Goal: Task Accomplishment & Management: Complete application form

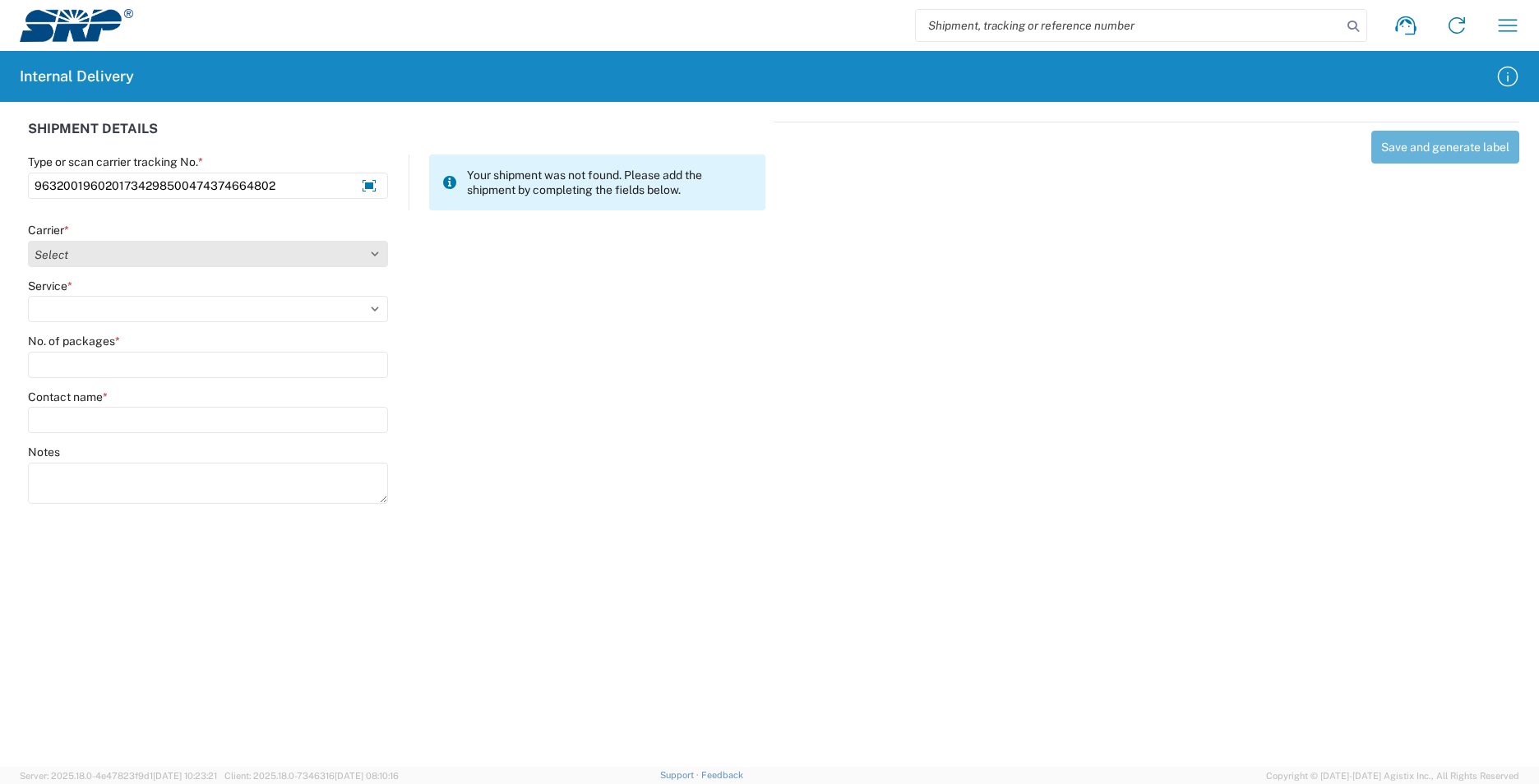
type input "9632001960201734298500474374664802"
click at [371, 257] on select "Select Amazon Logistics ATI Trucking BC Dimerco Logistics Empire Southwest FedE…" at bounding box center [208, 254] width 360 height 26
select select "5"
click at [28, 241] on select "Select Amazon Logistics ATI Trucking BC Dimerco Logistics Empire Southwest FedE…" at bounding box center [208, 254] width 360 height 26
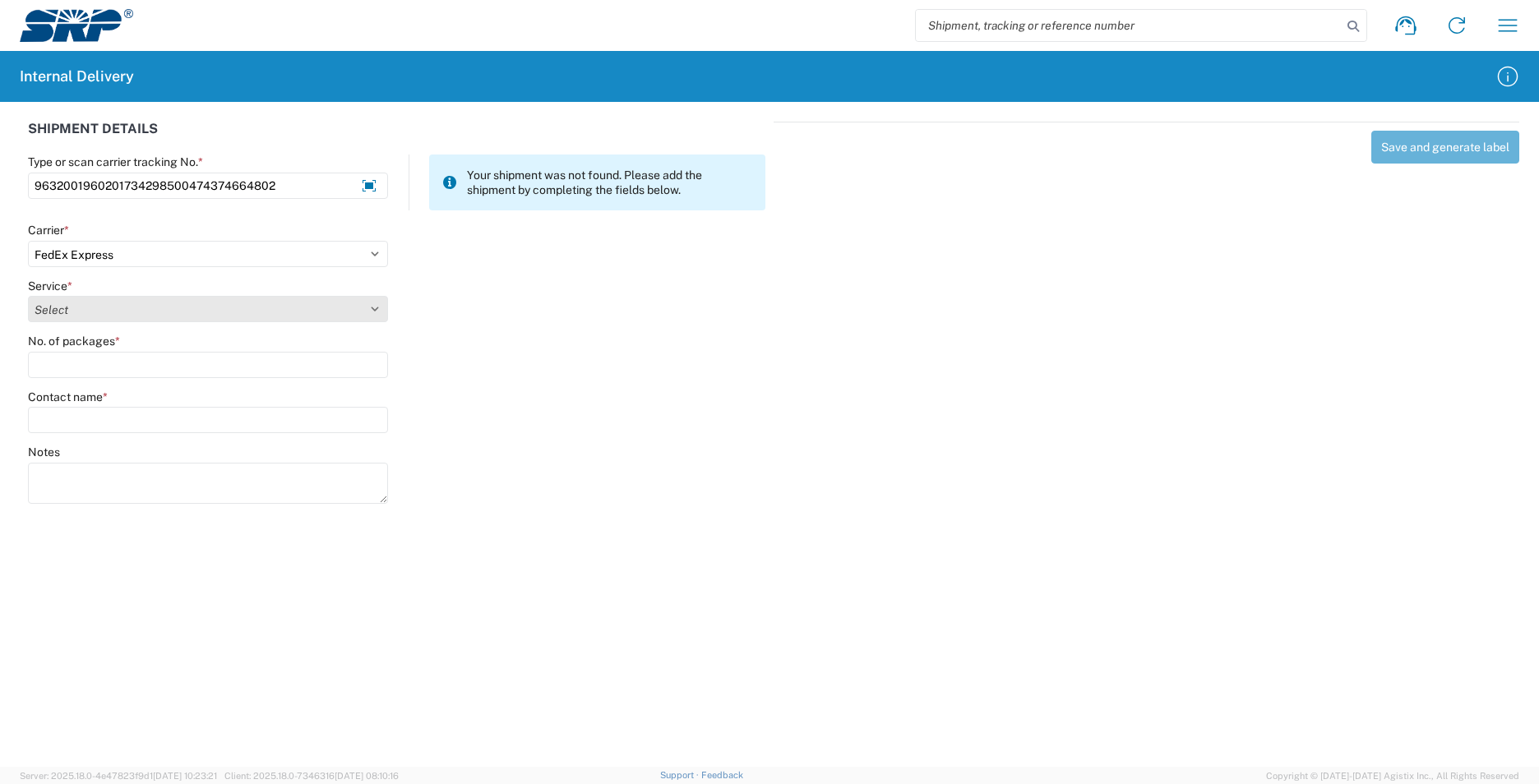
click at [369, 305] on select "Select 1Day Freight 2Day 2Day AM 2Day AM One Rate 2Day Freight 2Day One Rate 3 …" at bounding box center [208, 309] width 360 height 26
select select "12"
click at [28, 296] on select "Select 1Day Freight 2Day 2Day AM 2Day AM One Rate 2Day Freight 2Day One Rate 3 …" at bounding box center [208, 309] width 360 height 26
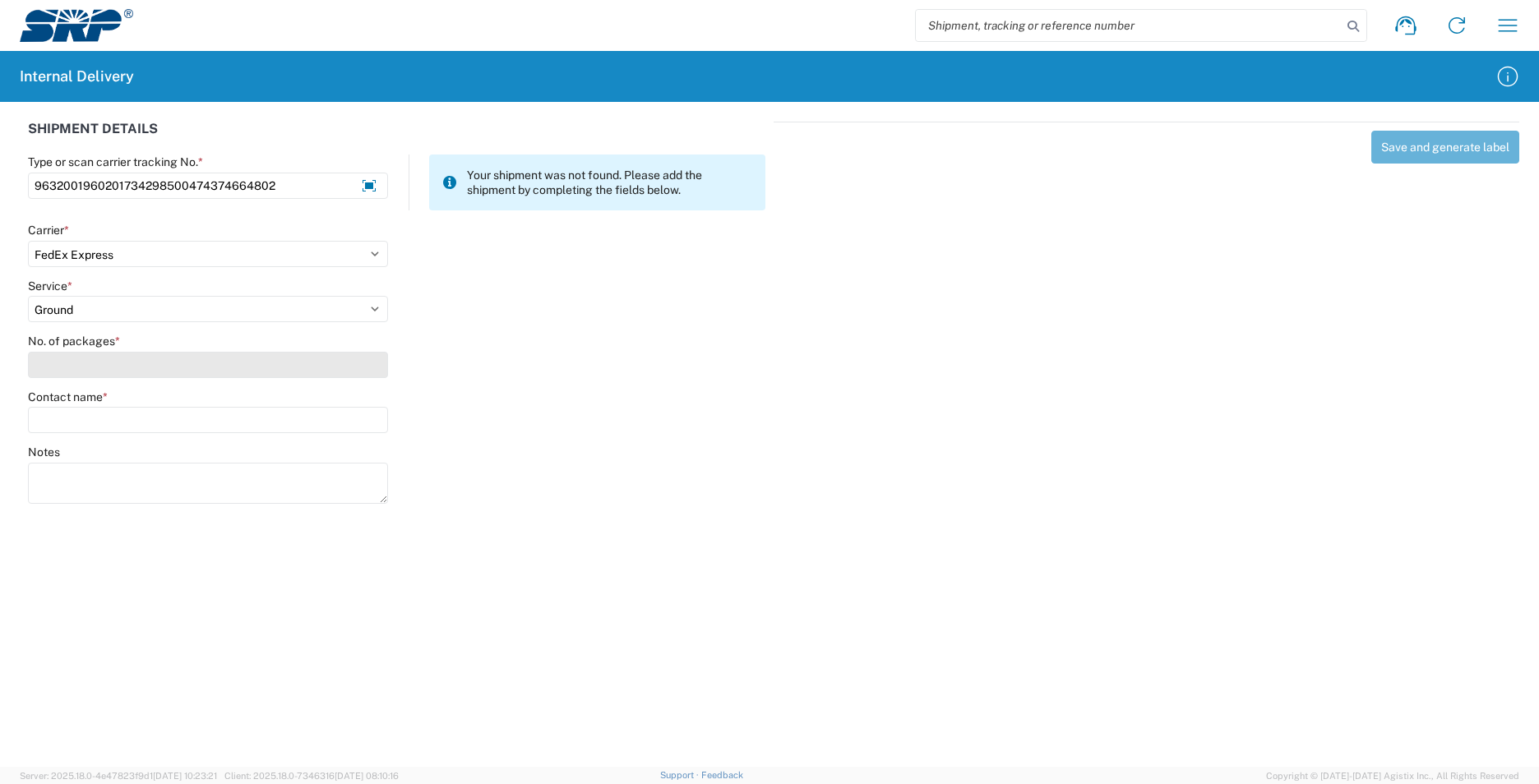
click at [142, 368] on input "No. of packages *" at bounding box center [208, 365] width 360 height 26
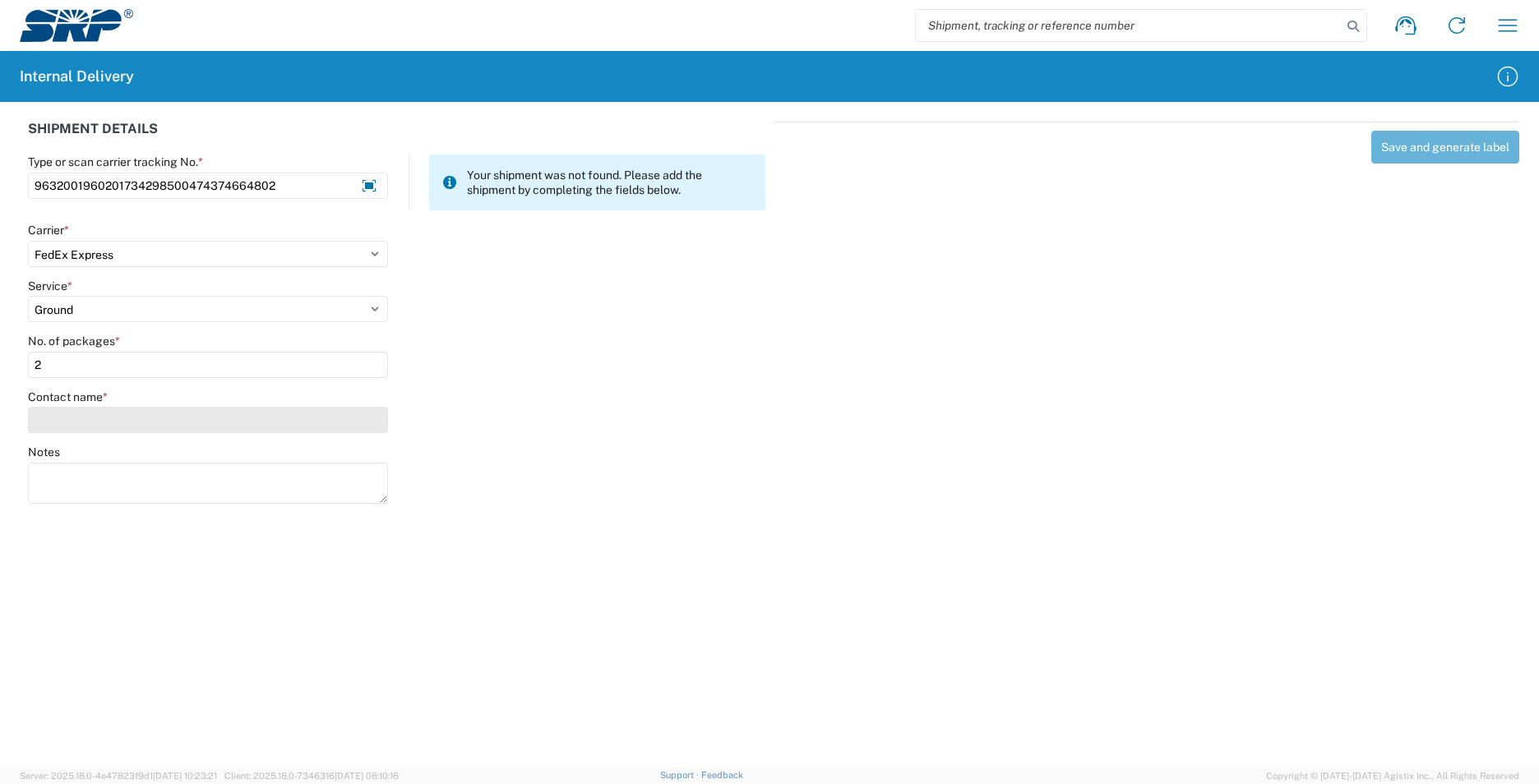
type input "2"
click at [137, 422] on input "Contact name *" at bounding box center [208, 420] width 360 height 26
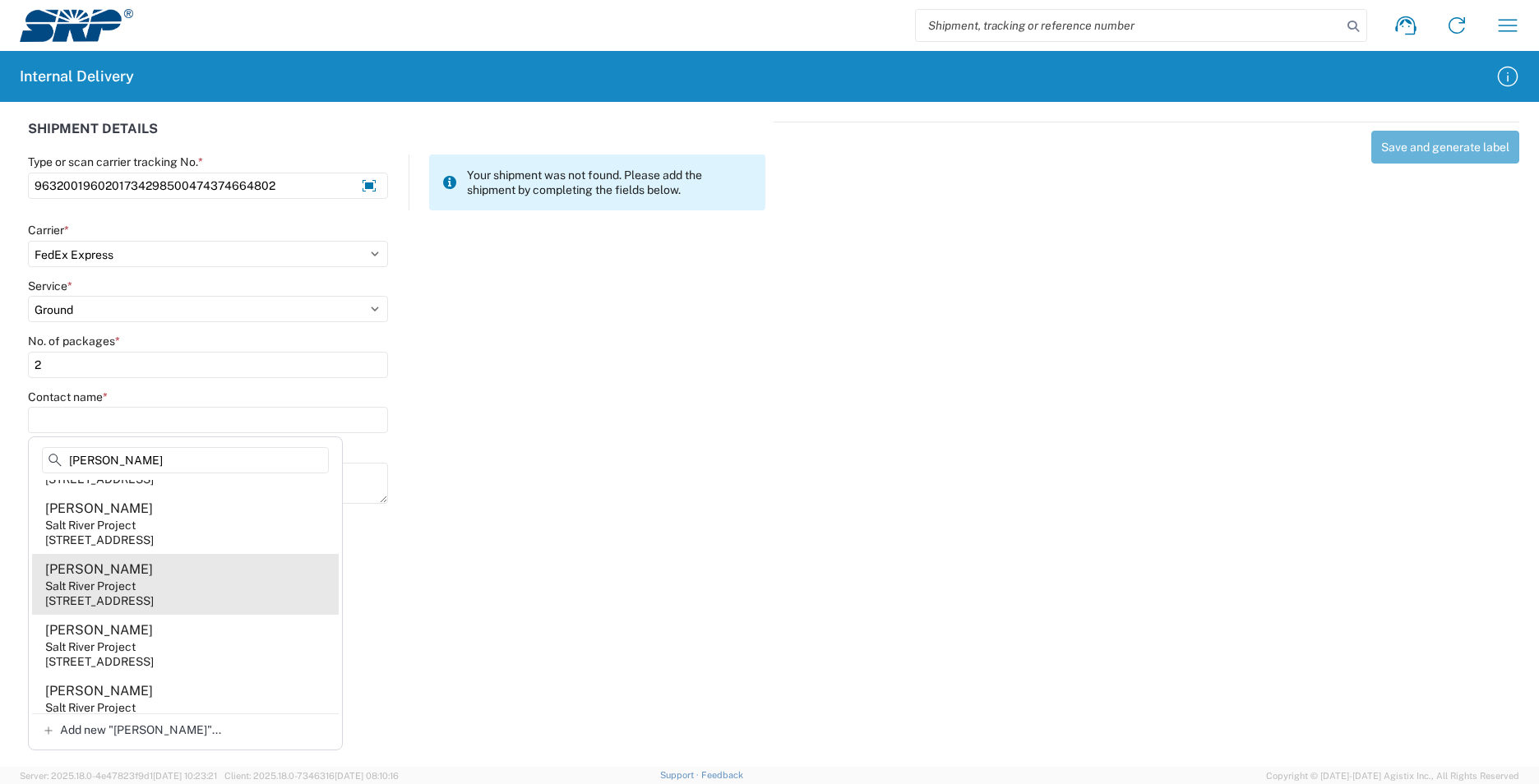
scroll to position [70, 0]
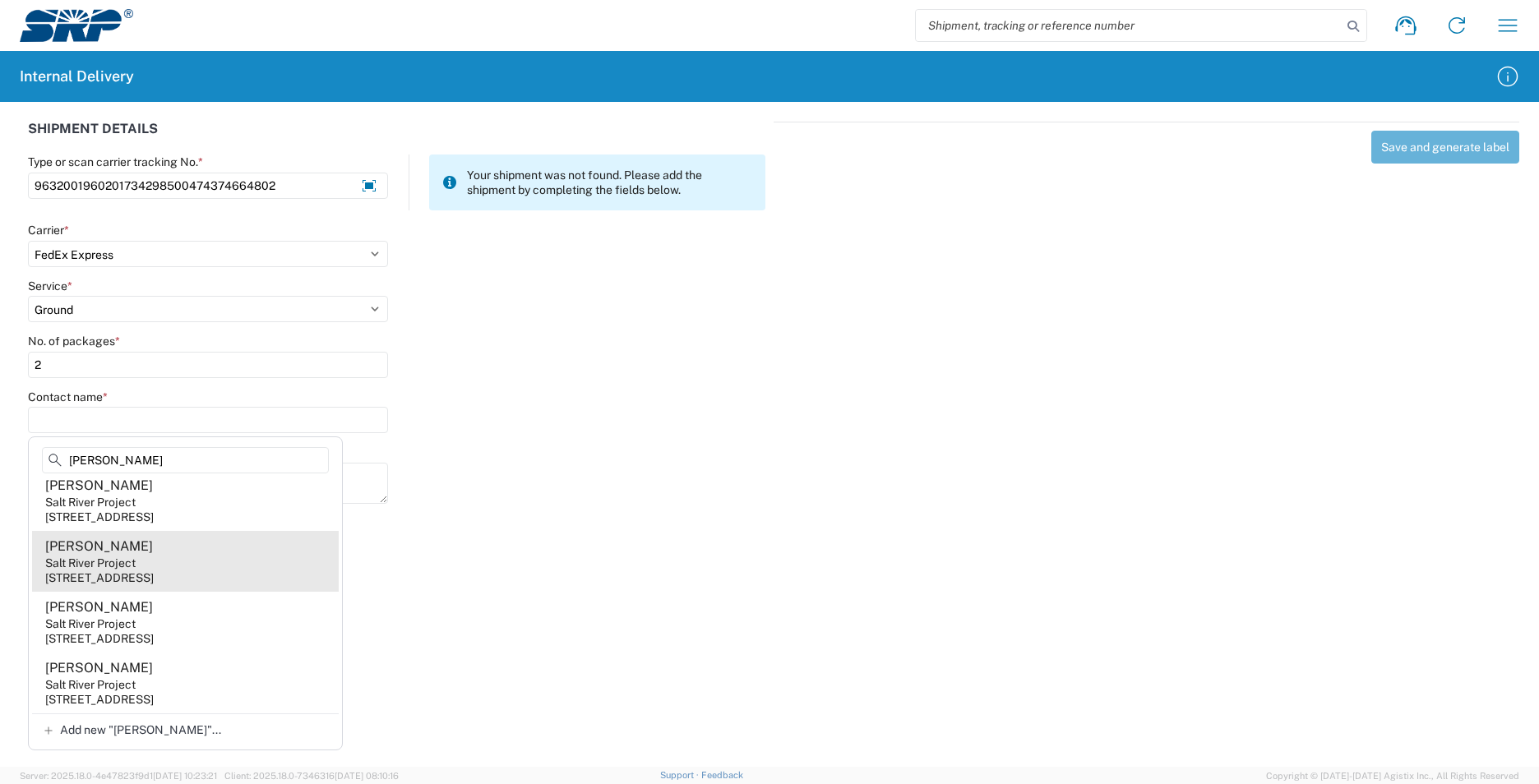
type input "[PERSON_NAME]"
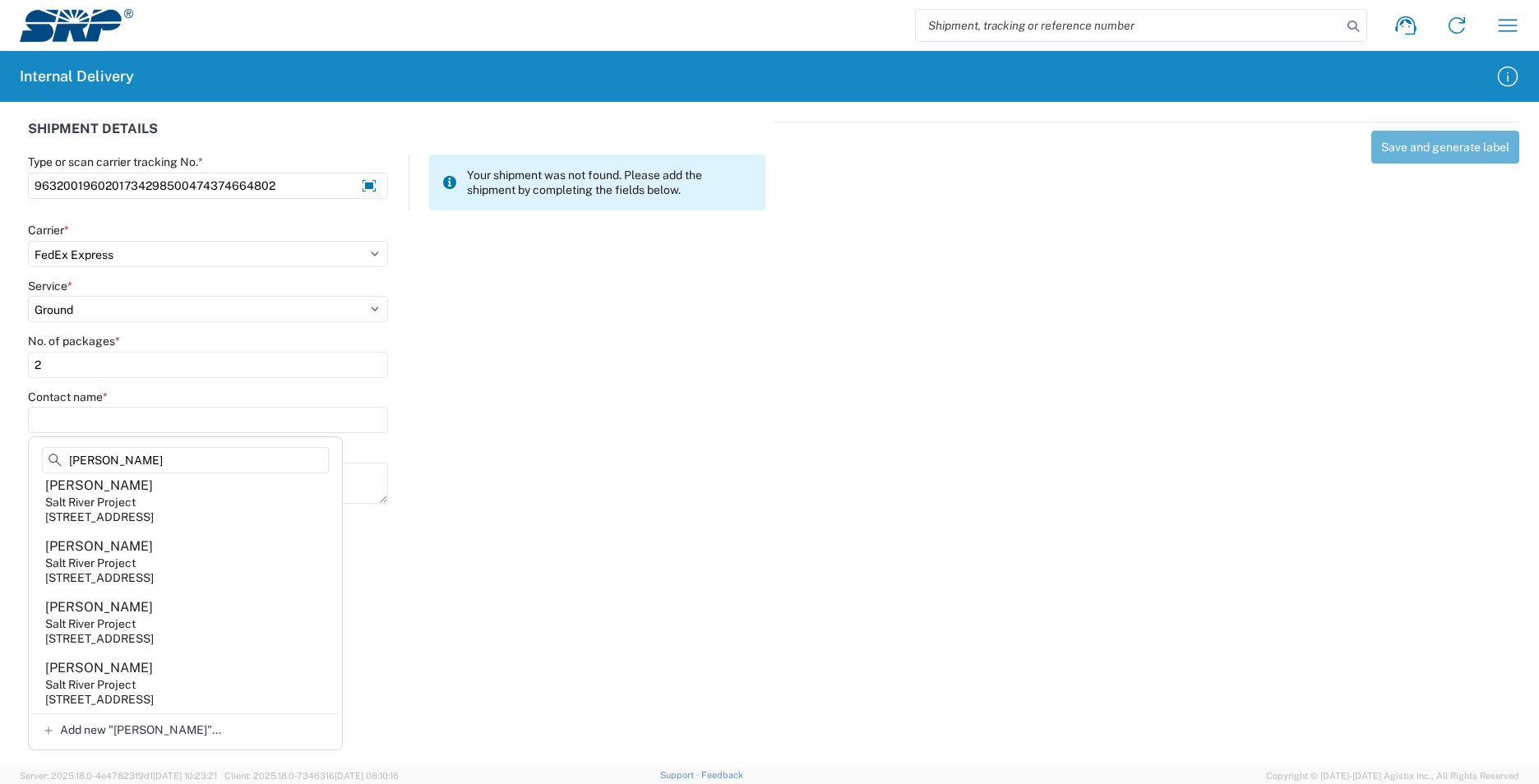
click at [158, 567] on agx-address-suggestion-item "[PERSON_NAME] Salt River Project [STREET_ADDRESS]" at bounding box center [186, 560] width 306 height 60
type input "[PERSON_NAME]"
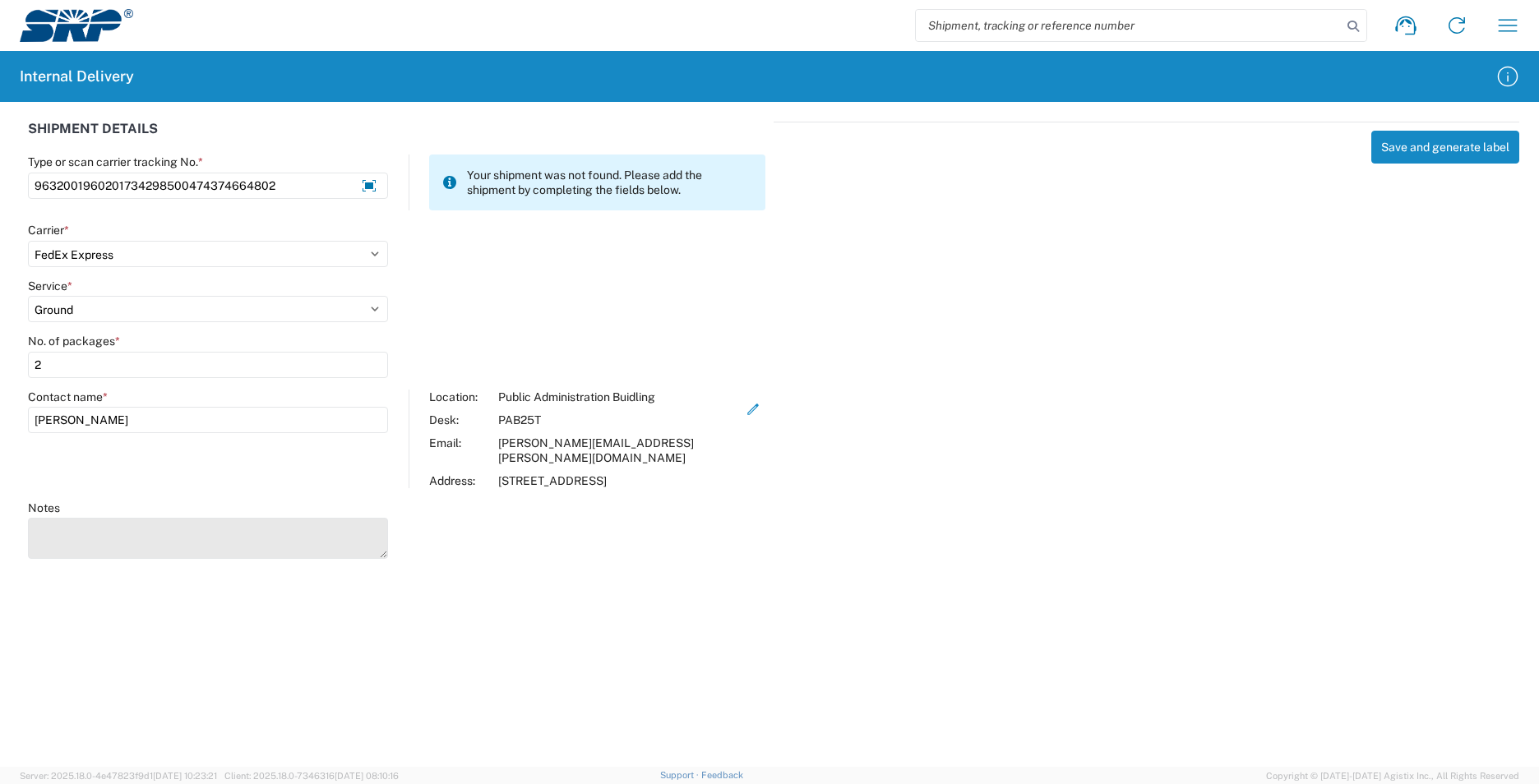
click at [127, 517] on textarea "Notes" at bounding box center [208, 538] width 360 height 41
type textarea "9632001960201734298500474374666492"
click at [1430, 136] on button "Save and generate label" at bounding box center [1445, 147] width 148 height 33
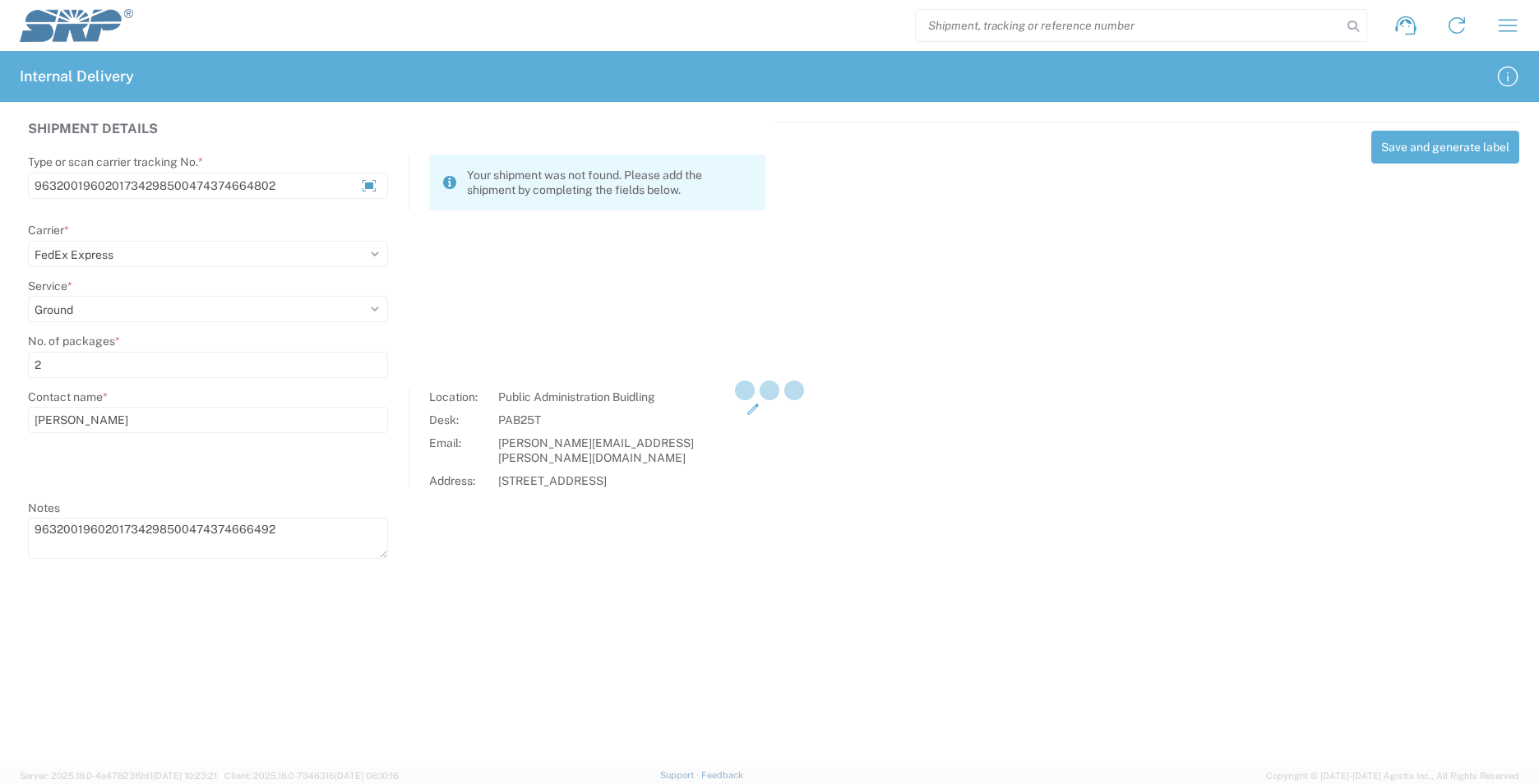
select select
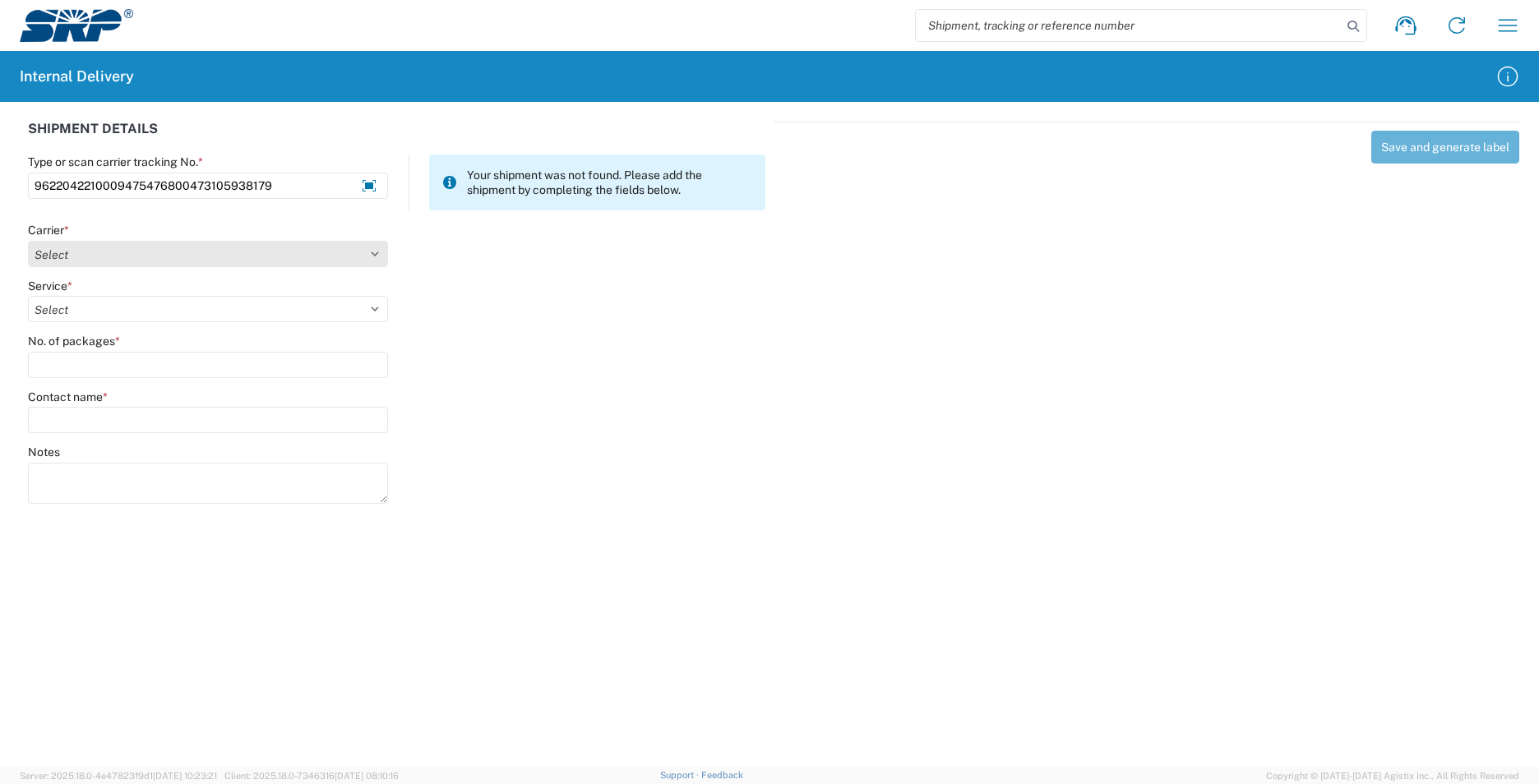
type input "9622042210009475476800473105938179"
click at [374, 255] on select "Select Amazon Logistics ATI Trucking BC Dimerco Logistics Empire Southwest FedE…" at bounding box center [208, 254] width 360 height 26
select select "5"
click at [28, 241] on select "Select Amazon Logistics ATI Trucking BC Dimerco Logistics Empire Southwest FedE…" at bounding box center [208, 254] width 360 height 26
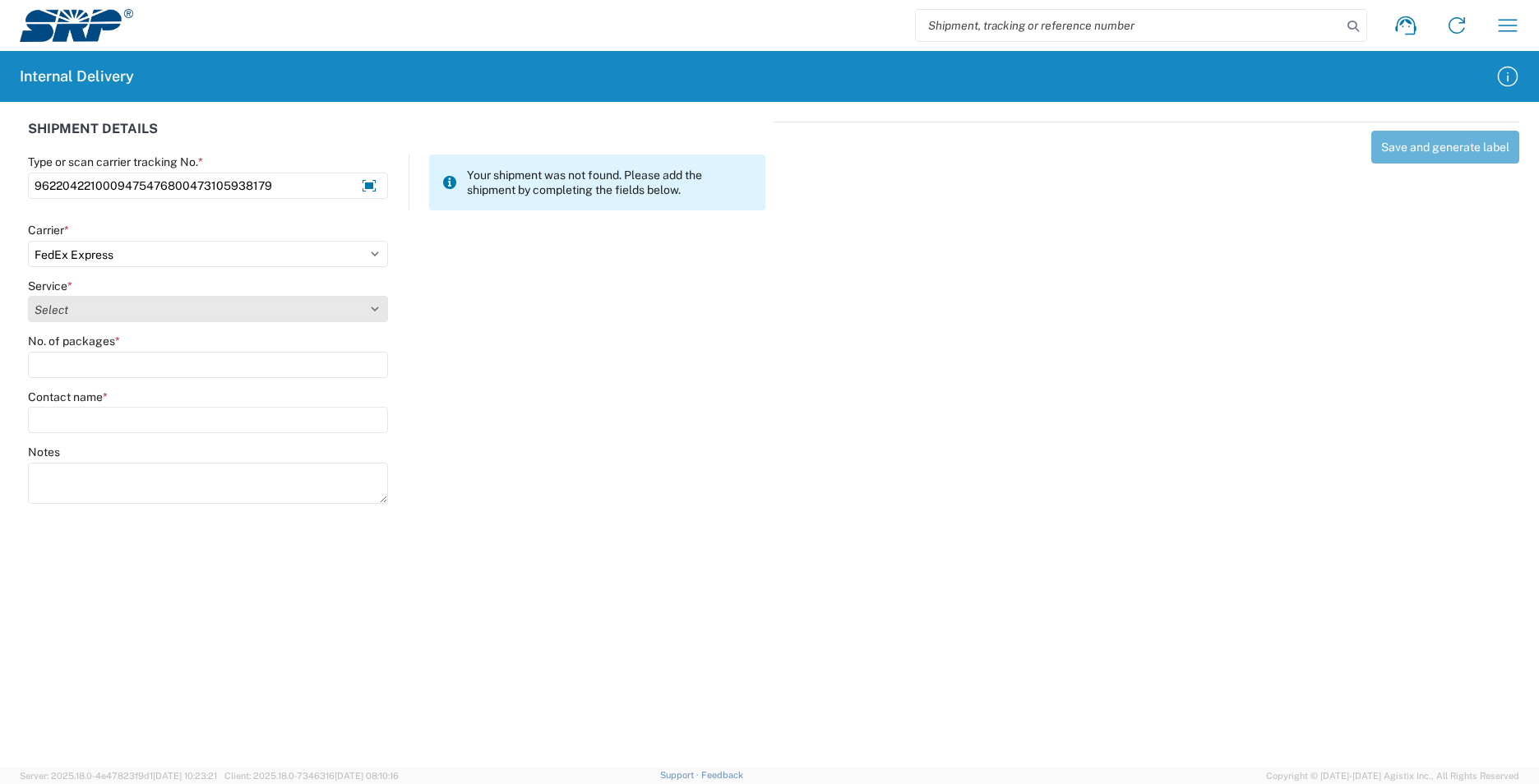
click at [379, 306] on select "Select 1Day Freight 2Day 2Day AM 2Day AM One Rate 2Day Freight 2Day One Rate 3 …" at bounding box center [208, 309] width 360 height 26
select select "12"
click at [28, 296] on select "Select 1Day Freight 2Day 2Day AM 2Day AM One Rate 2Day Freight 2Day One Rate 3 …" at bounding box center [208, 309] width 360 height 26
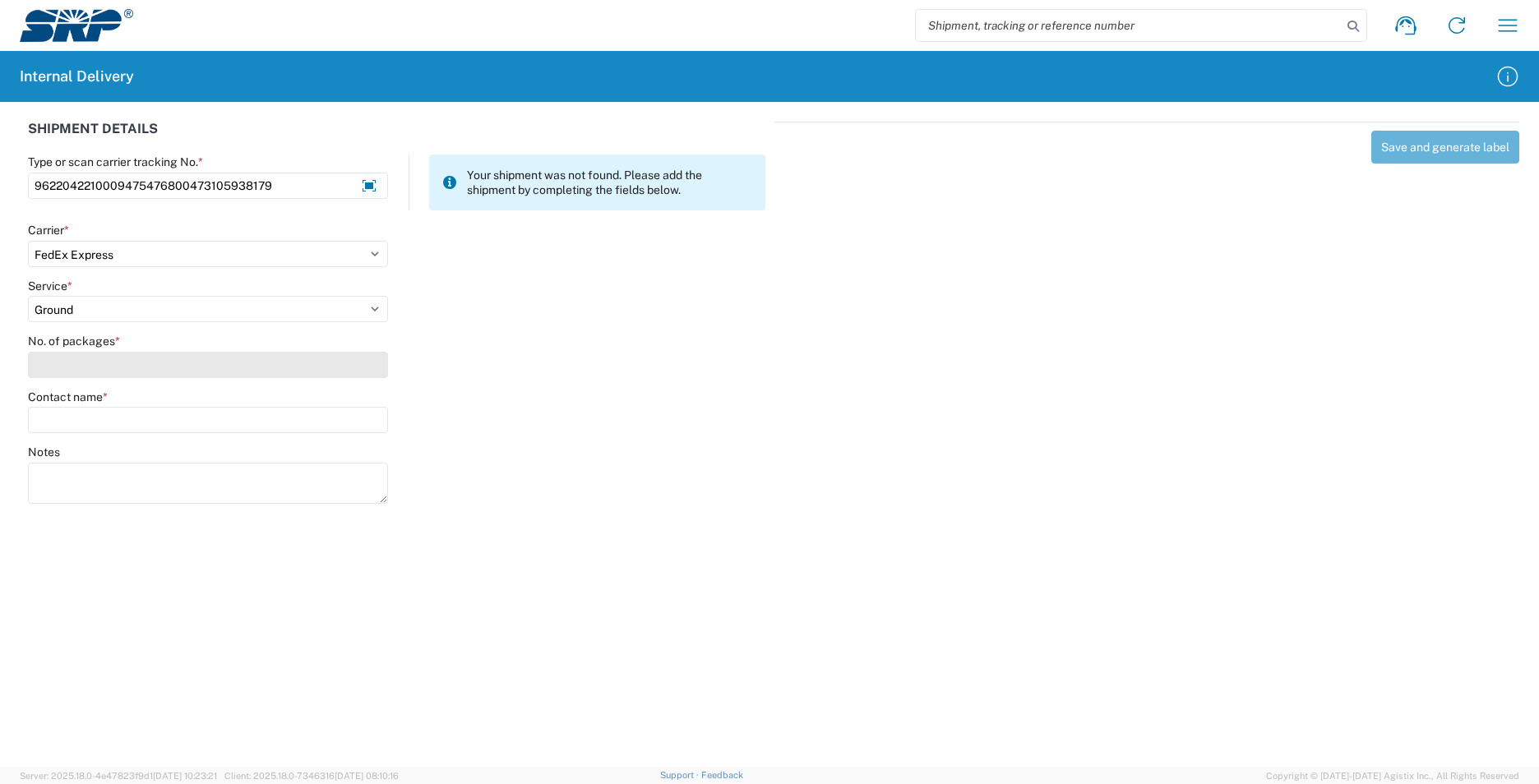
click at [156, 360] on input "No. of packages *" at bounding box center [208, 365] width 360 height 26
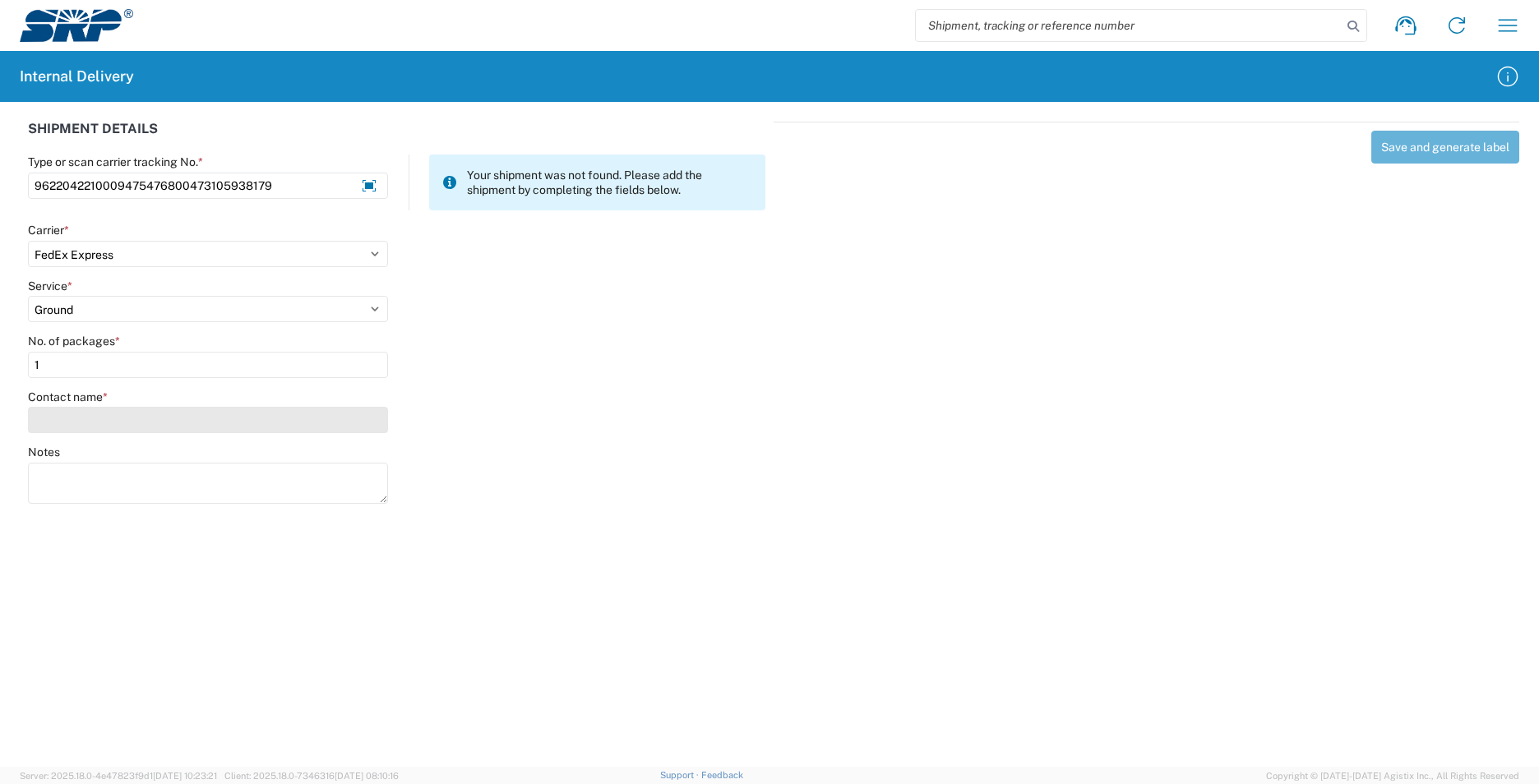
type input "1"
click at [191, 413] on input "Contact name *" at bounding box center [208, 420] width 360 height 26
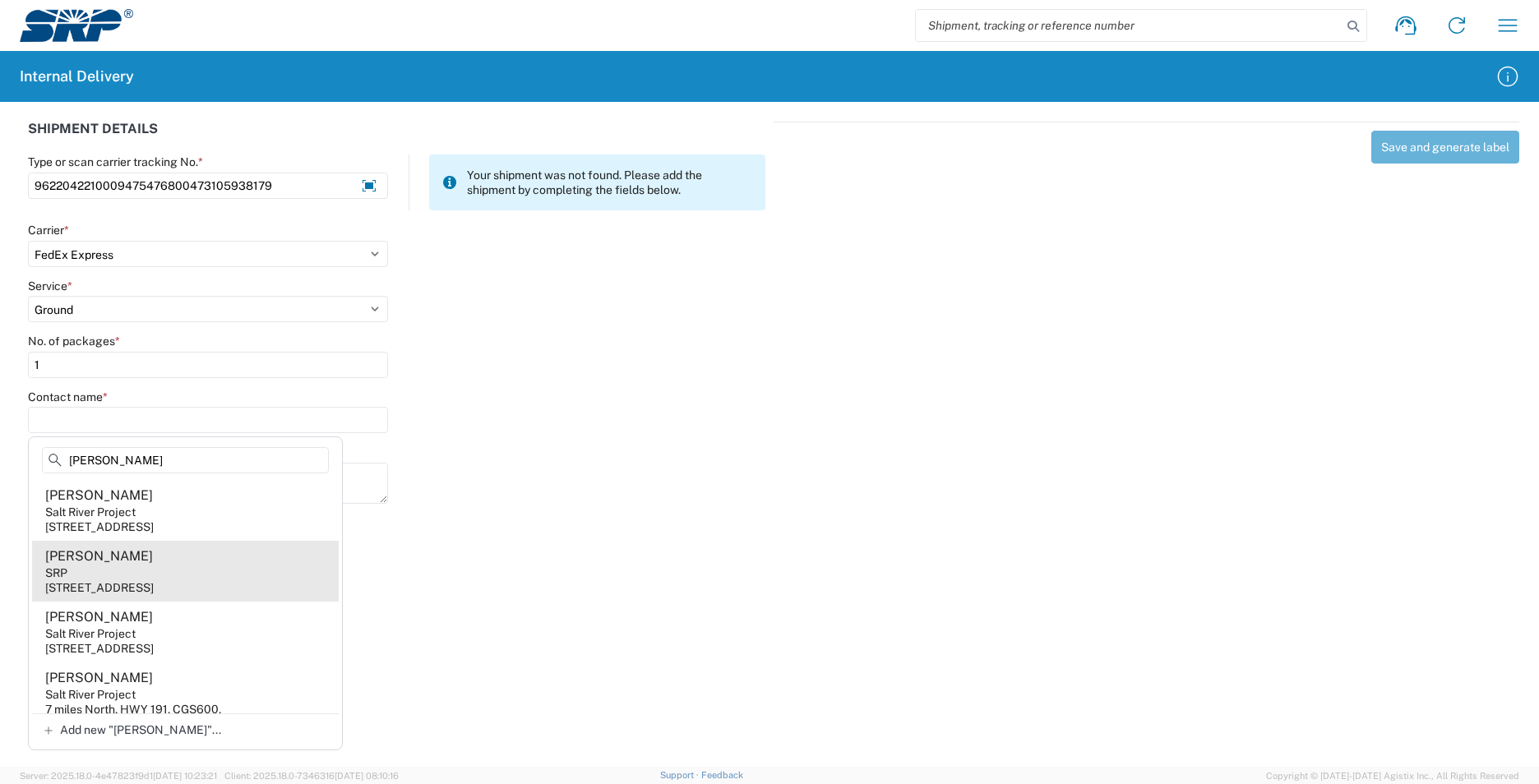
type input "[PERSON_NAME]"
click at [176, 563] on agx-address-suggestion-item "[PERSON_NAME] SRP [STREET_ADDRESS]" at bounding box center [186, 570] width 306 height 60
type input "[PERSON_NAME]"
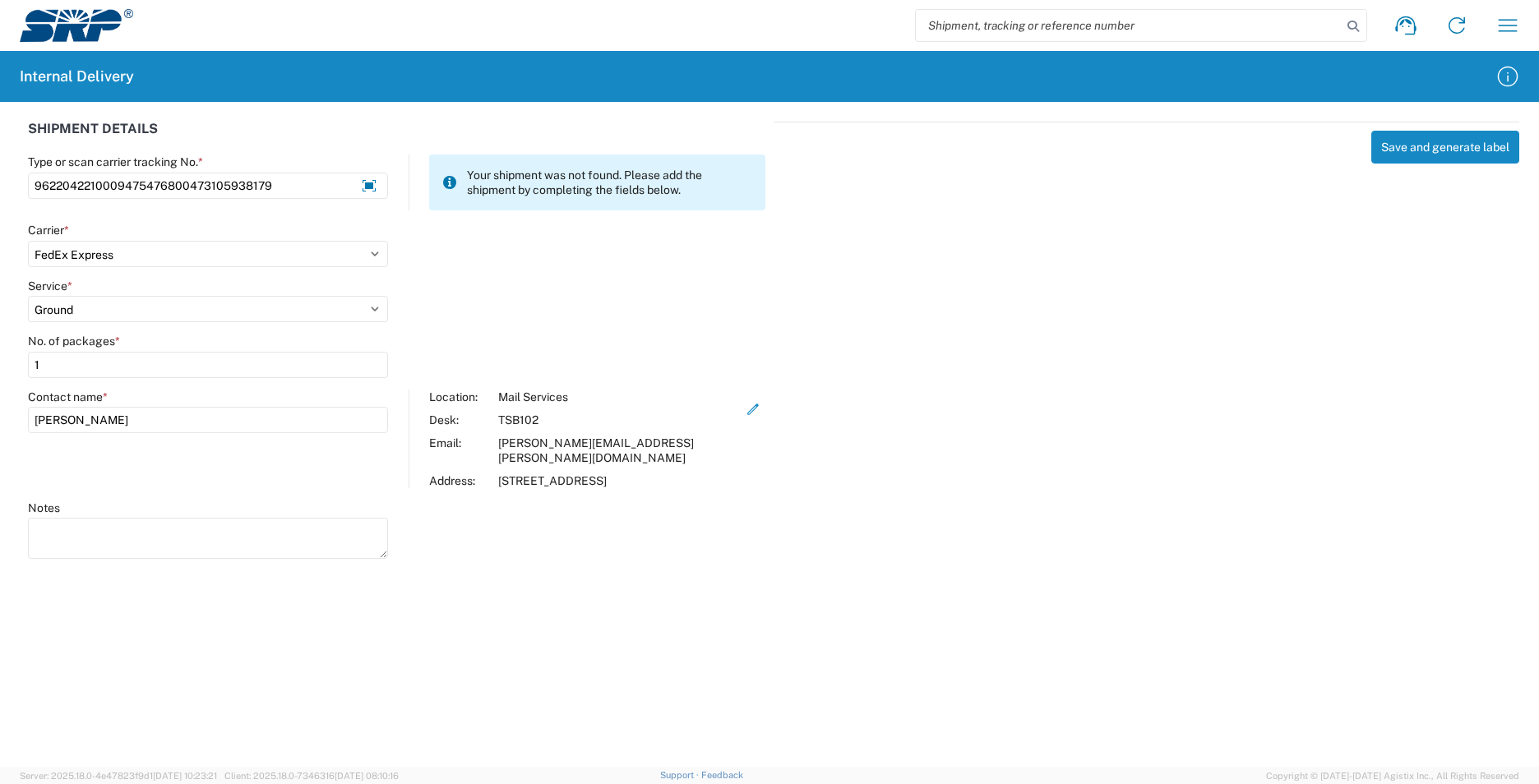
click at [1368, 145] on div "Save and generate label" at bounding box center [1146, 338] width 745 height 432
click at [1390, 144] on button "Save and generate label" at bounding box center [1445, 147] width 148 height 33
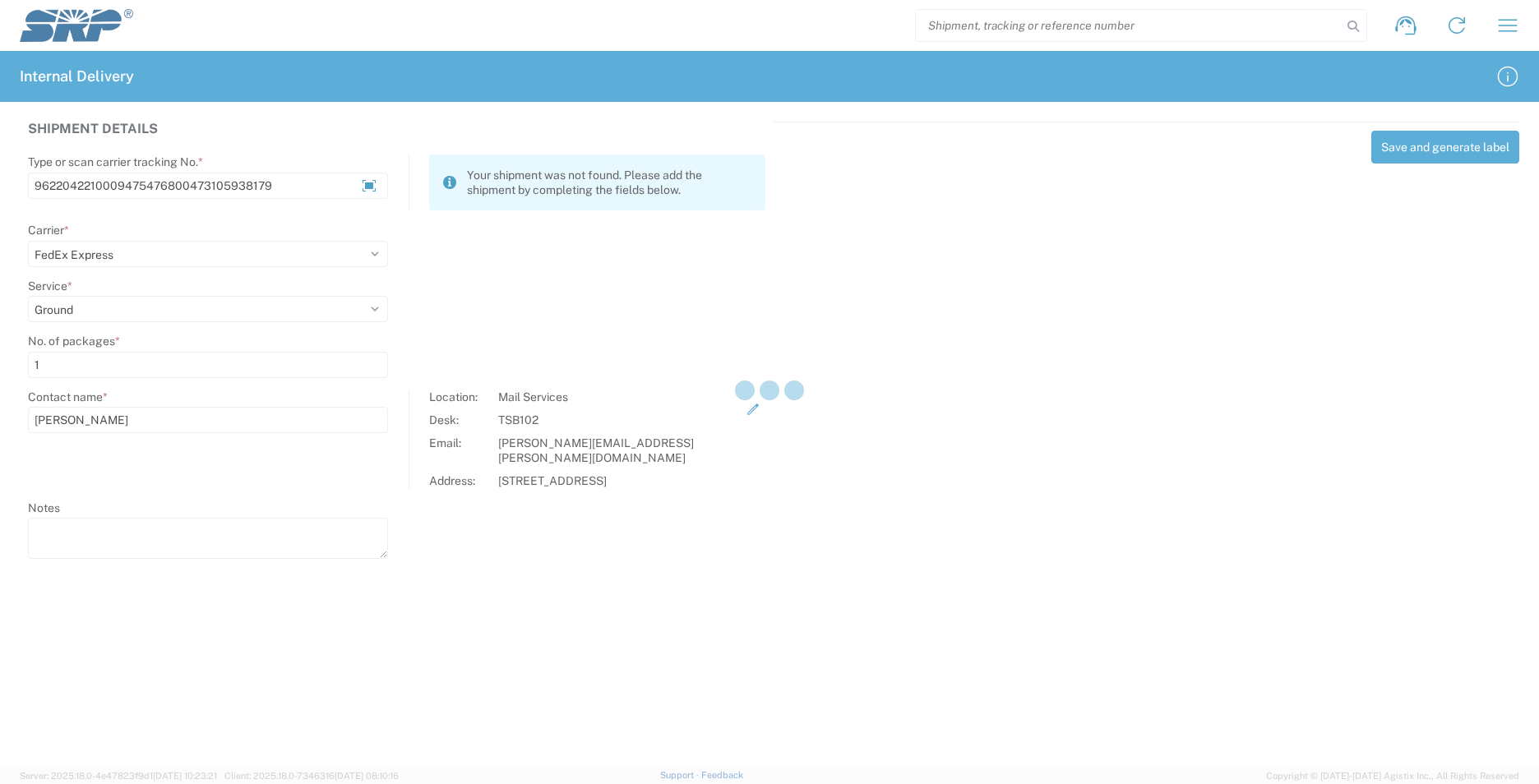
select select
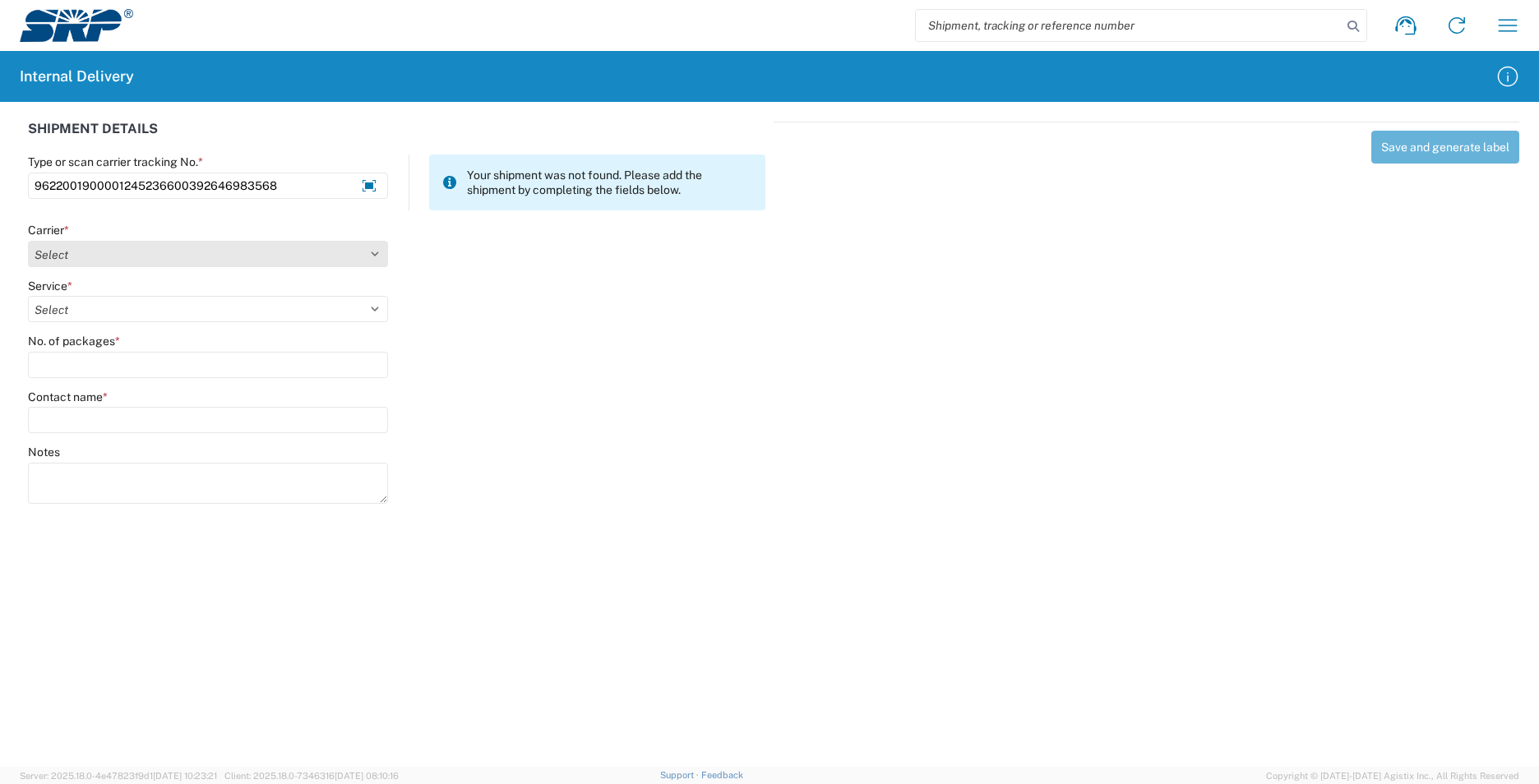
type input "9622001900001245236600392646983568"
click at [375, 260] on select "Select Amazon Logistics ATI Trucking BC Dimerco Logistics Empire Southwest FedE…" at bounding box center [208, 254] width 360 height 26
select select "5"
click at [28, 241] on select "Select Amazon Logistics ATI Trucking BC Dimerco Logistics Empire Southwest FedE…" at bounding box center [208, 254] width 360 height 26
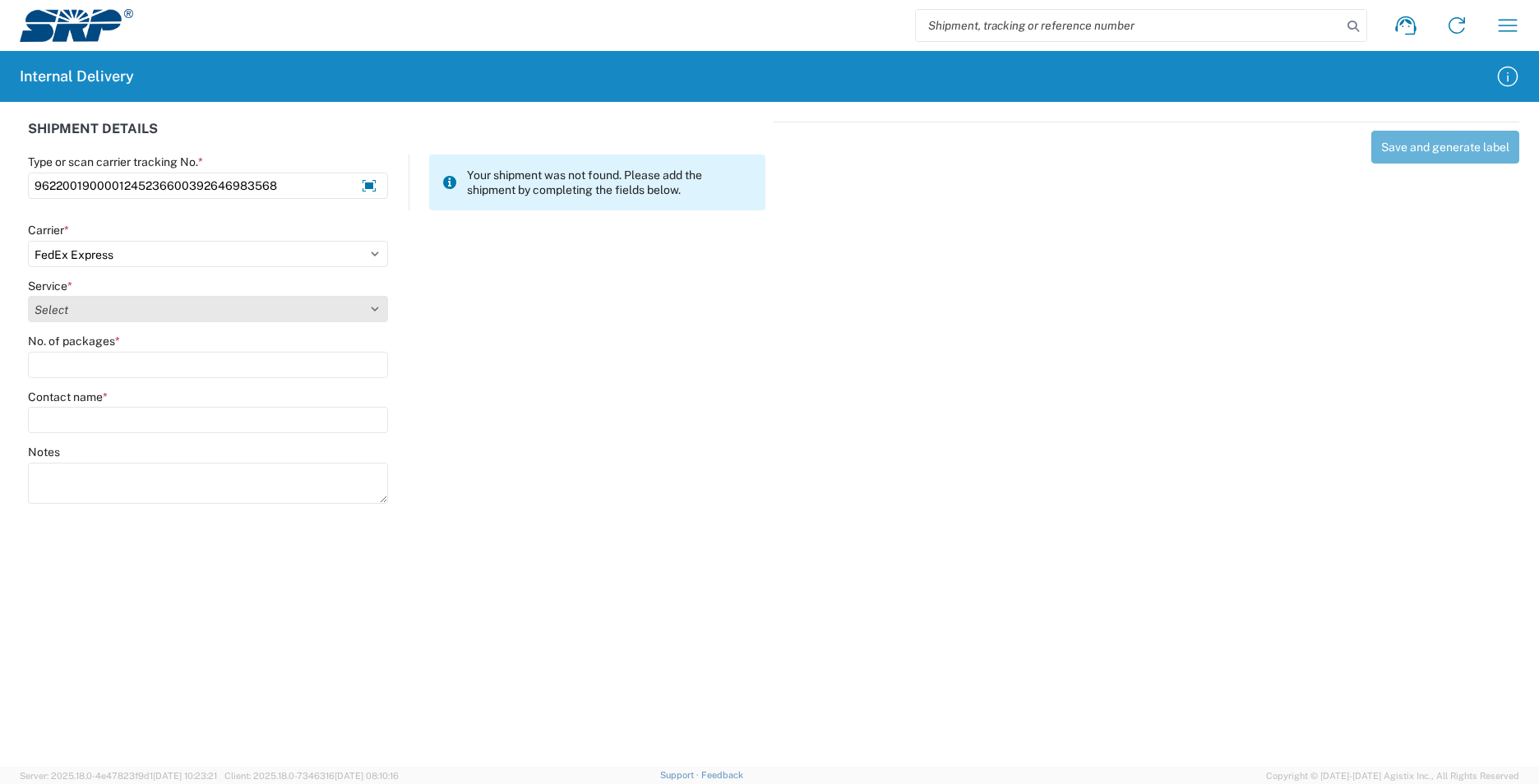
click at [374, 313] on select "Select 1Day Freight 2Day 2Day AM 2Day AM One Rate 2Day Freight 2Day One Rate 3 …" at bounding box center [208, 309] width 360 height 26
select select "12"
click at [28, 296] on select "Select 1Day Freight 2Day 2Day AM 2Day AM One Rate 2Day Freight 2Day One Rate 3 …" at bounding box center [208, 309] width 360 height 26
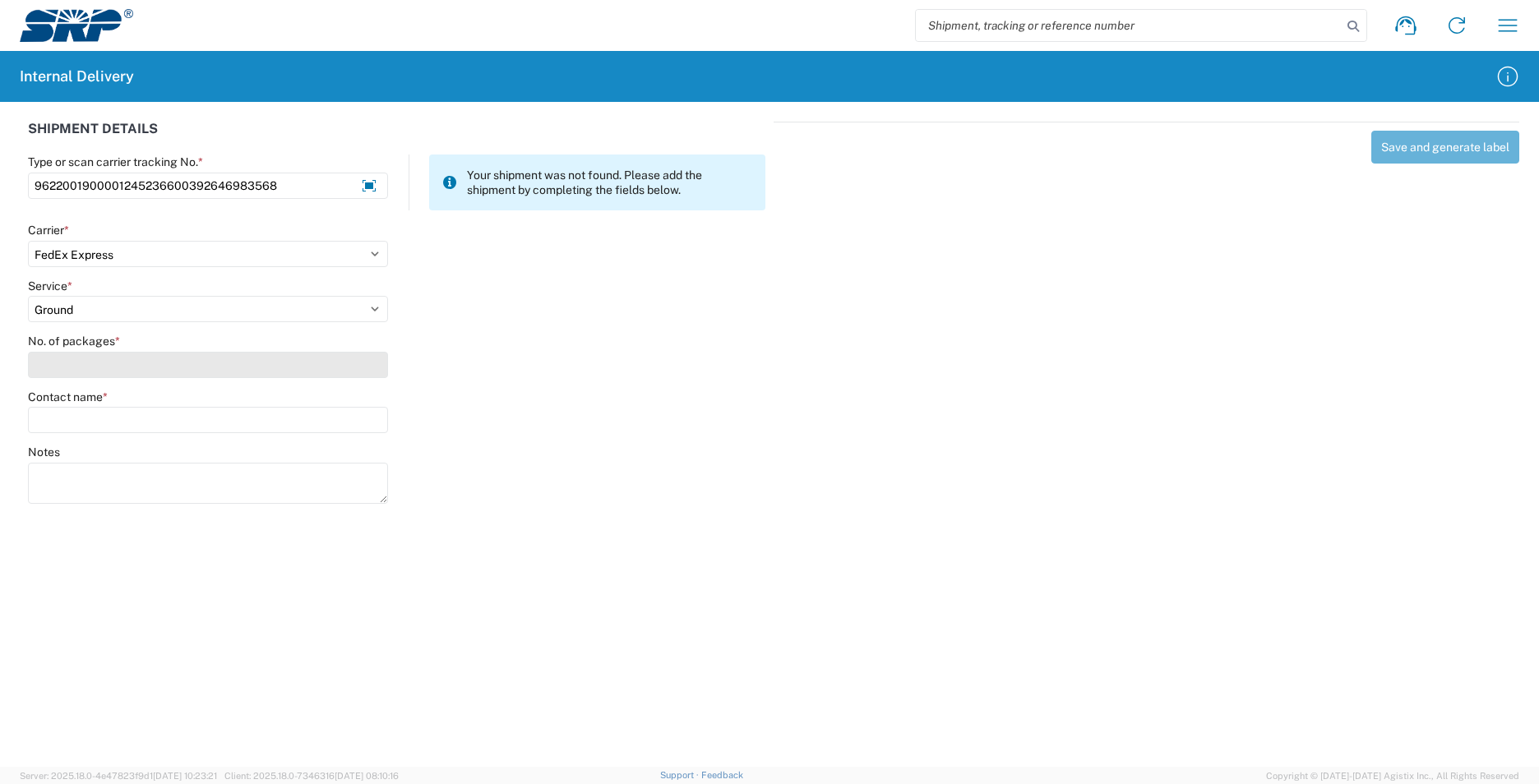
click at [146, 359] on input "No. of packages *" at bounding box center [208, 365] width 360 height 26
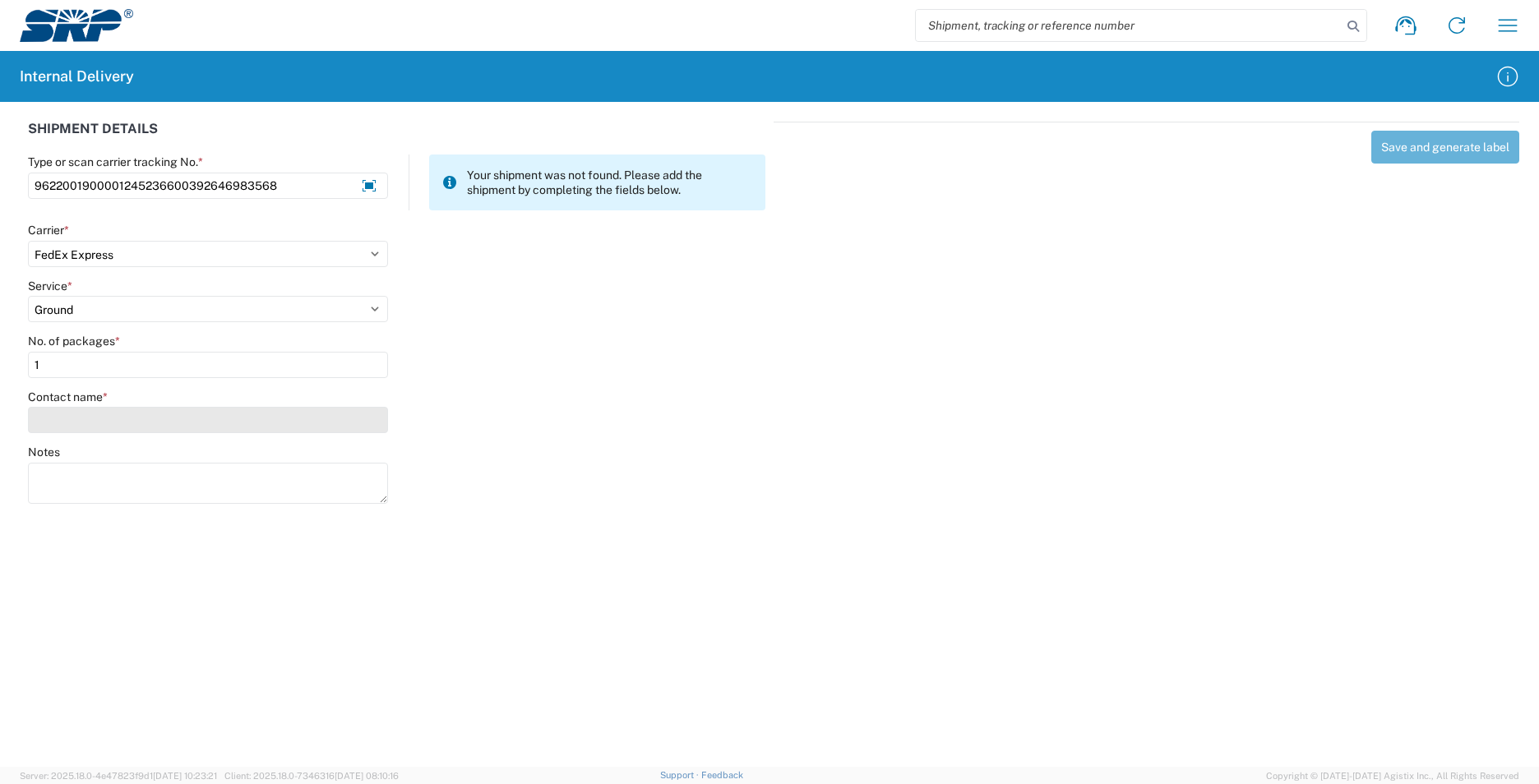
type input "1"
click at [140, 415] on input "Contact name *" at bounding box center [208, 420] width 360 height 26
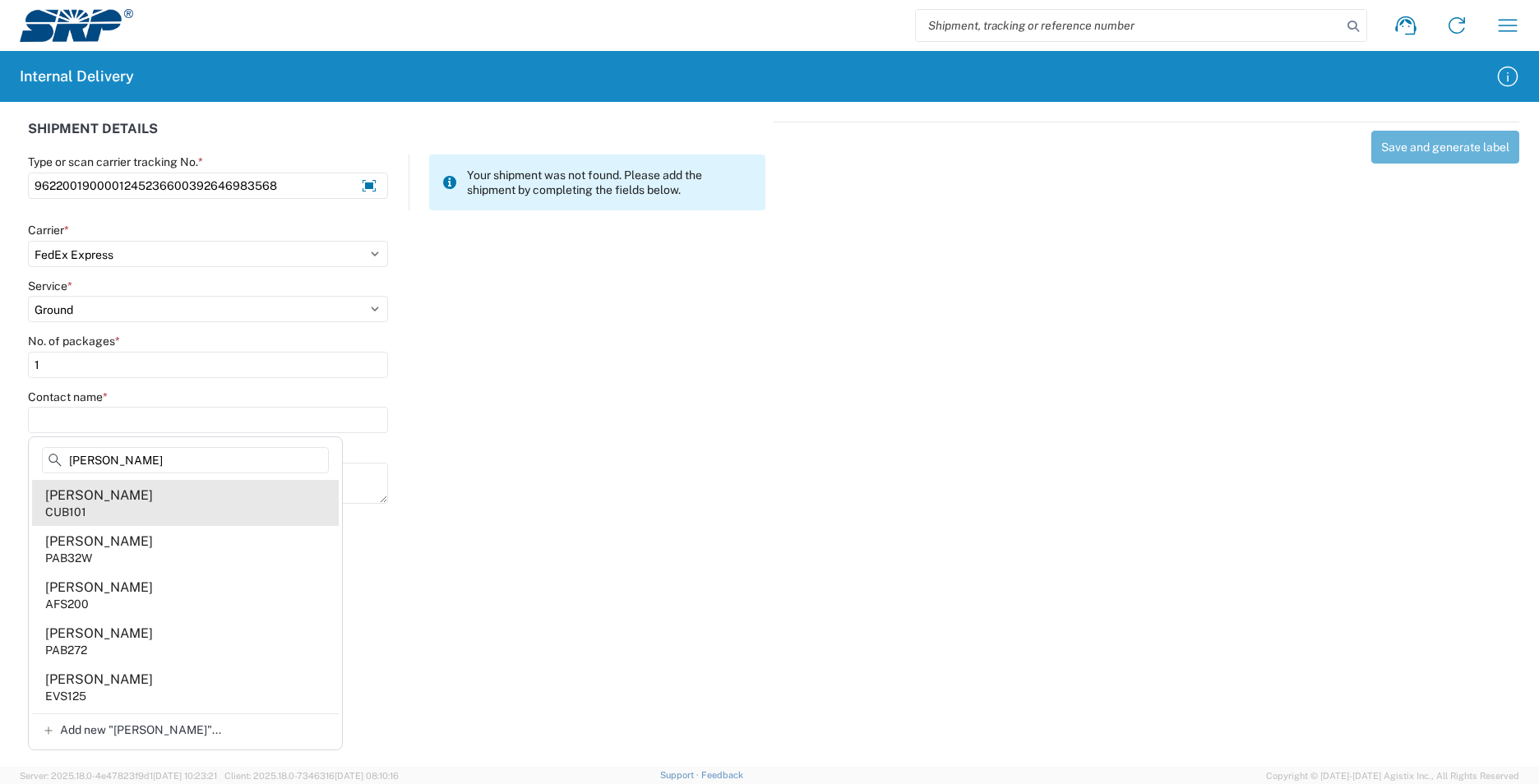
type input "[PERSON_NAME]"
click at [176, 488] on agx-address-suggestion-item "[PERSON_NAME] CUB101" at bounding box center [186, 503] width 306 height 46
type input "[PERSON_NAME]"
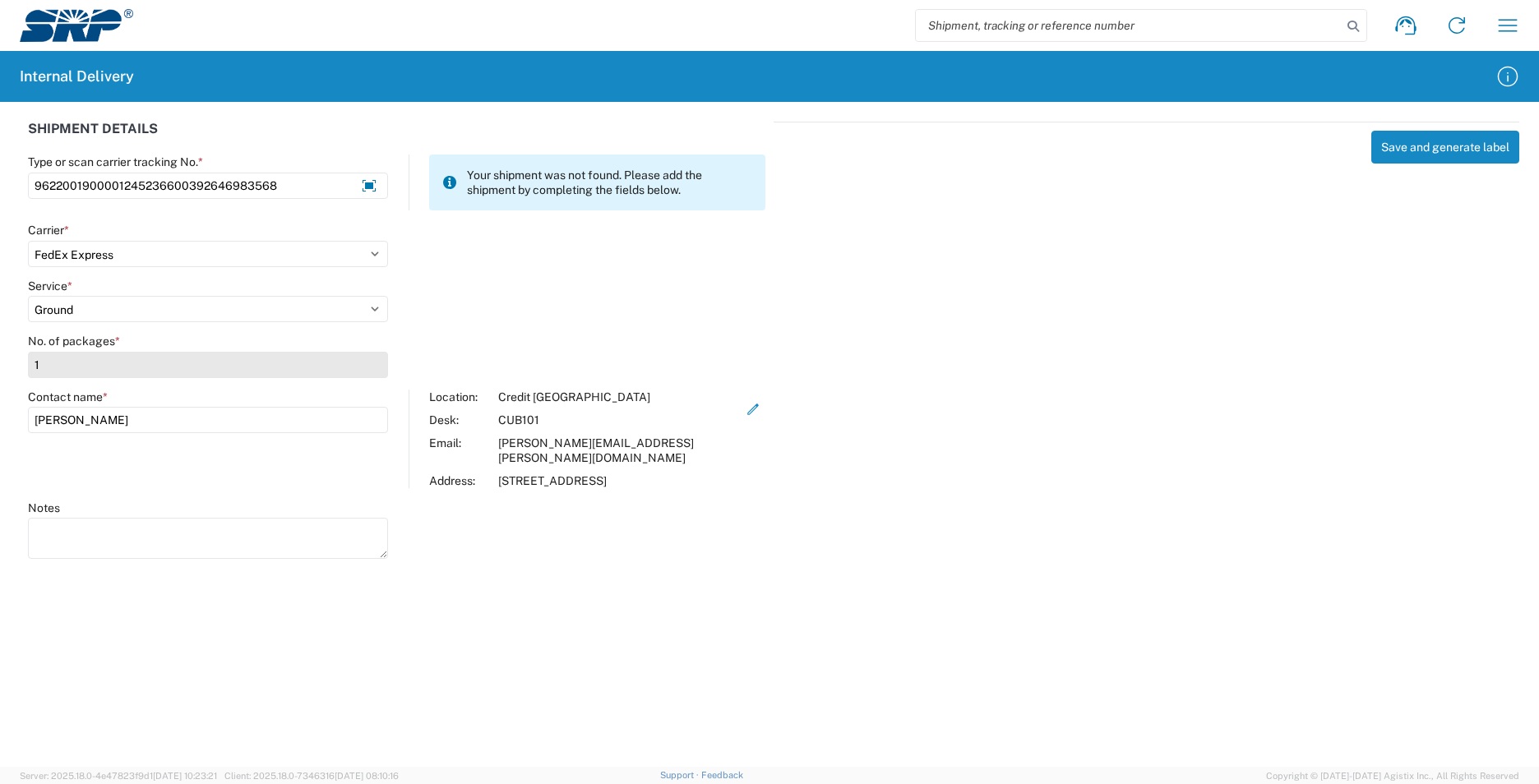
click at [58, 368] on input "1" at bounding box center [208, 365] width 360 height 26
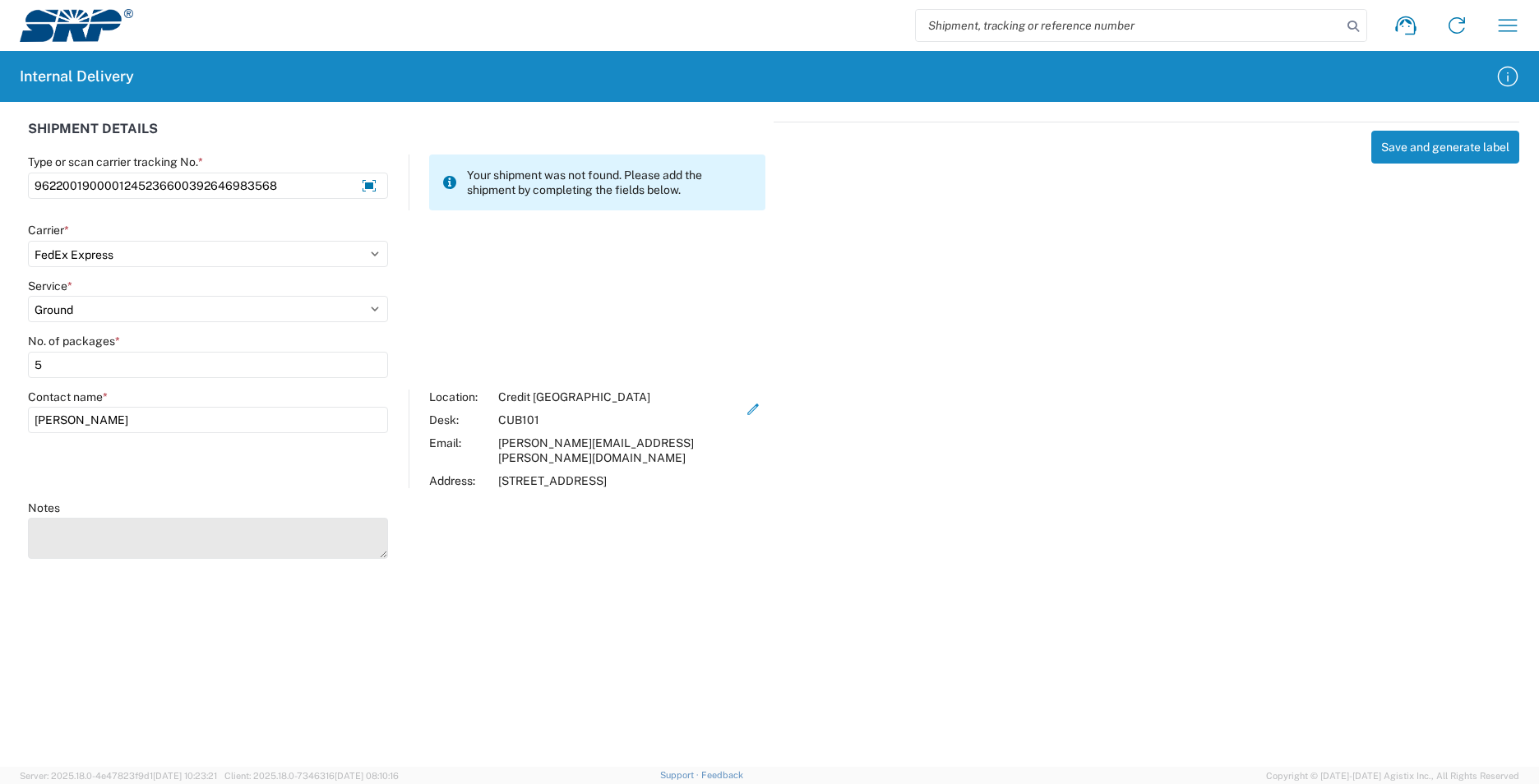
type input "5"
click at [107, 517] on textarea "Notes" at bounding box center [208, 538] width 360 height 41
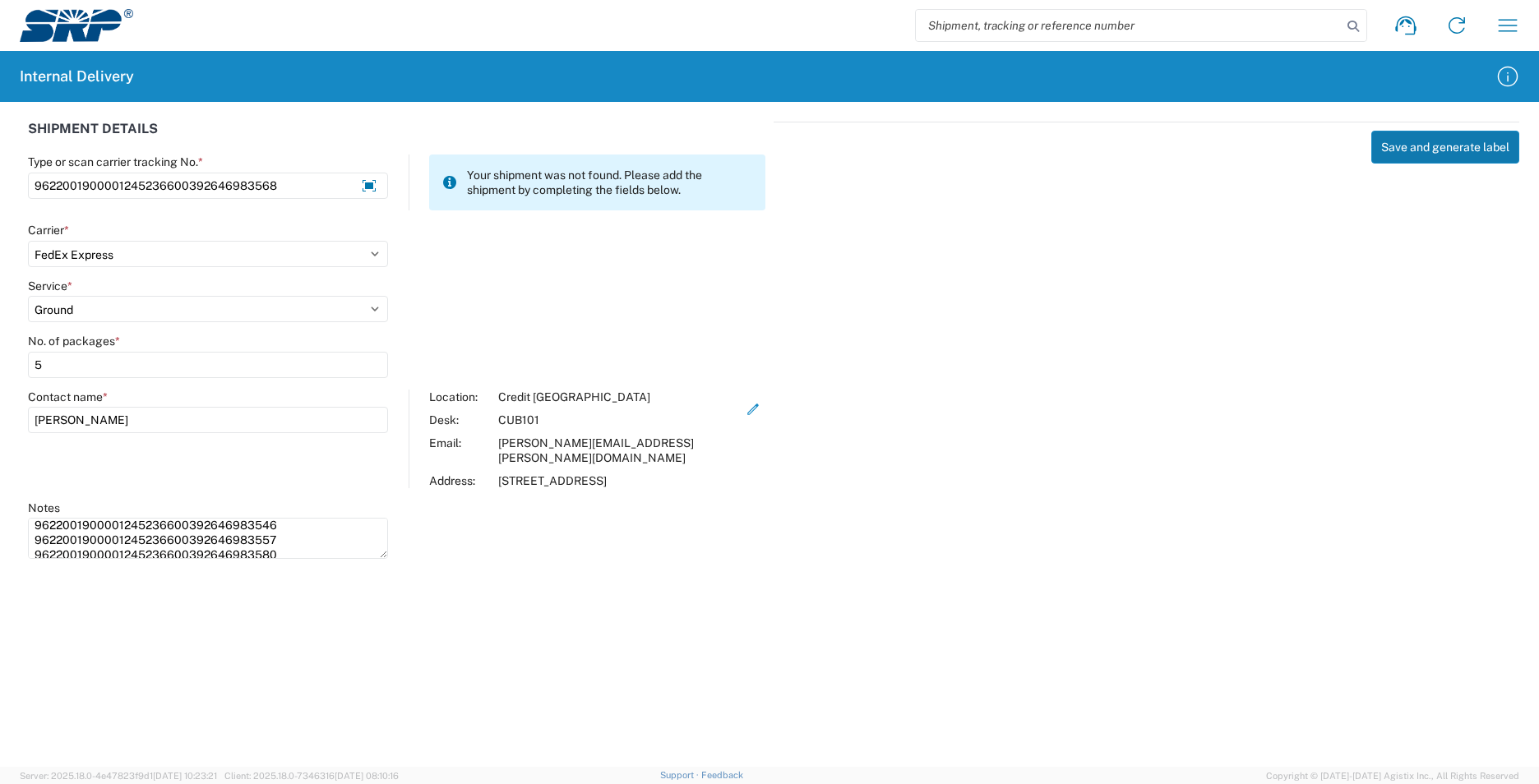
type textarea "9622001900001245236600392646983546 9622001900001245236600392646983557 962200190…"
click at [1392, 149] on button "Save and generate label" at bounding box center [1445, 147] width 148 height 33
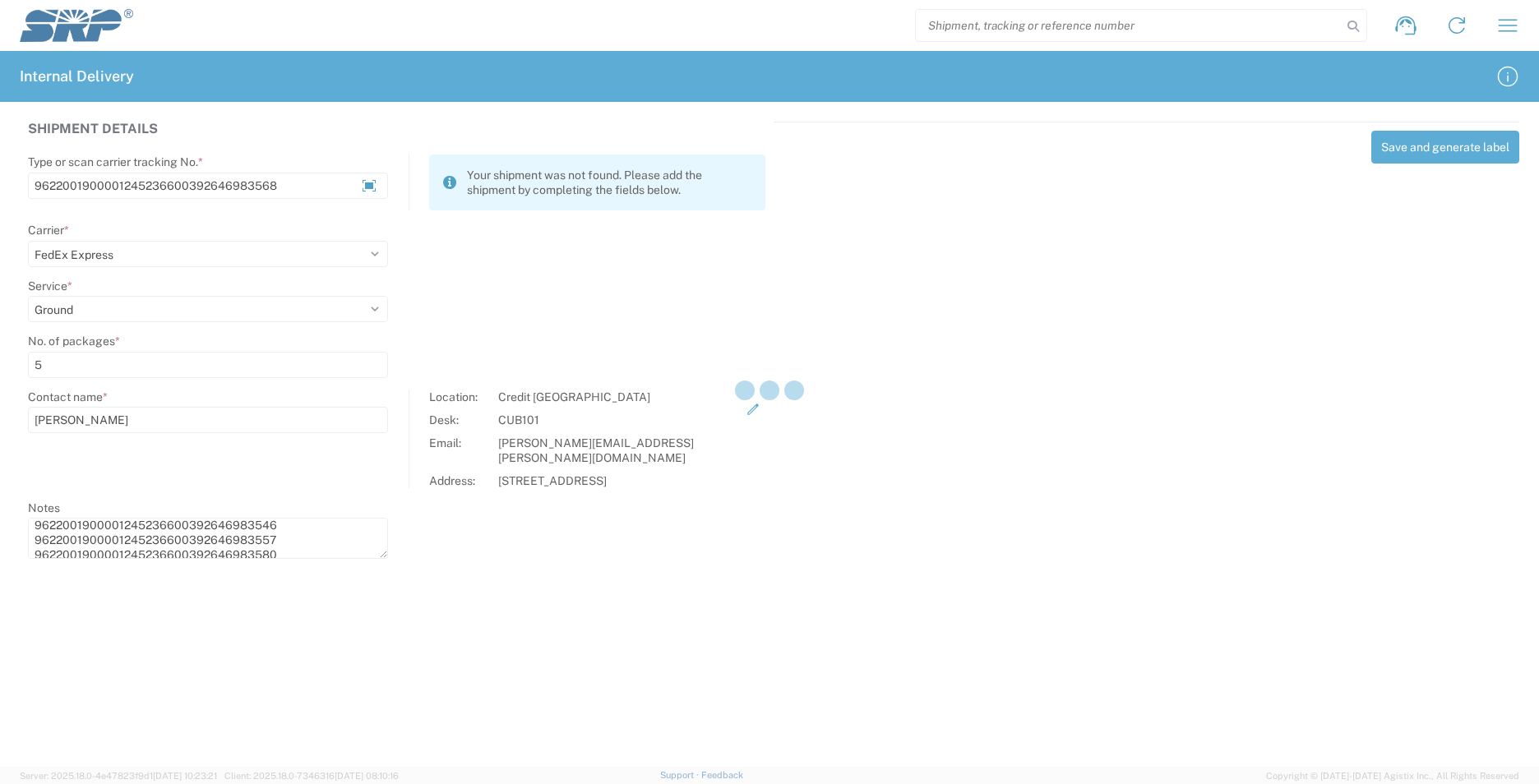
select select
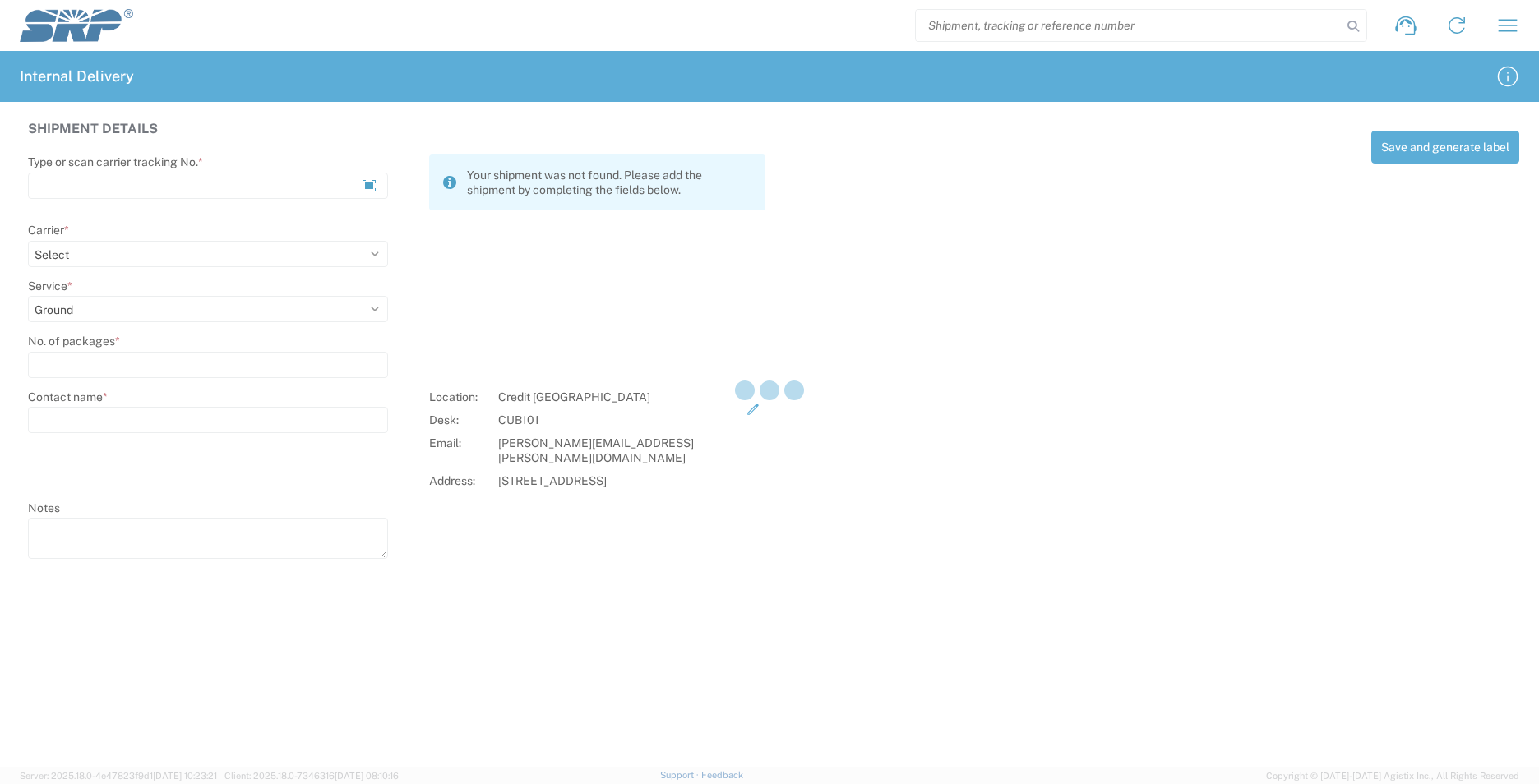
scroll to position [0, 0]
select select
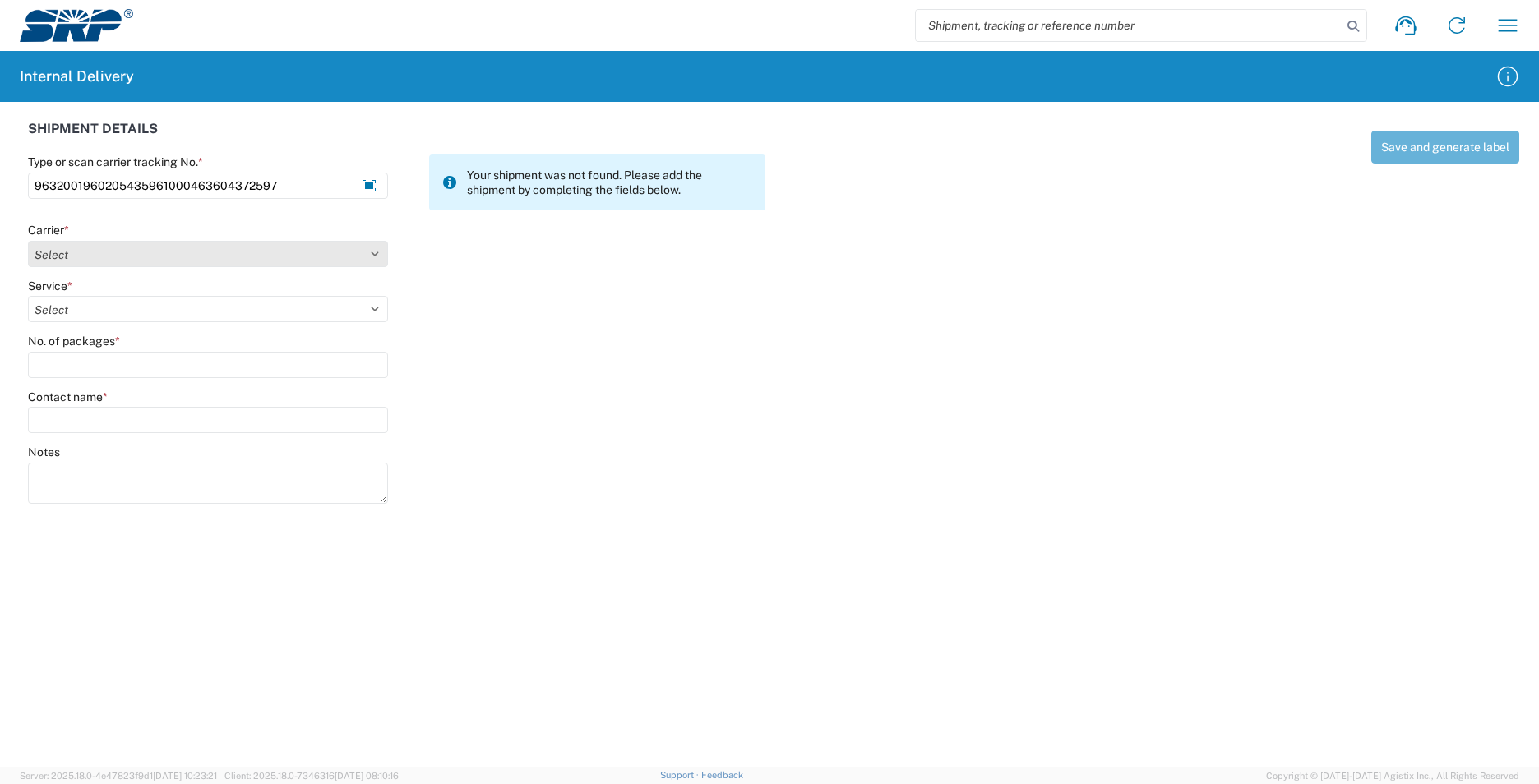
type input "9632001960205435961000463604372597"
click at [377, 258] on select "Select Amazon Logistics ATI Trucking BC Dimerco Logistics Empire Southwest FedE…" at bounding box center [208, 254] width 360 height 26
select select "5"
click at [28, 241] on select "Select Amazon Logistics ATI Trucking BC Dimerco Logistics Empire Southwest FedE…" at bounding box center [208, 254] width 360 height 26
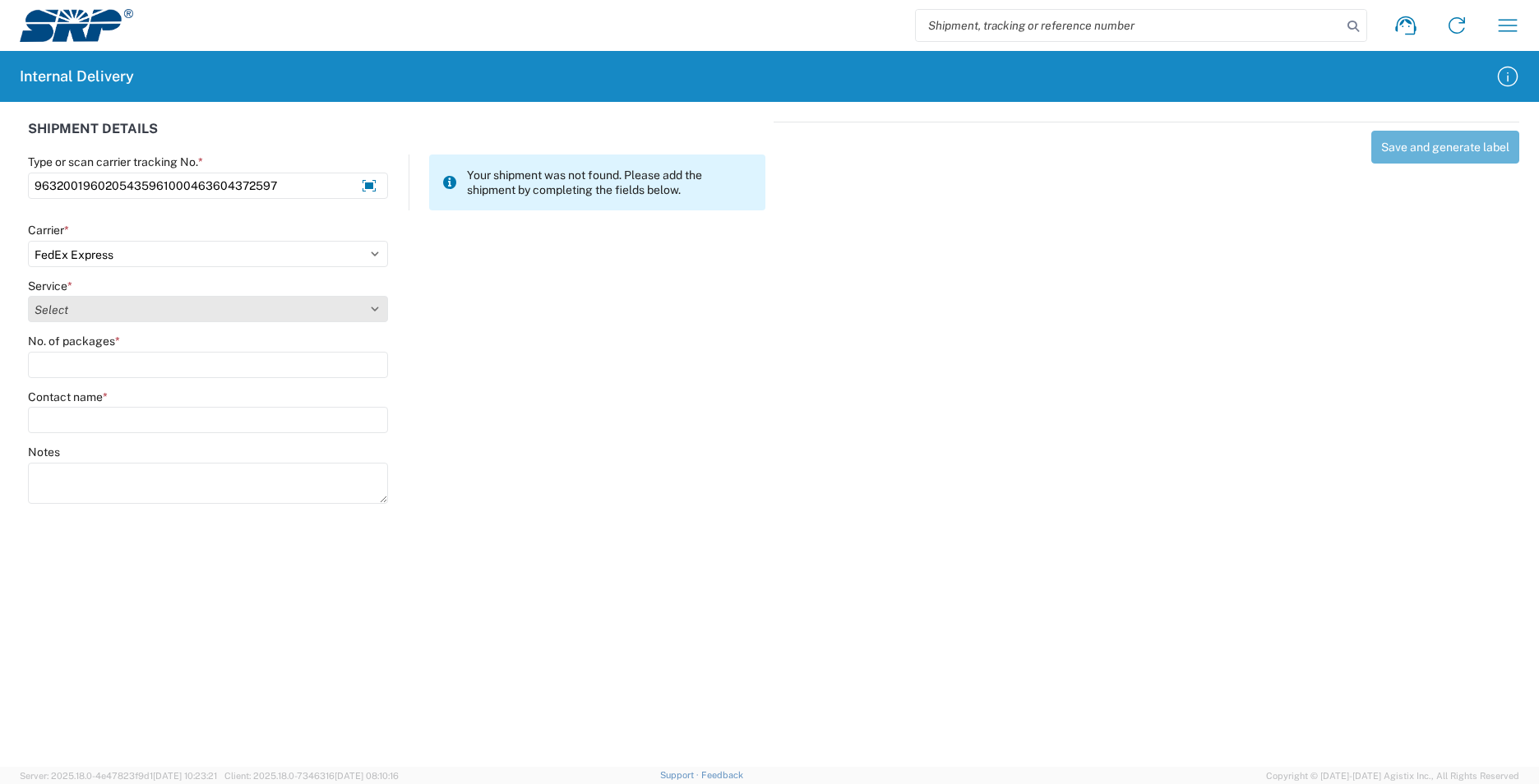
click at [370, 311] on select "Select 1Day Freight 2Day 2Day AM 2Day AM One Rate 2Day Freight 2Day One Rate 3 …" at bounding box center [208, 309] width 360 height 26
select select "12"
click at [28, 296] on select "Select 1Day Freight 2Day 2Day AM 2Day AM One Rate 2Day Freight 2Day One Rate 3 …" at bounding box center [208, 309] width 360 height 26
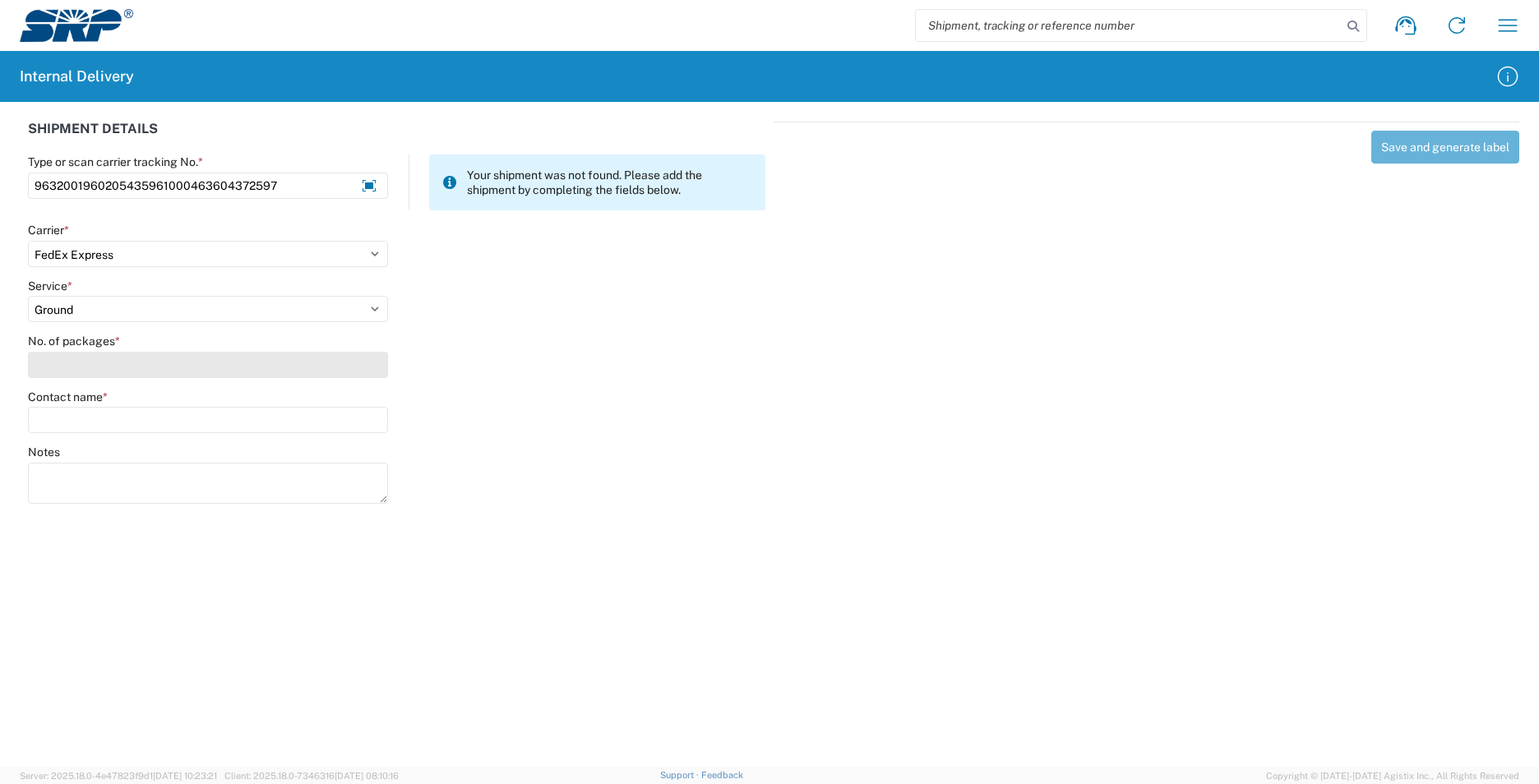
click at [184, 367] on input "No. of packages *" at bounding box center [208, 365] width 360 height 26
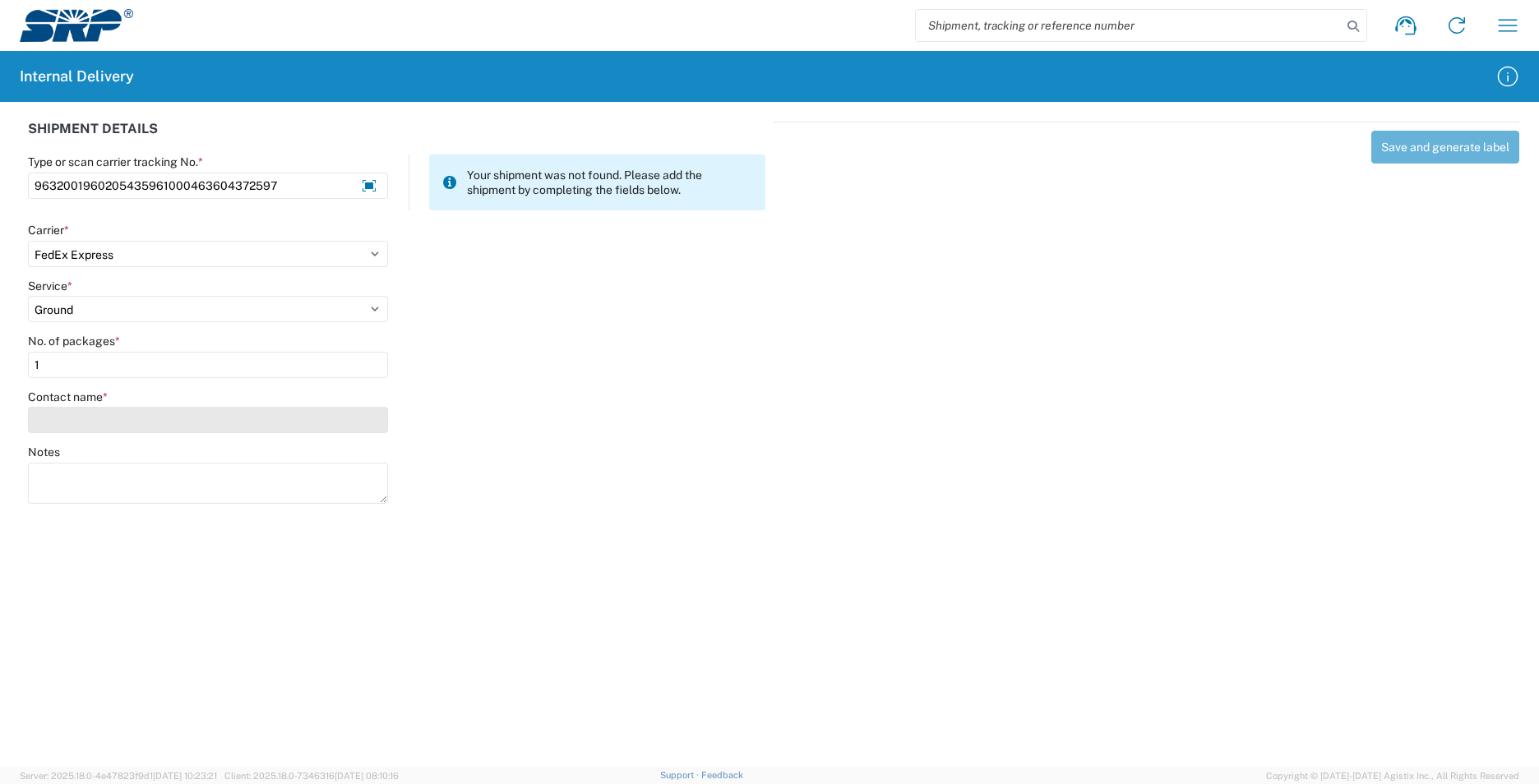
type input "1"
click at [207, 419] on input "Contact name *" at bounding box center [208, 420] width 360 height 26
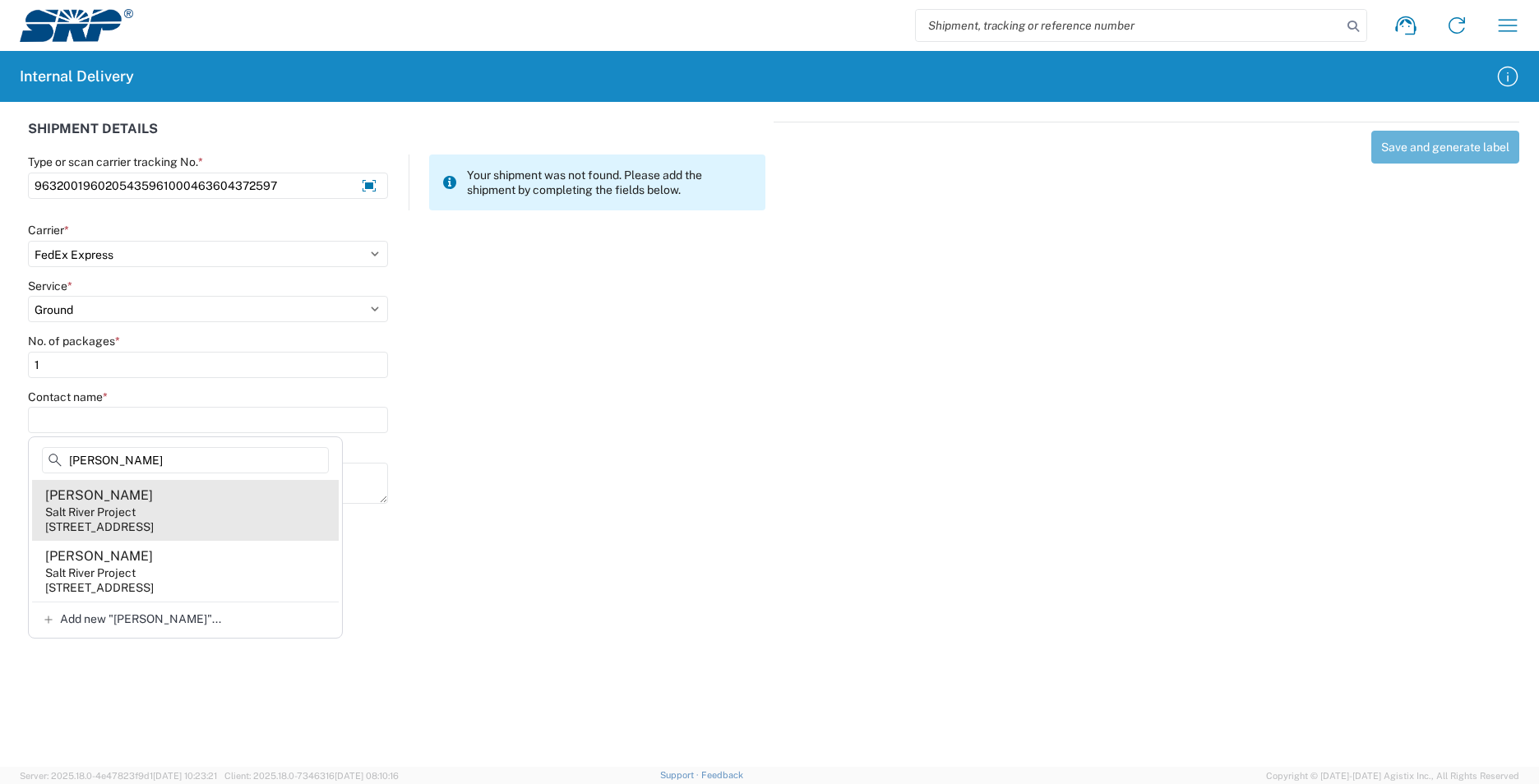
type input "[PERSON_NAME]"
click at [210, 498] on agx-address-suggestion-item "[PERSON_NAME] Salt River Project [STREET_ADDRESS]" at bounding box center [186, 510] width 306 height 60
type input "[PERSON_NAME]"
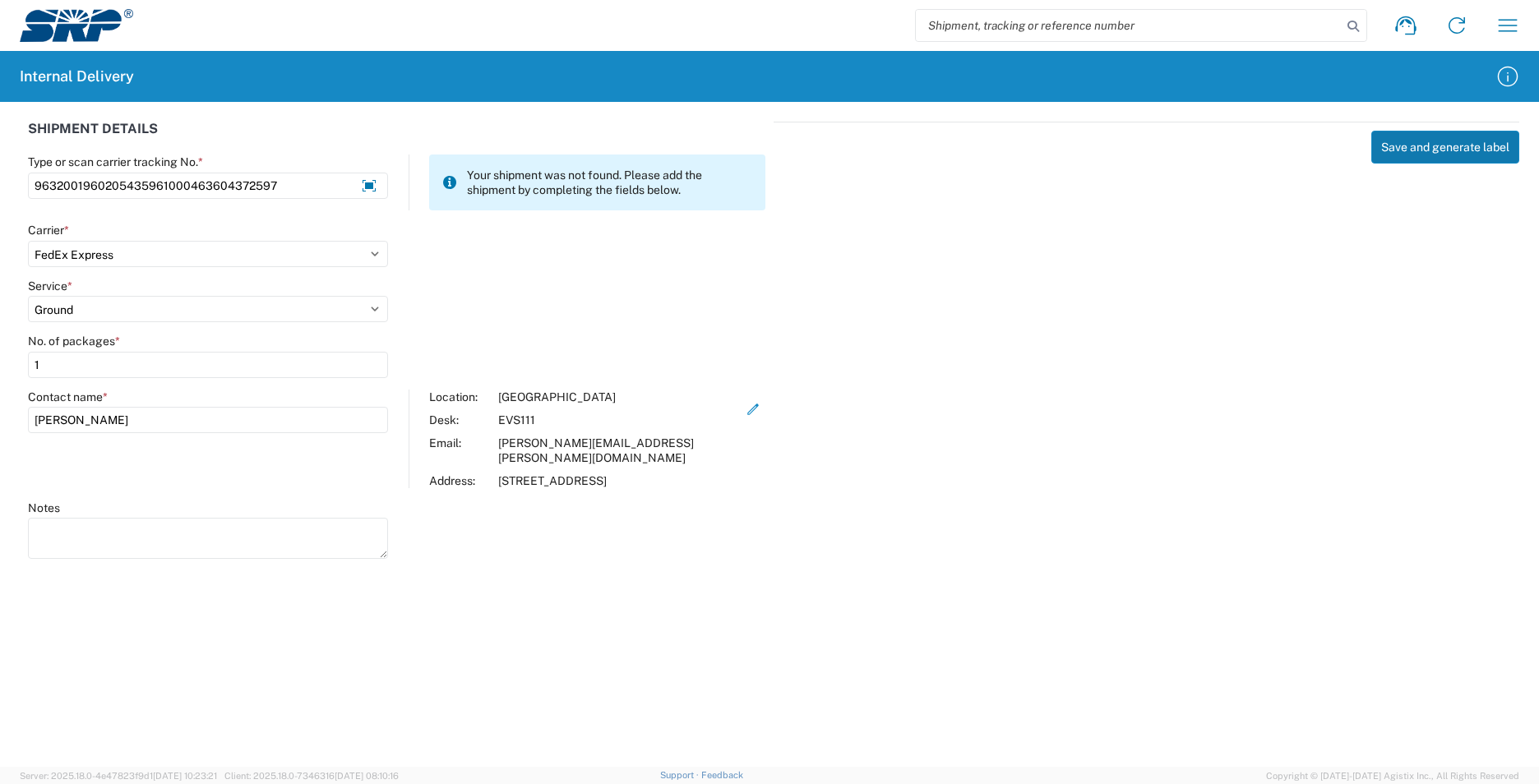
click at [1409, 149] on button "Save and generate label" at bounding box center [1445, 147] width 148 height 33
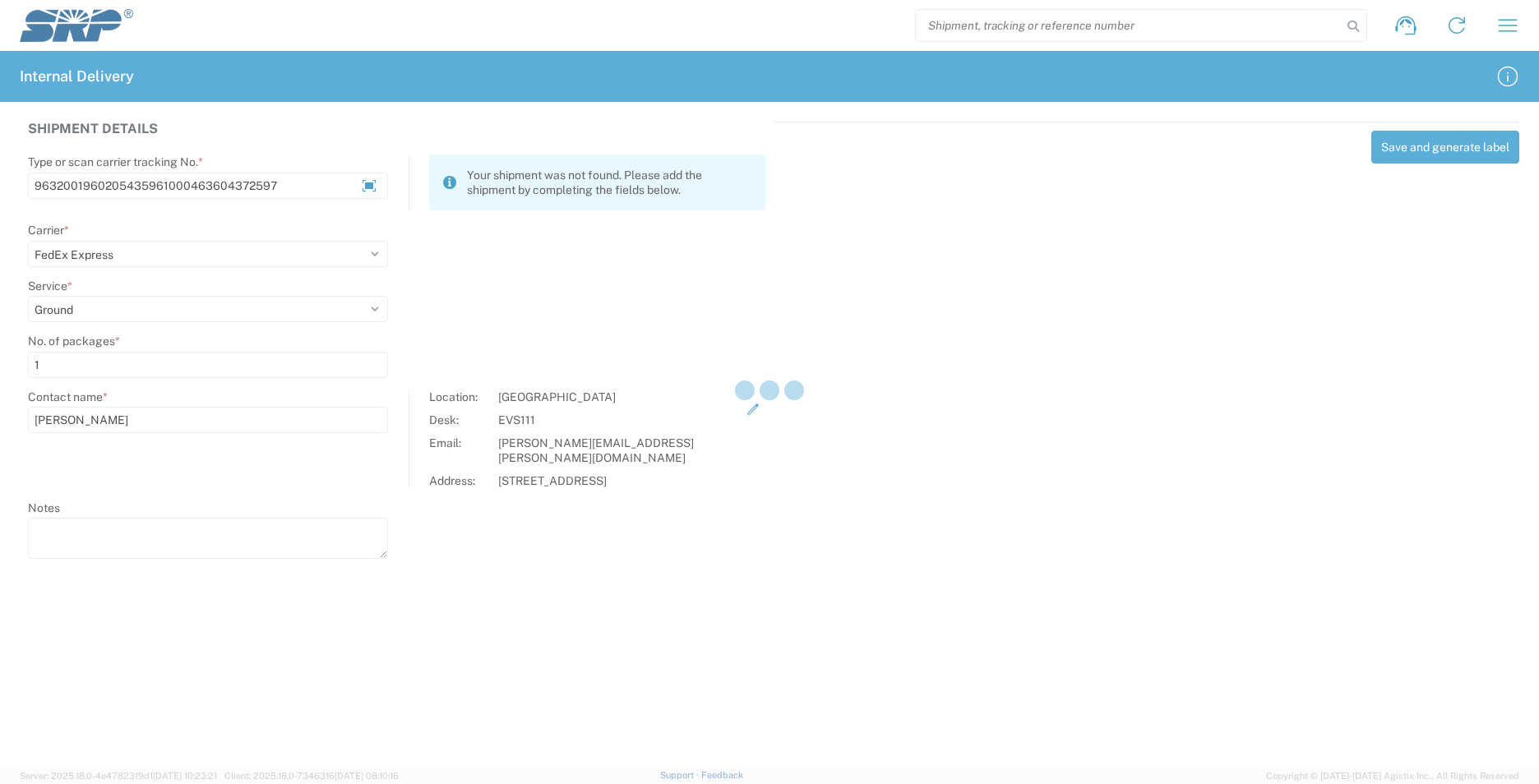
select select
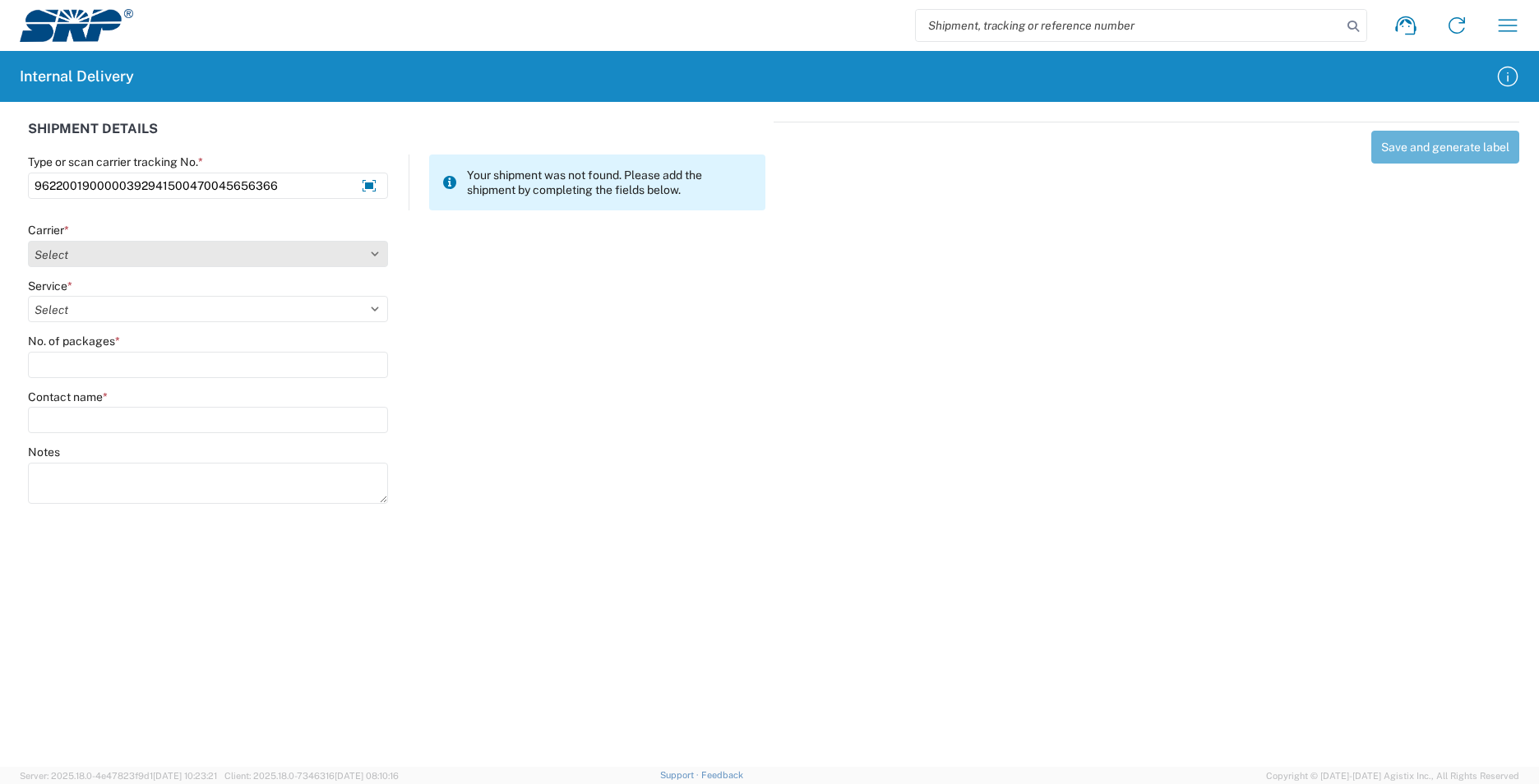
type input "9622001900000392941500470045656366"
click at [382, 257] on select "Select Amazon Logistics ATI Trucking BC Dimerco Logistics Empire Southwest FedE…" at bounding box center [208, 254] width 360 height 26
select select "5"
click at [28, 241] on select "Select Amazon Logistics ATI Trucking BC Dimerco Logistics Empire Southwest FedE…" at bounding box center [208, 254] width 360 height 26
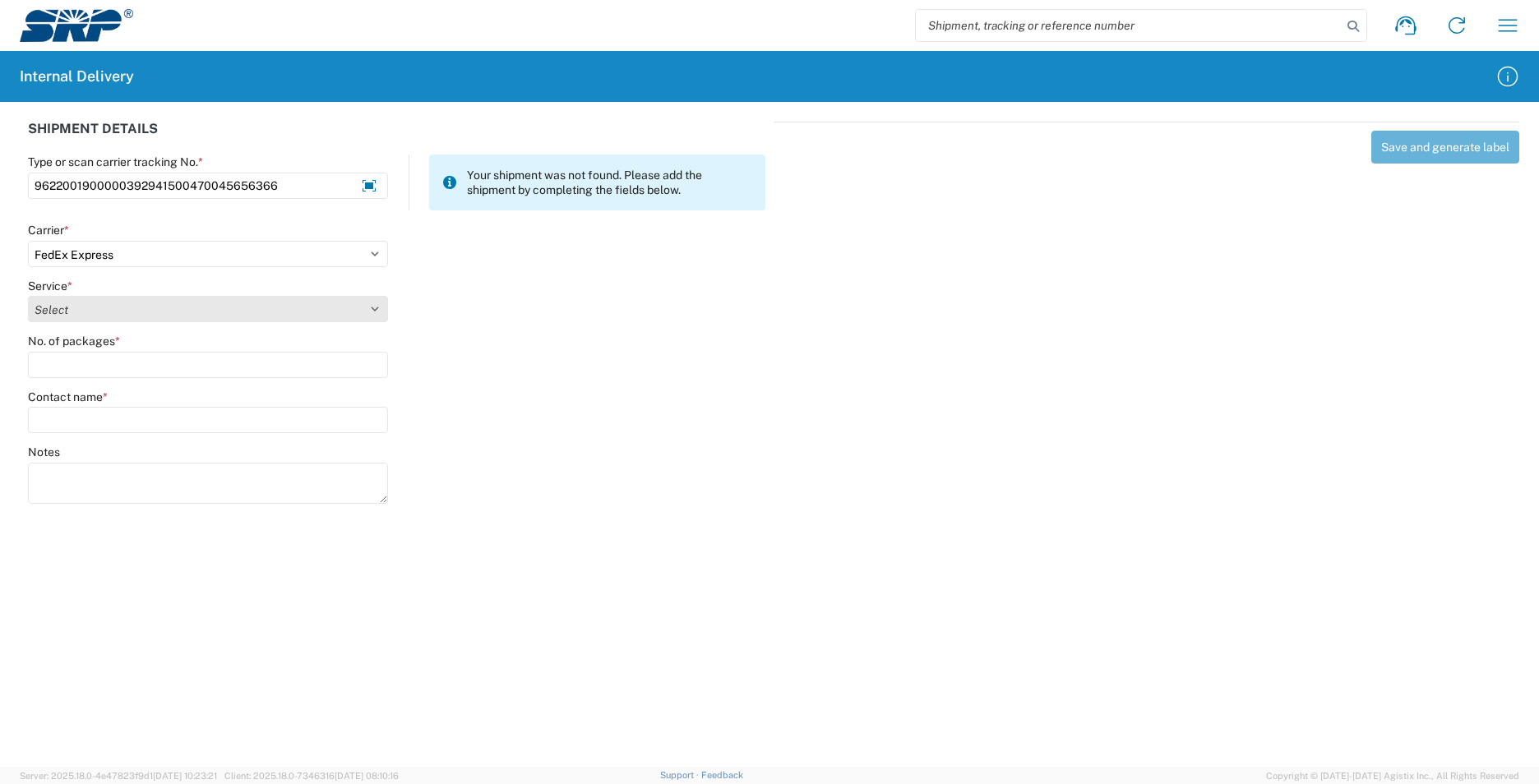
click at [377, 307] on select "Select 1Day Freight 2Day 2Day AM 2Day AM One Rate 2Day Freight 2Day One Rate 3 …" at bounding box center [208, 309] width 360 height 26
select select "12"
click at [28, 296] on select "Select 1Day Freight 2Day 2Day AM 2Day AM One Rate 2Day Freight 2Day One Rate 3 …" at bounding box center [208, 309] width 360 height 26
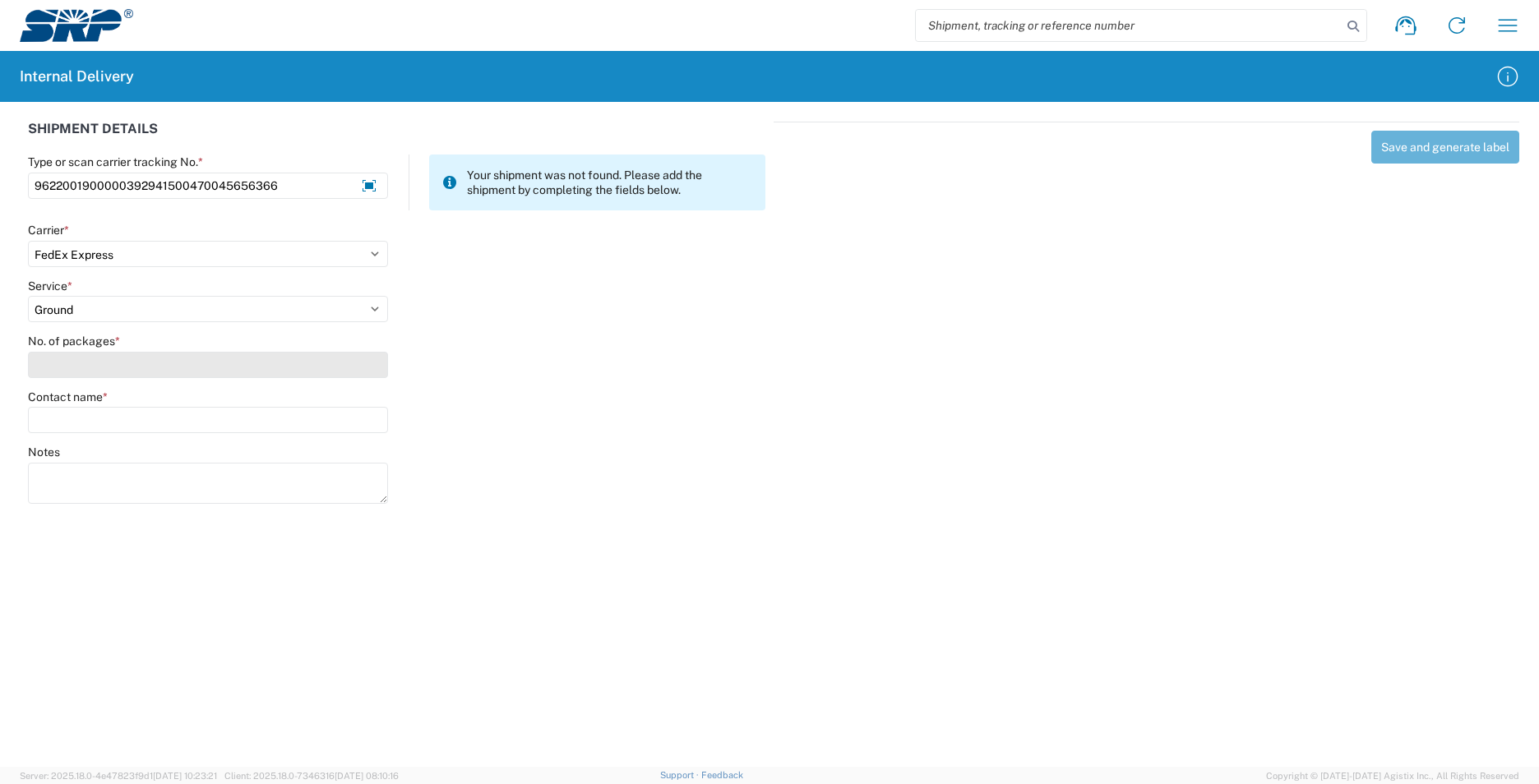
click at [183, 368] on input "No. of packages *" at bounding box center [208, 365] width 360 height 26
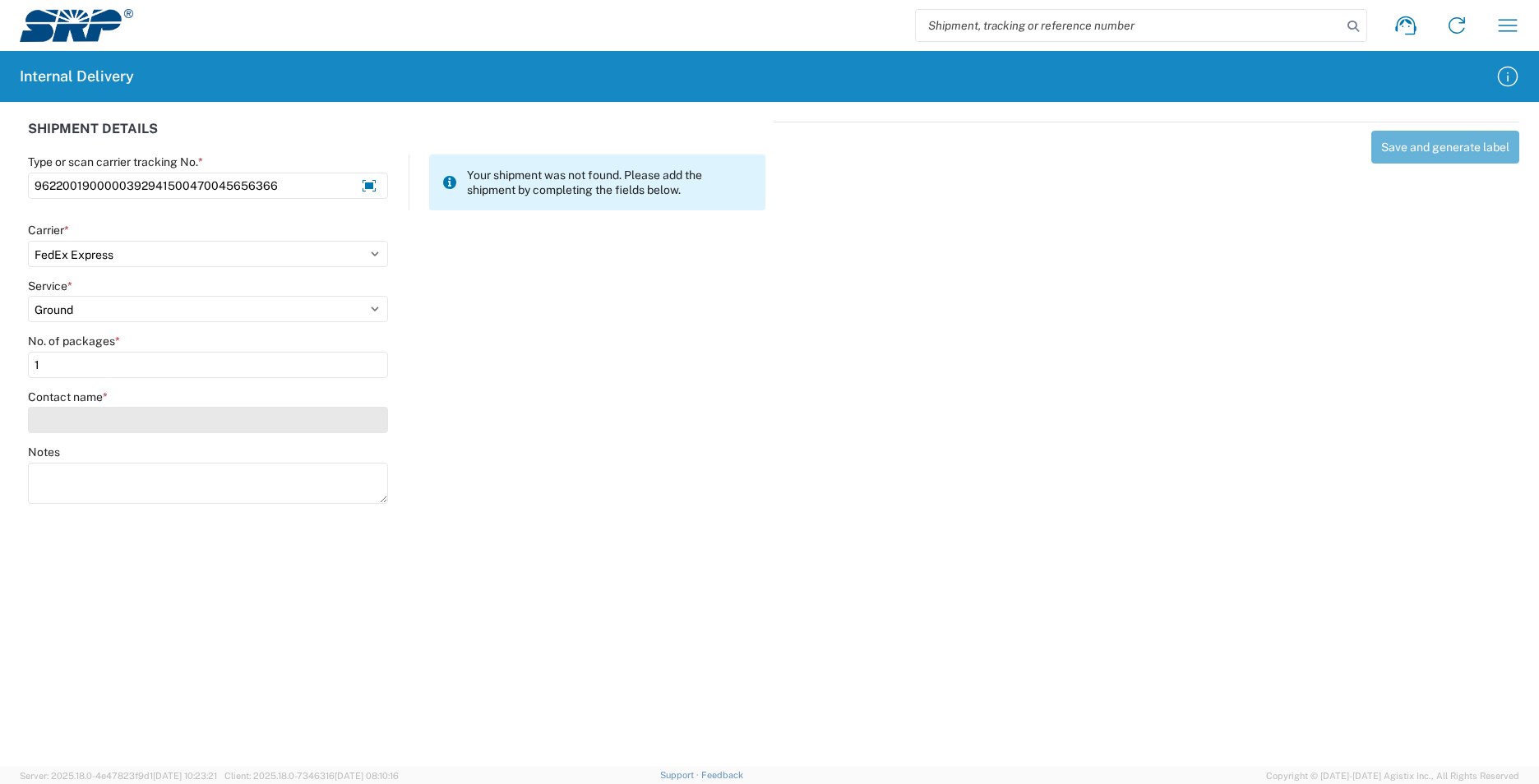
type input "1"
click at [186, 420] on input "Contact name *" at bounding box center [208, 420] width 360 height 26
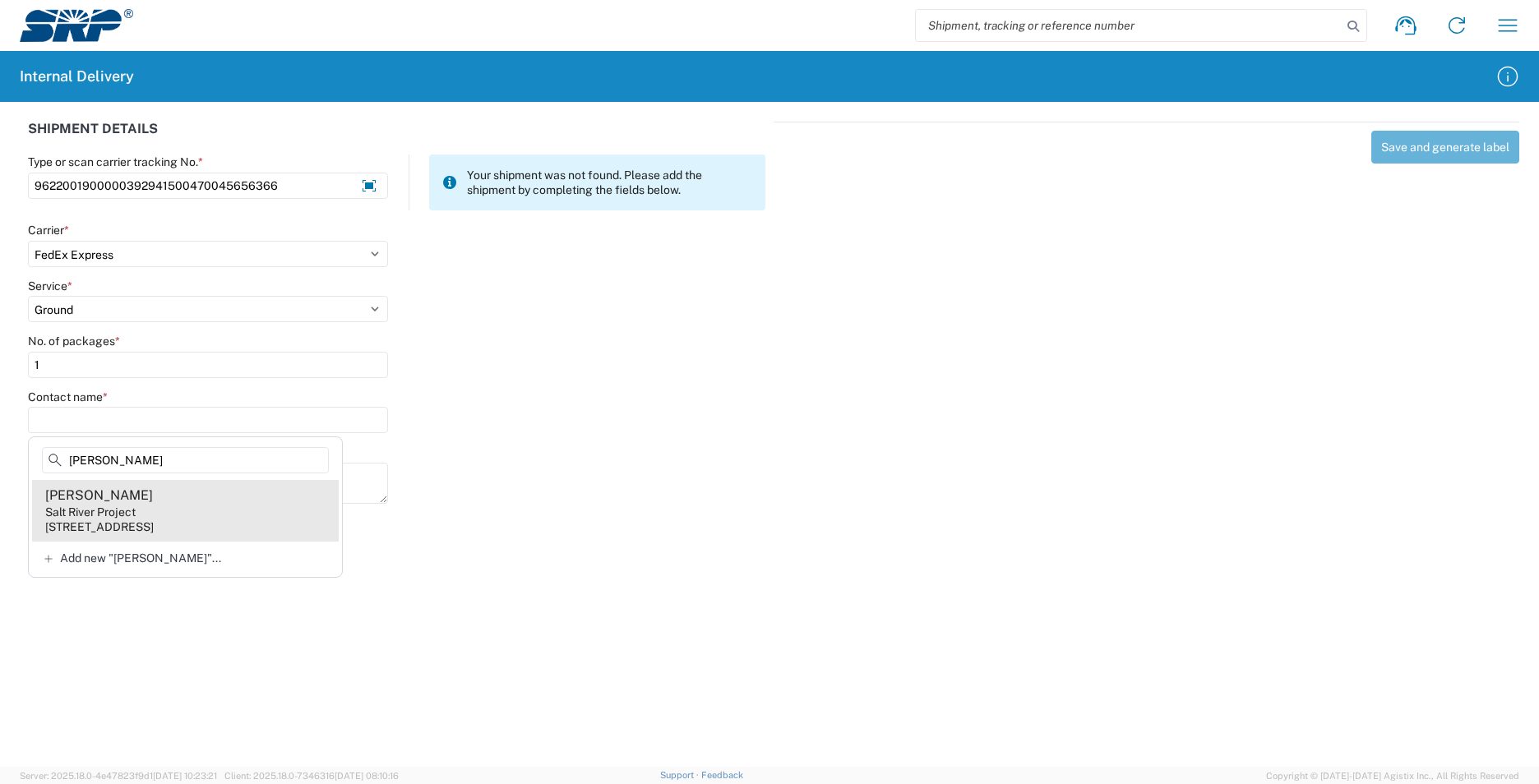
type input "[PERSON_NAME]"
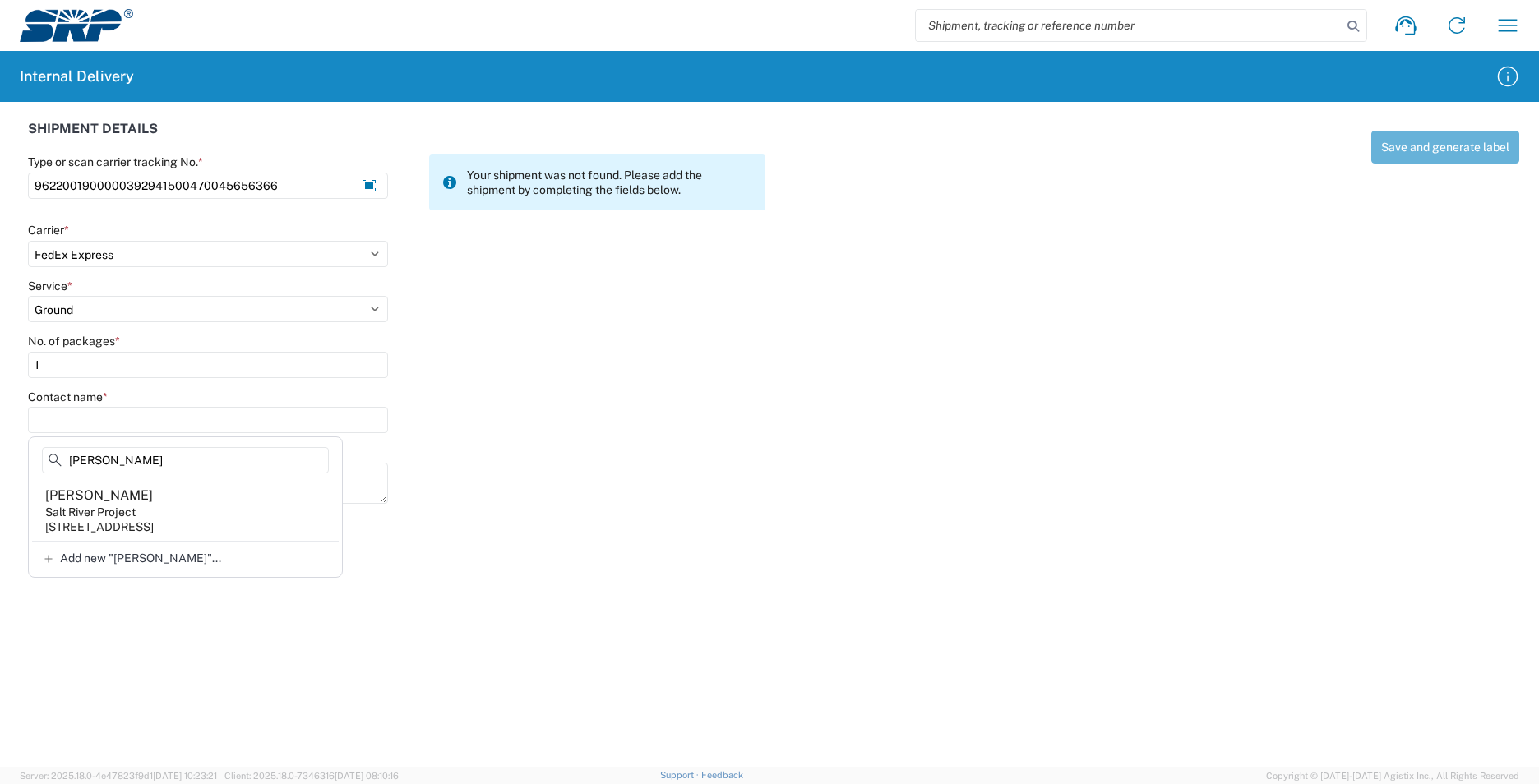
click at [194, 502] on agx-address-suggestion-item "[PERSON_NAME] Salt River Project [STREET_ADDRESS]" at bounding box center [186, 510] width 306 height 60
type input "[PERSON_NAME]"
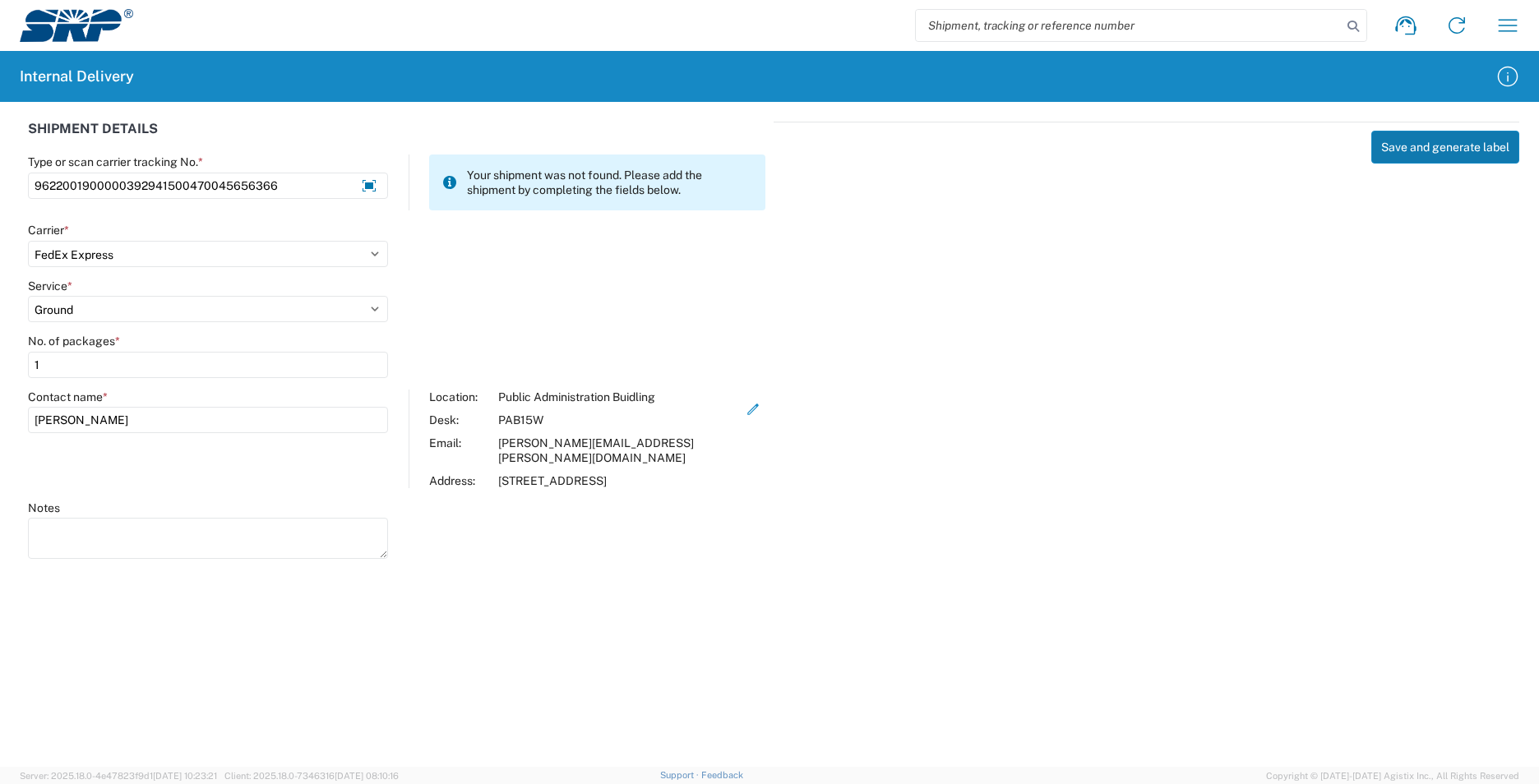
click at [1433, 159] on button "Save and generate label" at bounding box center [1445, 147] width 148 height 33
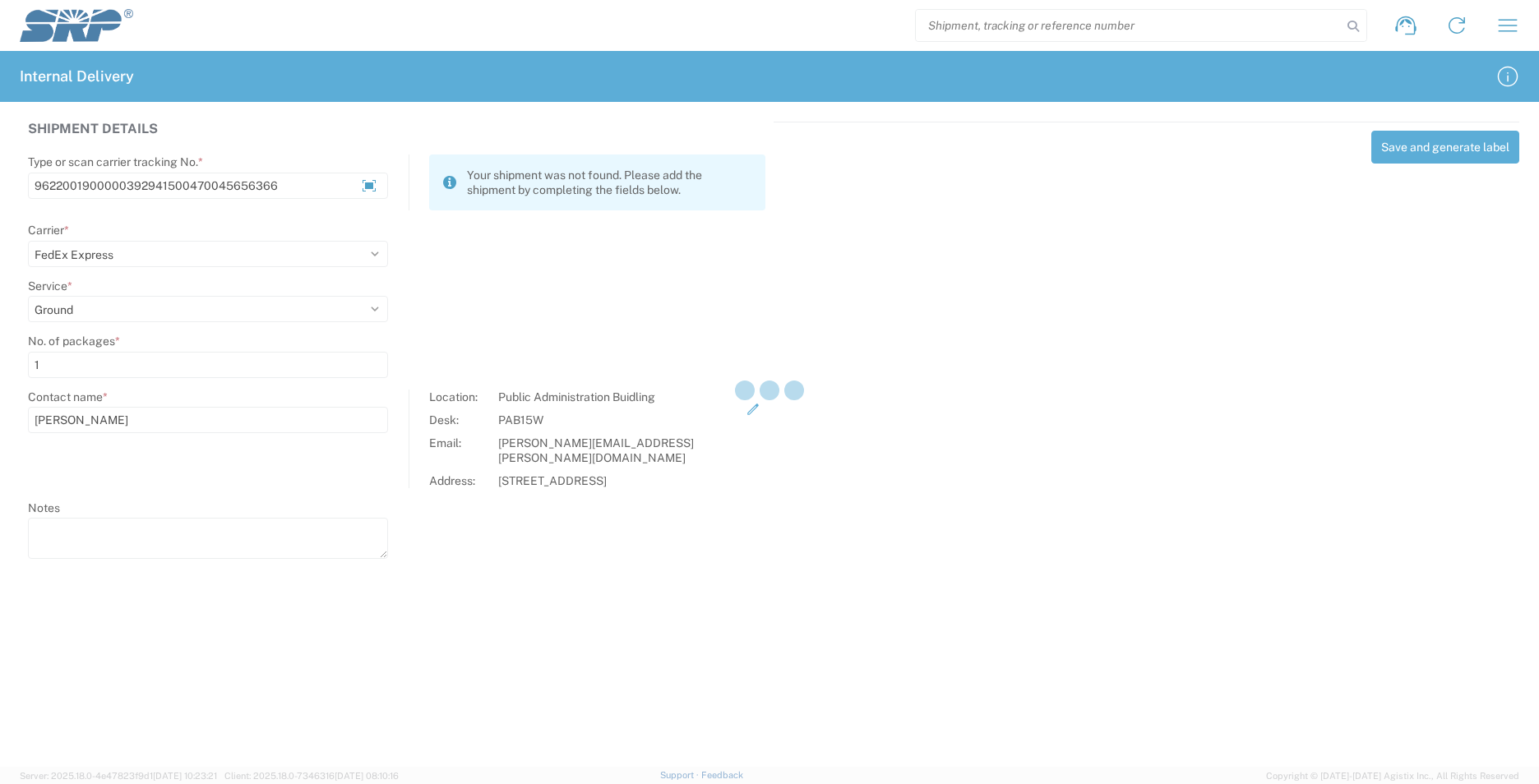
select select
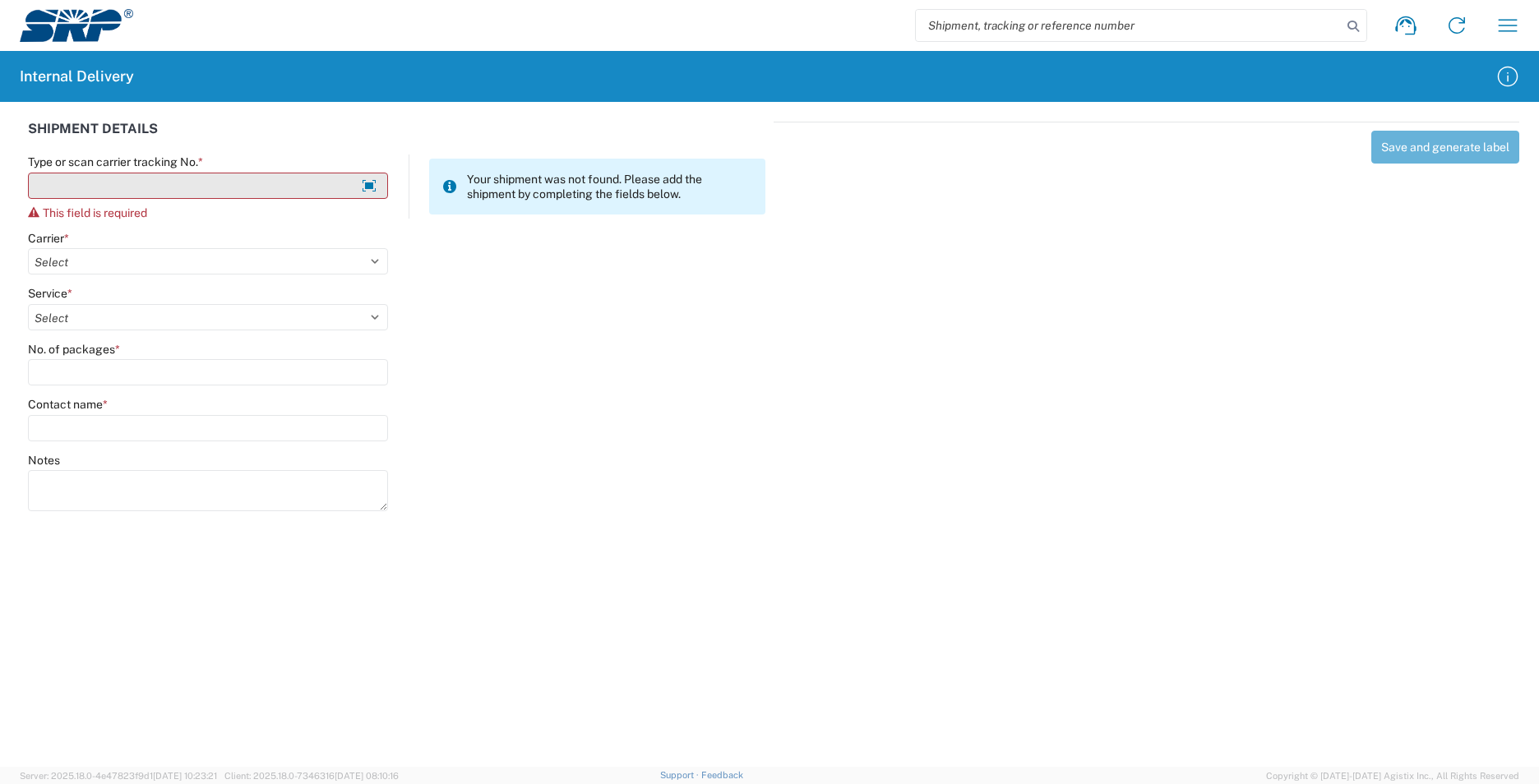
click at [152, 183] on input "Type or scan carrier tracking No. *" at bounding box center [208, 185] width 360 height 26
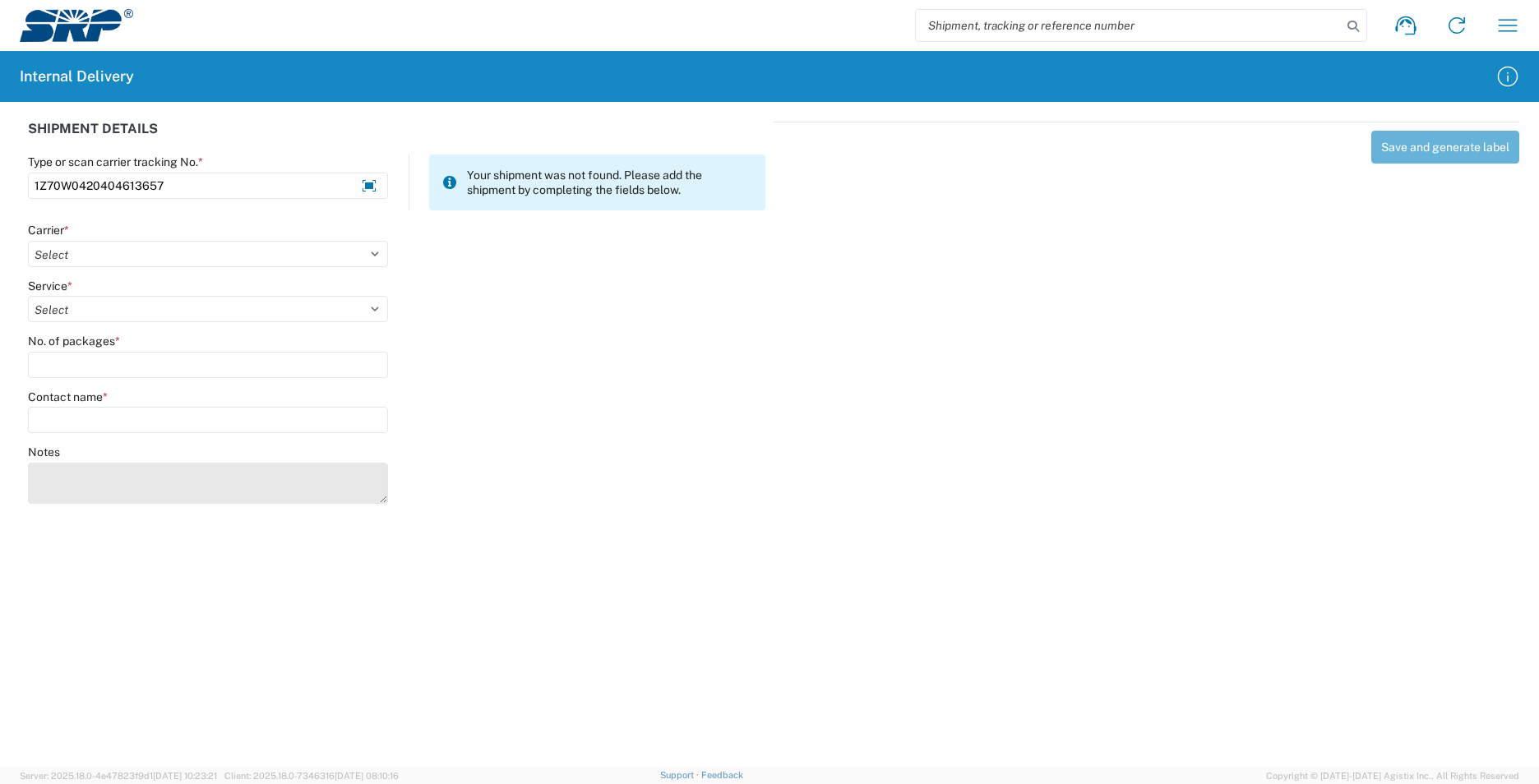
type input "1Z70W0420404613657"
click at [116, 482] on textarea "Notes" at bounding box center [208, 483] width 360 height 41
click at [161, 493] on textarea "1Z70W0420405797681 1Z70W0420410104865 1Z70W0420411493738 1Z70W04204058169271Z70…" at bounding box center [208, 483] width 360 height 41
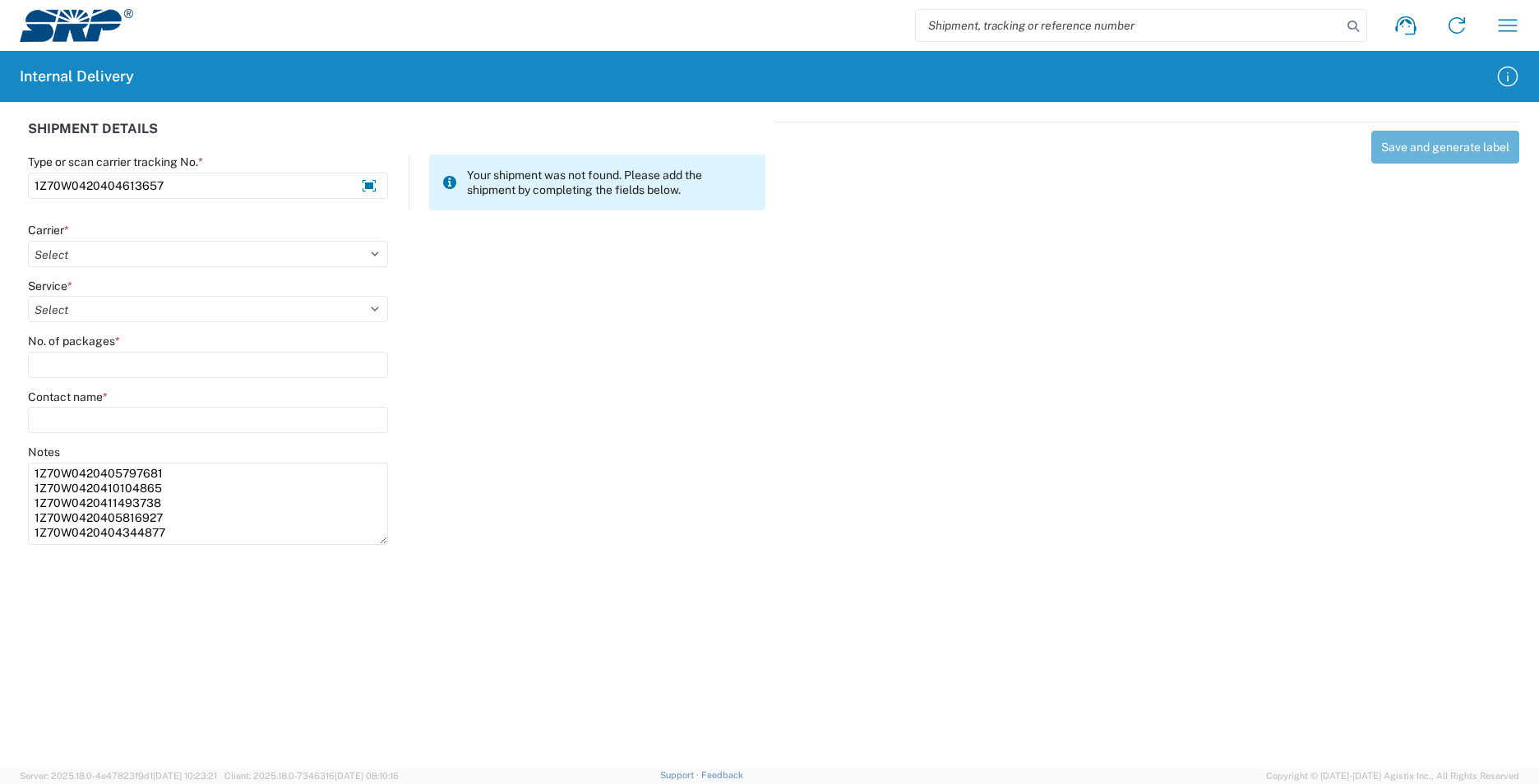
scroll to position [0, 0]
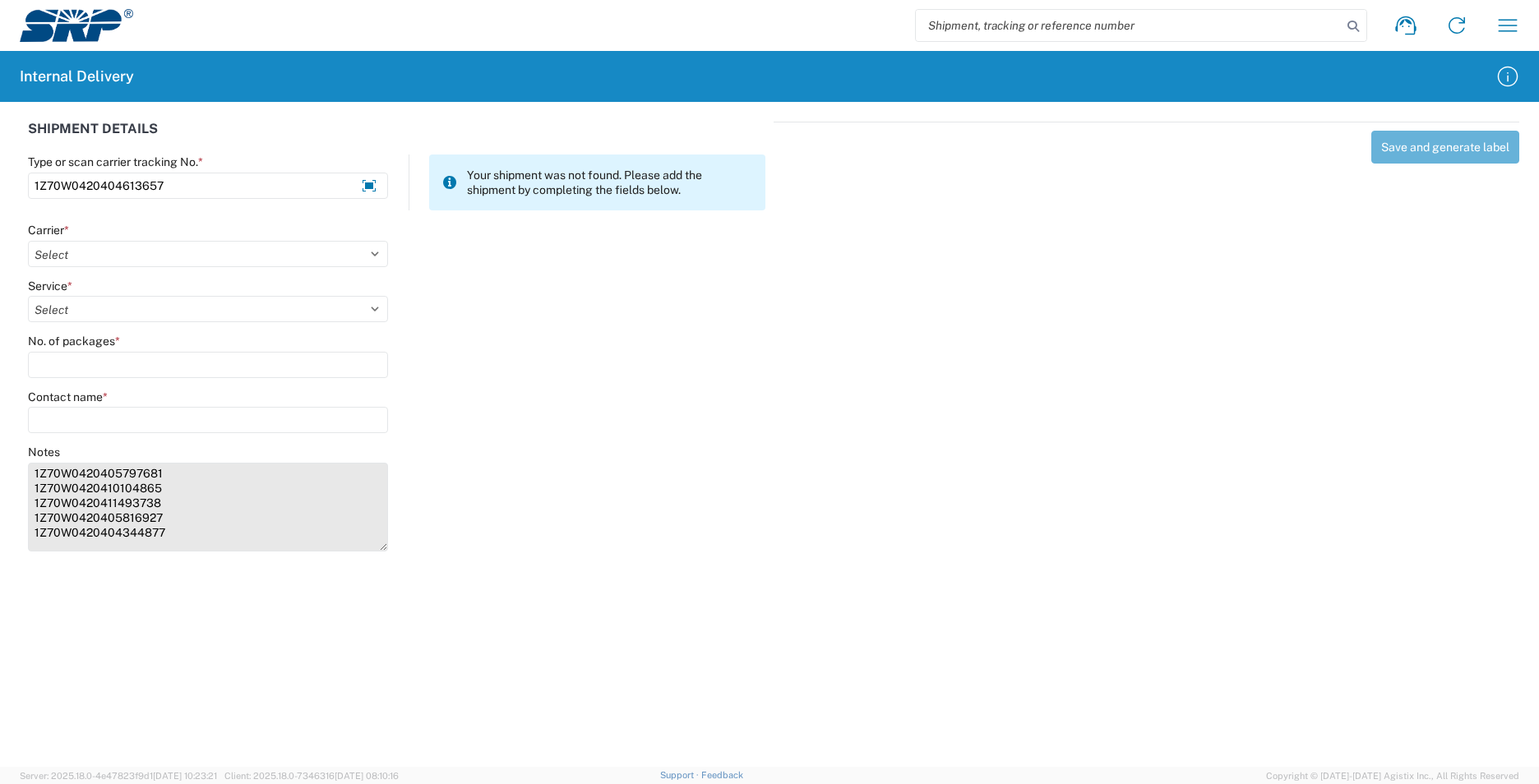
drag, startPoint x: 378, startPoint y: 497, endPoint x: 386, endPoint y: 545, distance: 48.7
click at [386, 545] on textarea "1Z70W0420405797681 1Z70W0420410104865 1Z70W0420411493738 1Z70W0420405816927 1Z7…" at bounding box center [208, 507] width 360 height 89
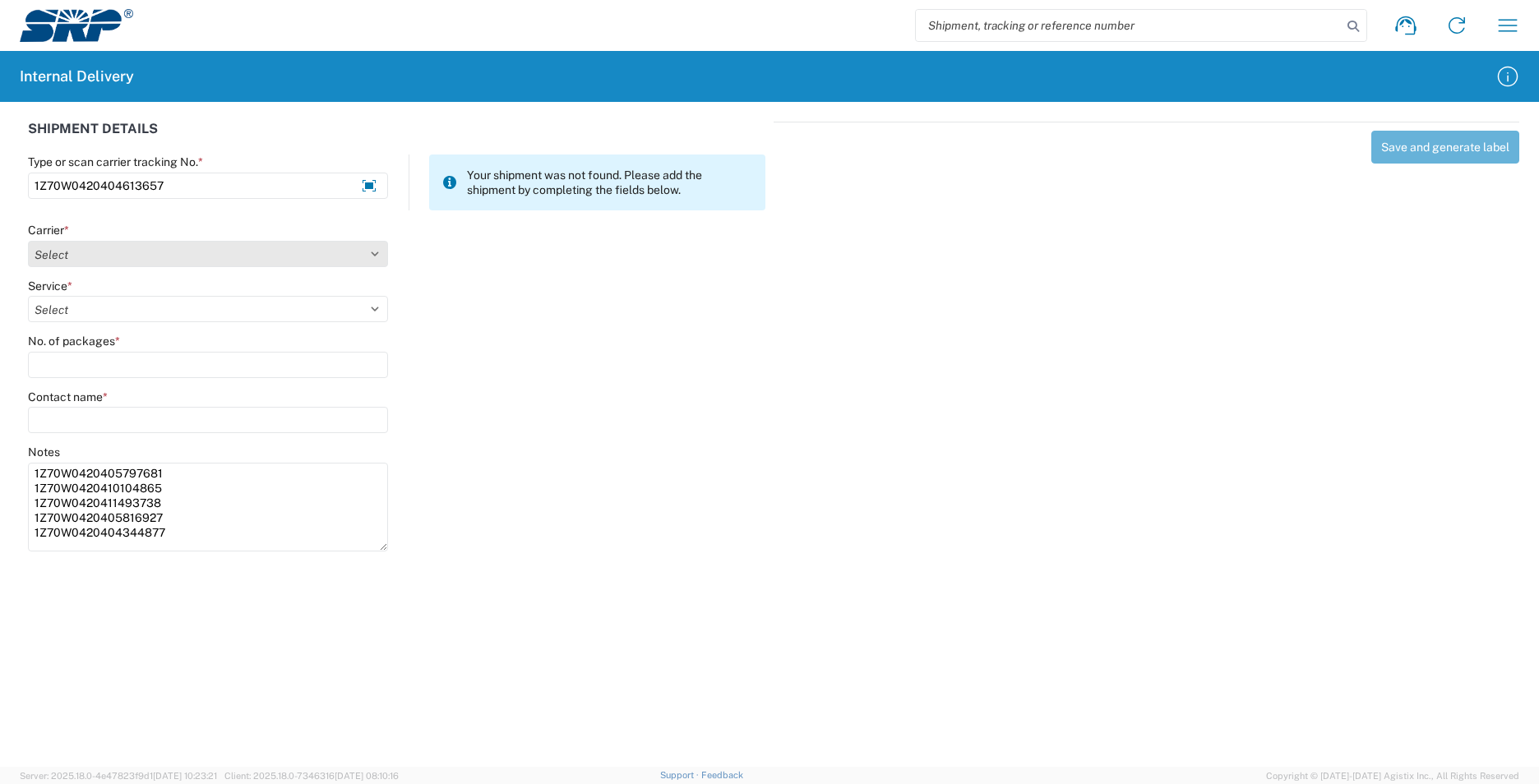
type textarea "1Z70W0420405797681 1Z70W0420410104865 1Z70W0420411493738 1Z70W0420405816927 1Z7…"
click at [105, 252] on select "Select Amazon Logistics ATI Trucking BC Dimerco Logistics Empire Southwest FedE…" at bounding box center [208, 254] width 360 height 26
select select "12"
click at [28, 241] on select "Select Amazon Logistics ATI Trucking BC Dimerco Logistics Empire Southwest FedE…" at bounding box center [208, 254] width 360 height 26
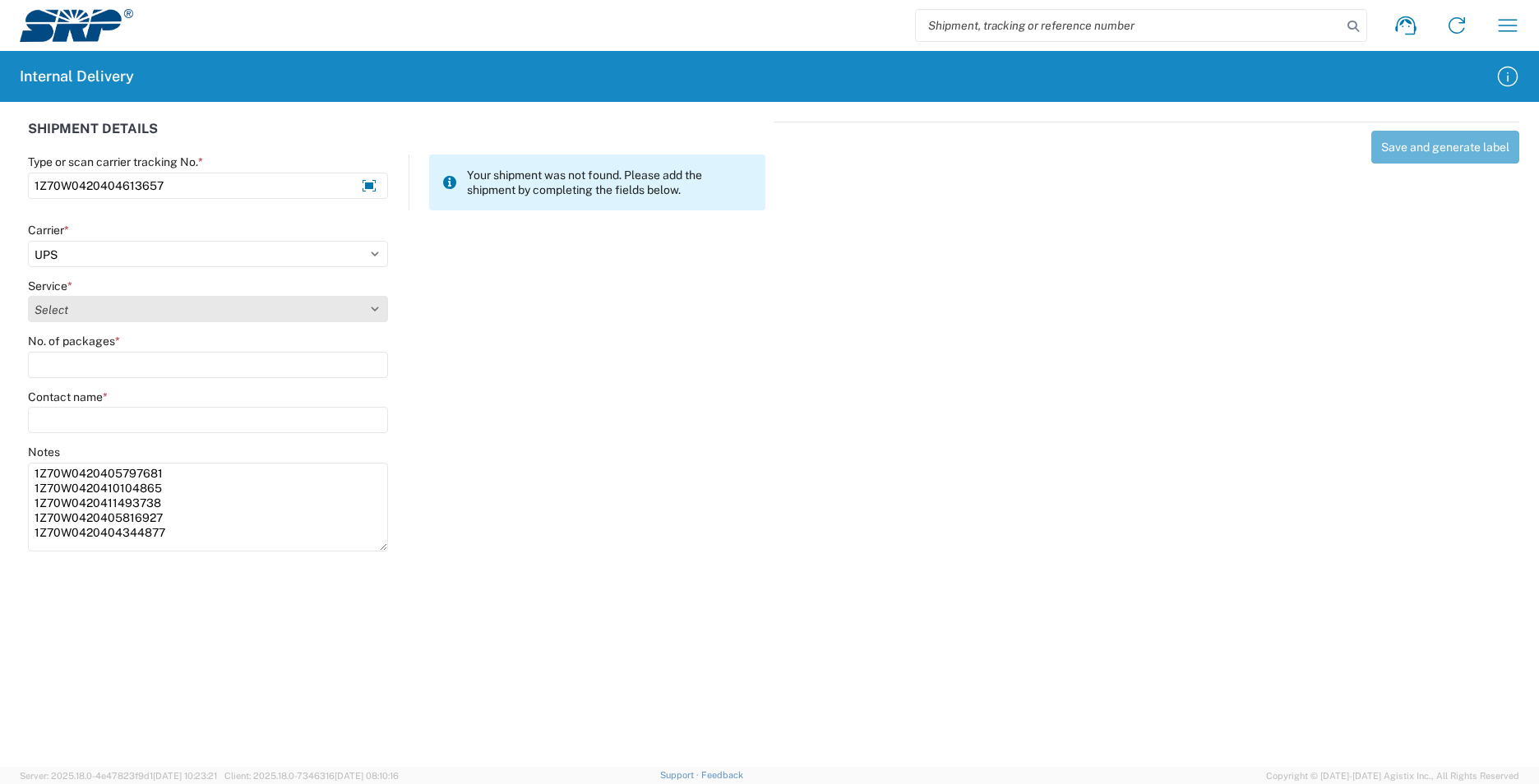
click at [57, 303] on select "Select 2nd Day Air 2nd Day Air A.M. 3 Day Select Basic BOUND PRINTED MATTER, UP…" at bounding box center [208, 309] width 360 height 26
select select "43"
click at [65, 312] on select "Select 2nd Day Air 2nd Day Air A.M. 3 Day Select Basic BOUND PRINTED MATTER, UP…" at bounding box center [208, 309] width 360 height 26
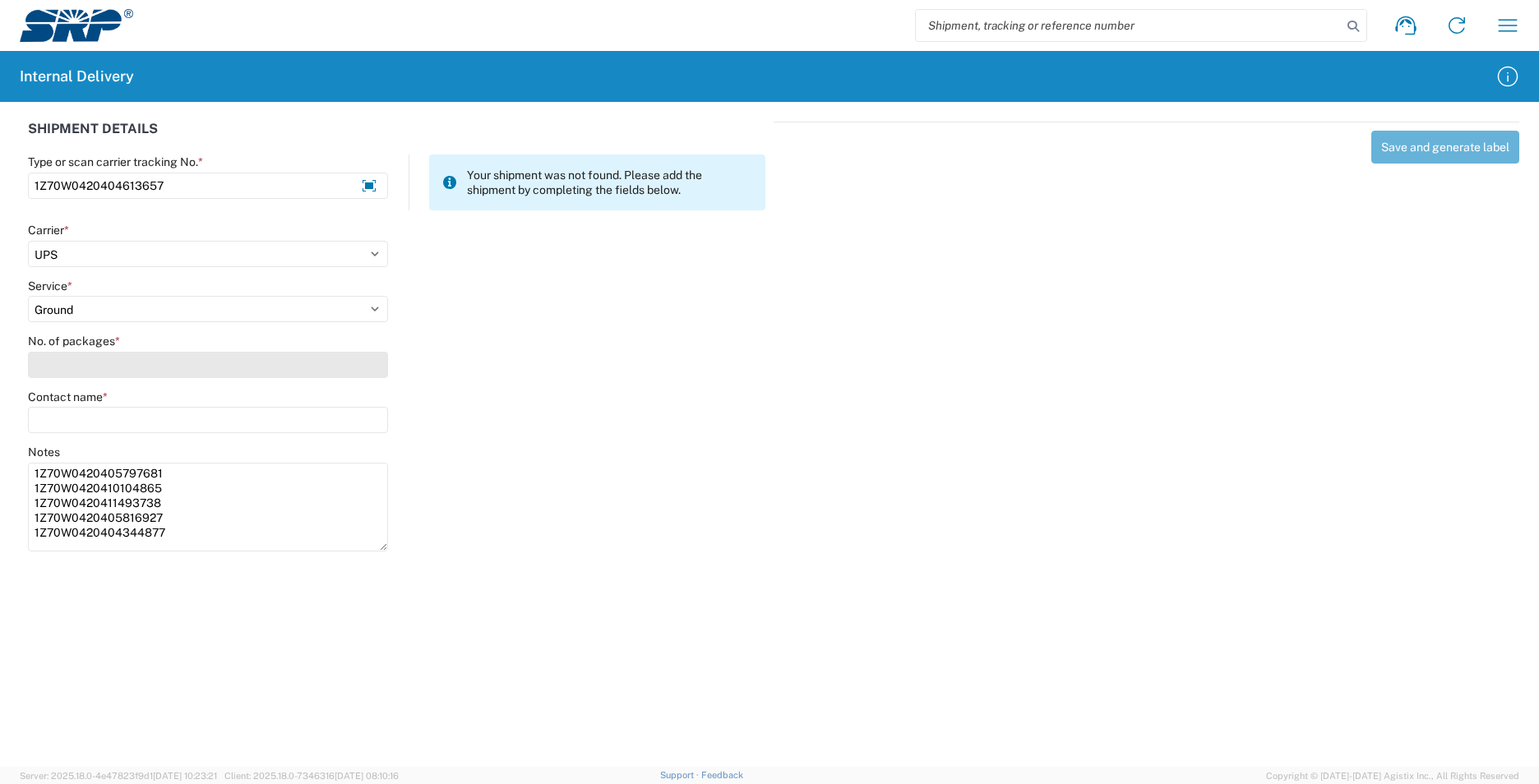
click at [64, 365] on input "No. of packages *" at bounding box center [208, 365] width 360 height 26
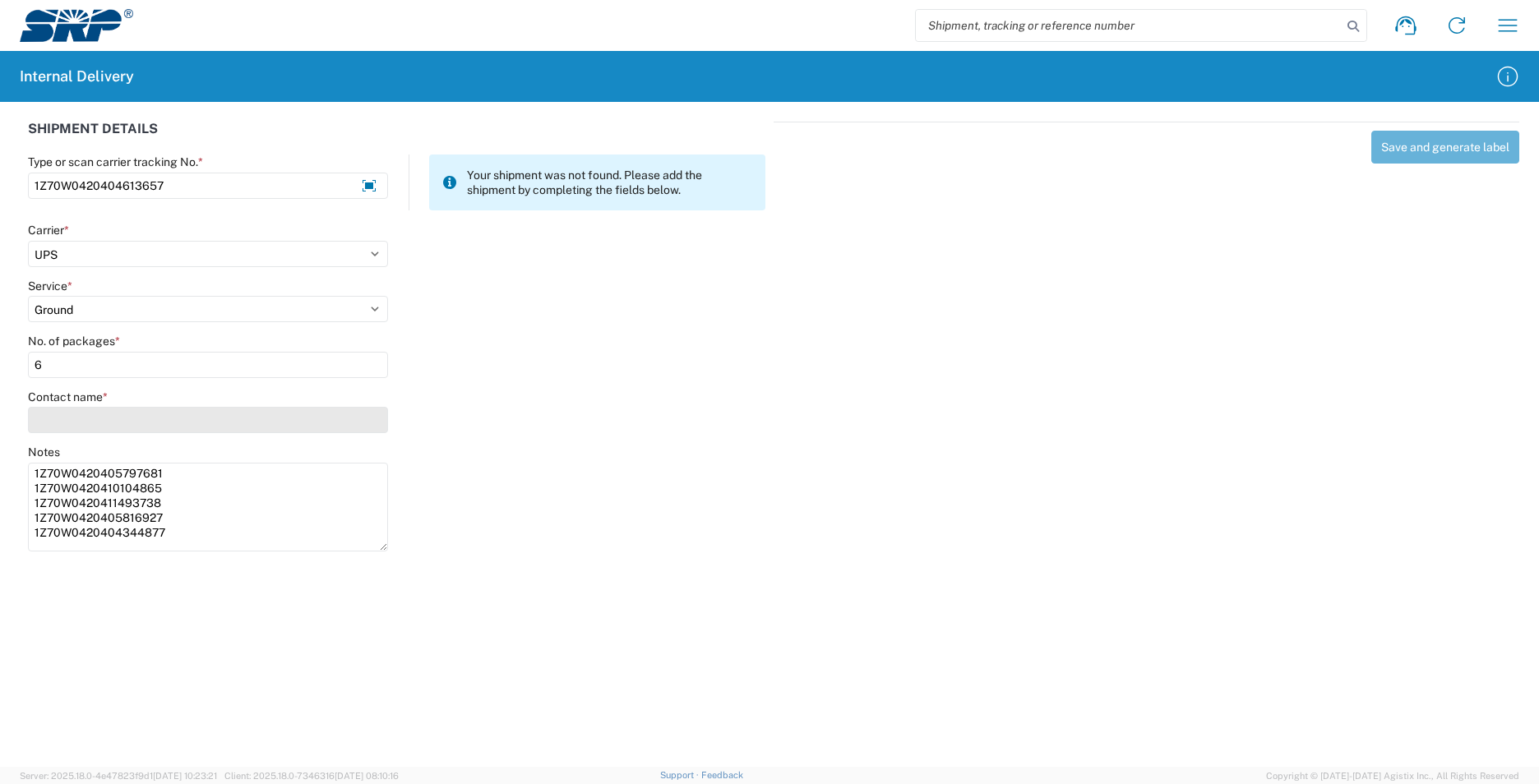
type input "6"
click at [59, 419] on input "Contact name *" at bounding box center [208, 420] width 360 height 26
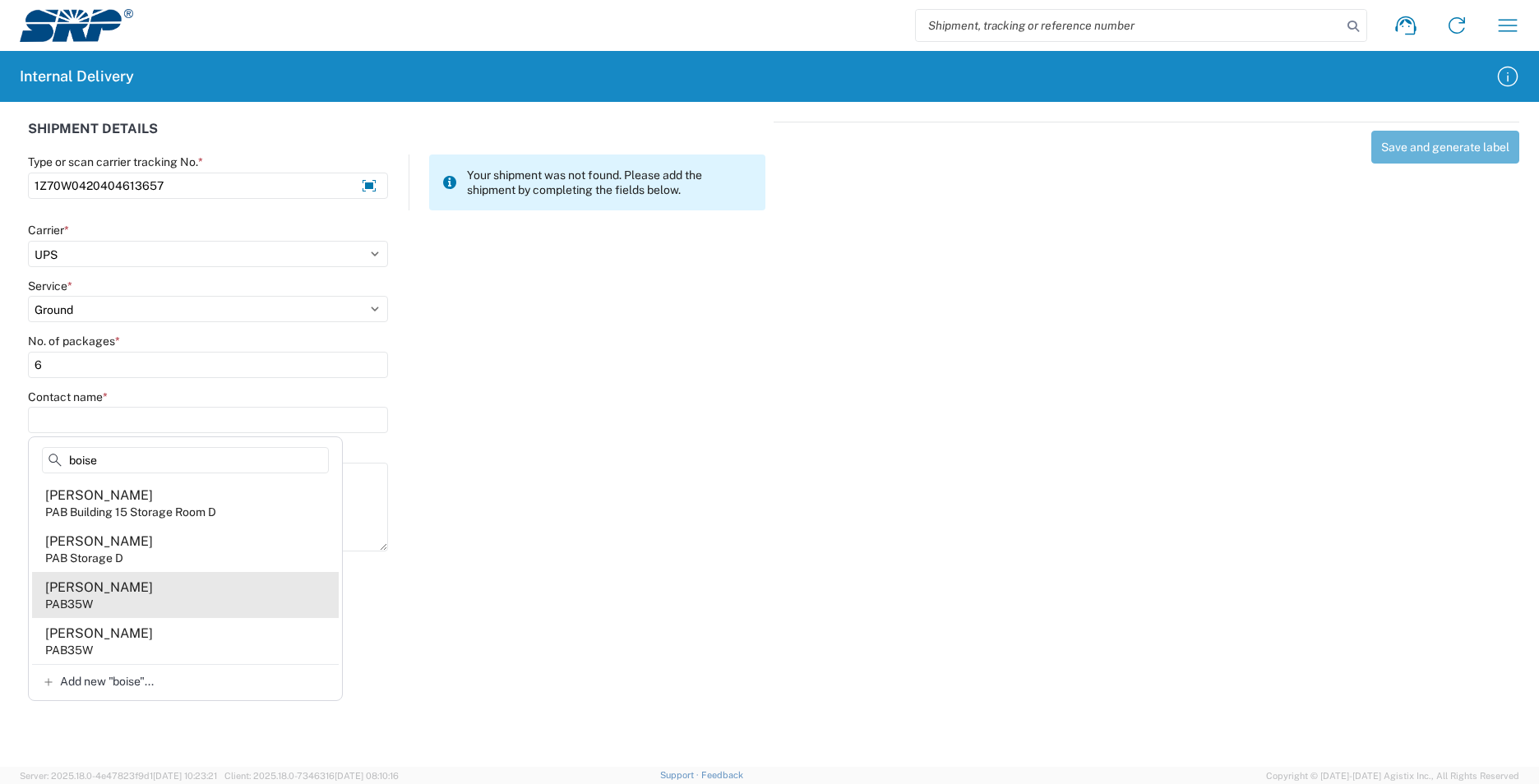
type input "boise"
click at [175, 590] on agx-address-suggestion-item "[PERSON_NAME] PAB35W" at bounding box center [186, 595] width 306 height 46
type input "[PERSON_NAME]"
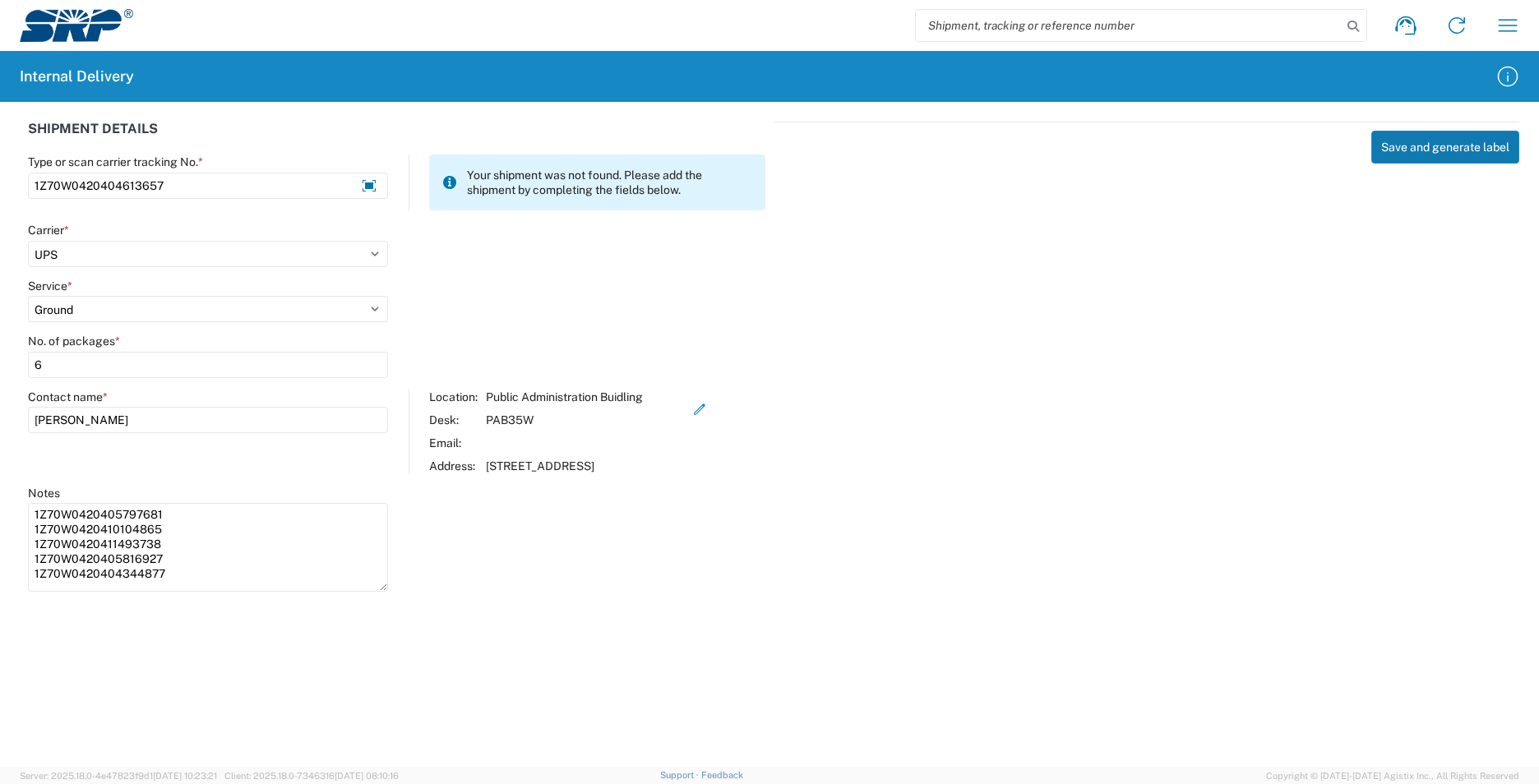
click at [1461, 148] on button "Save and generate label" at bounding box center [1445, 147] width 148 height 33
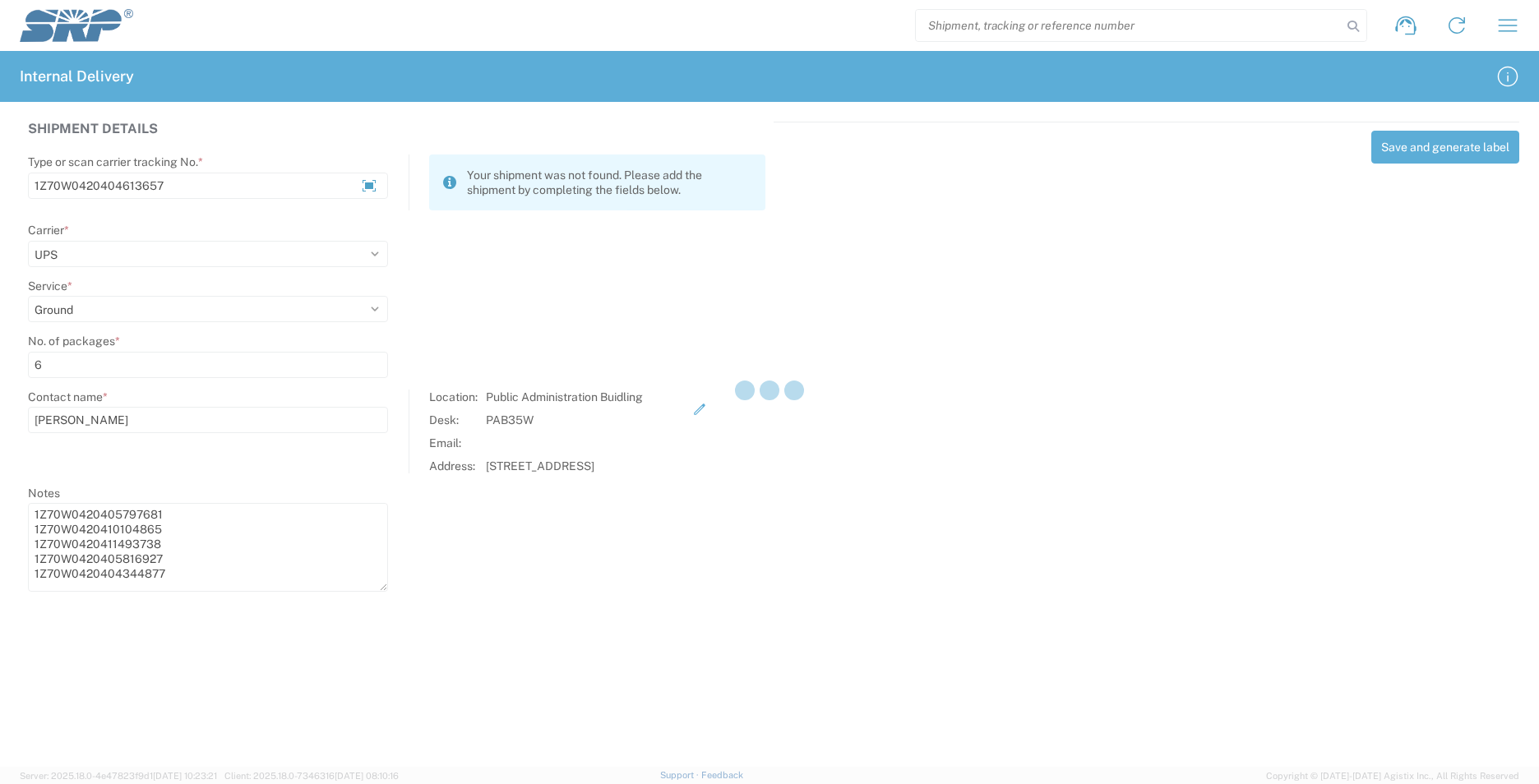
select select
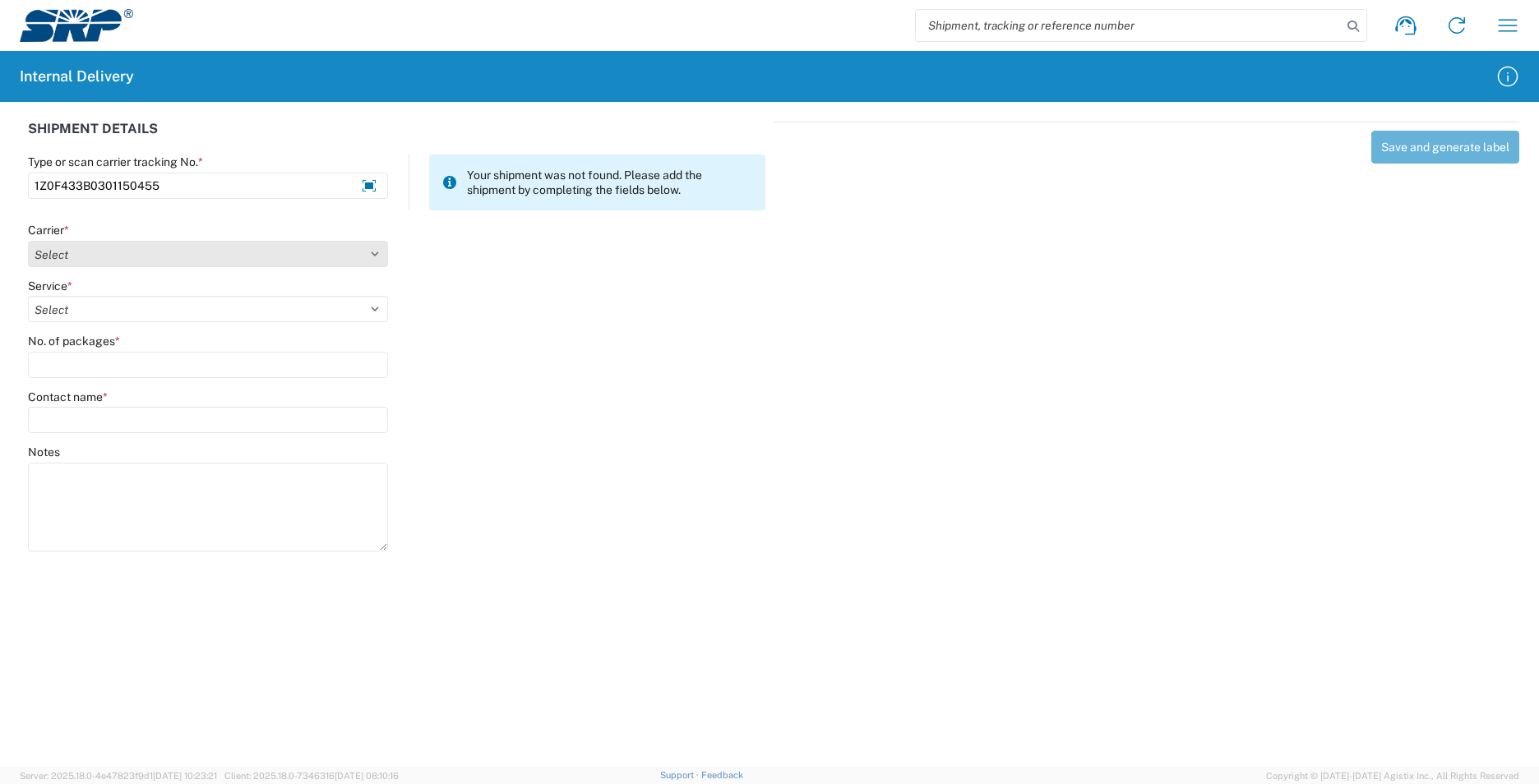
type input "1Z0F433B0301150455"
click at [75, 250] on select "Select Amazon Logistics ATI Trucking BC Dimerco Logistics Empire Southwest FedE…" at bounding box center [208, 254] width 360 height 26
select select "12"
click at [28, 241] on select "Select Amazon Logistics ATI Trucking BC Dimerco Logistics Empire Southwest FedE…" at bounding box center [208, 254] width 360 height 26
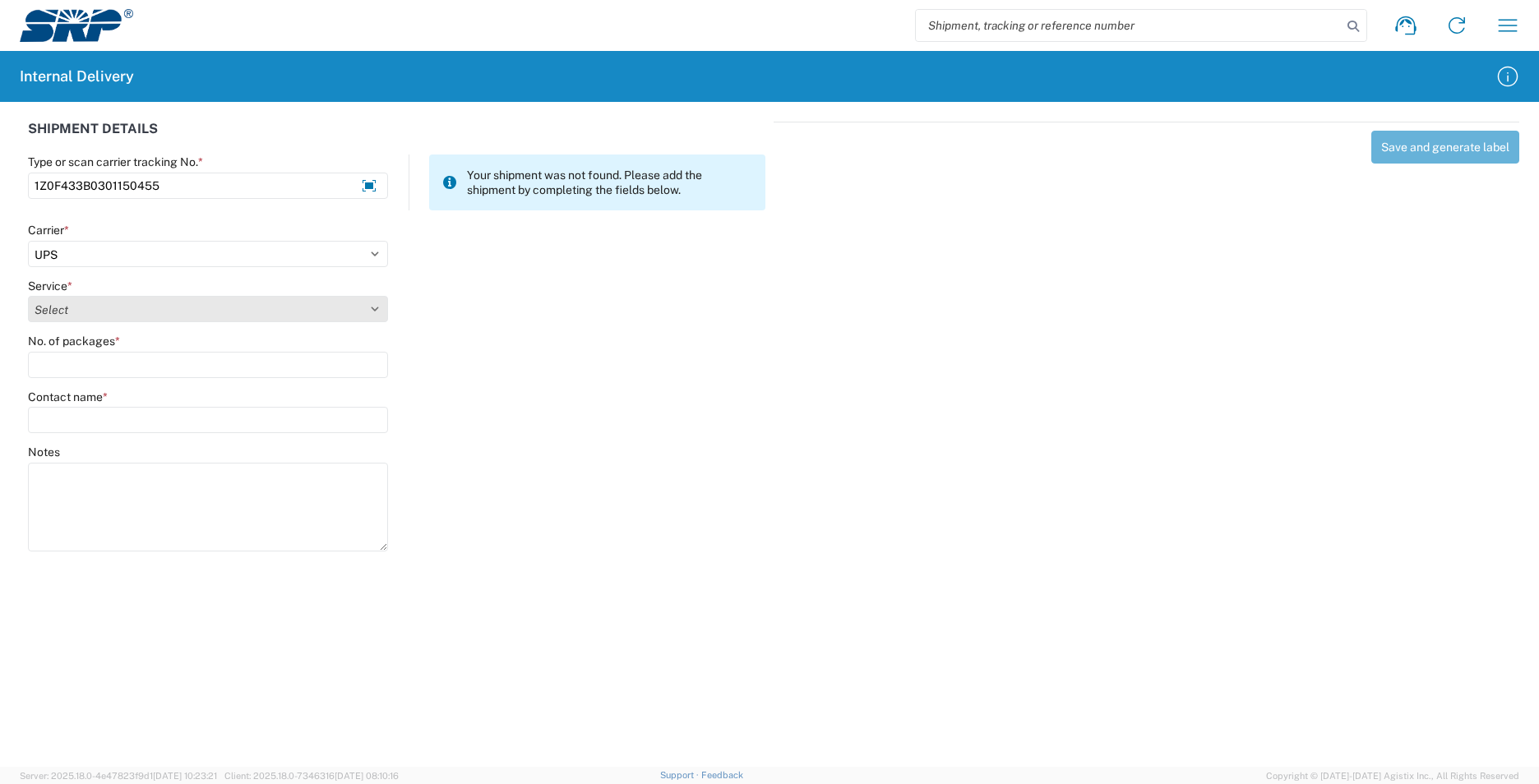
click at [83, 305] on select "Select 2nd Day Air 2nd Day Air A.M. 3 Day Select Basic BOUND PRINTED MATTER, UP…" at bounding box center [208, 309] width 360 height 26
select select "43"
click at [77, 314] on select "Select 2nd Day Air 2nd Day Air A.M. 3 Day Select Basic BOUND PRINTED MATTER, UP…" at bounding box center [208, 309] width 360 height 26
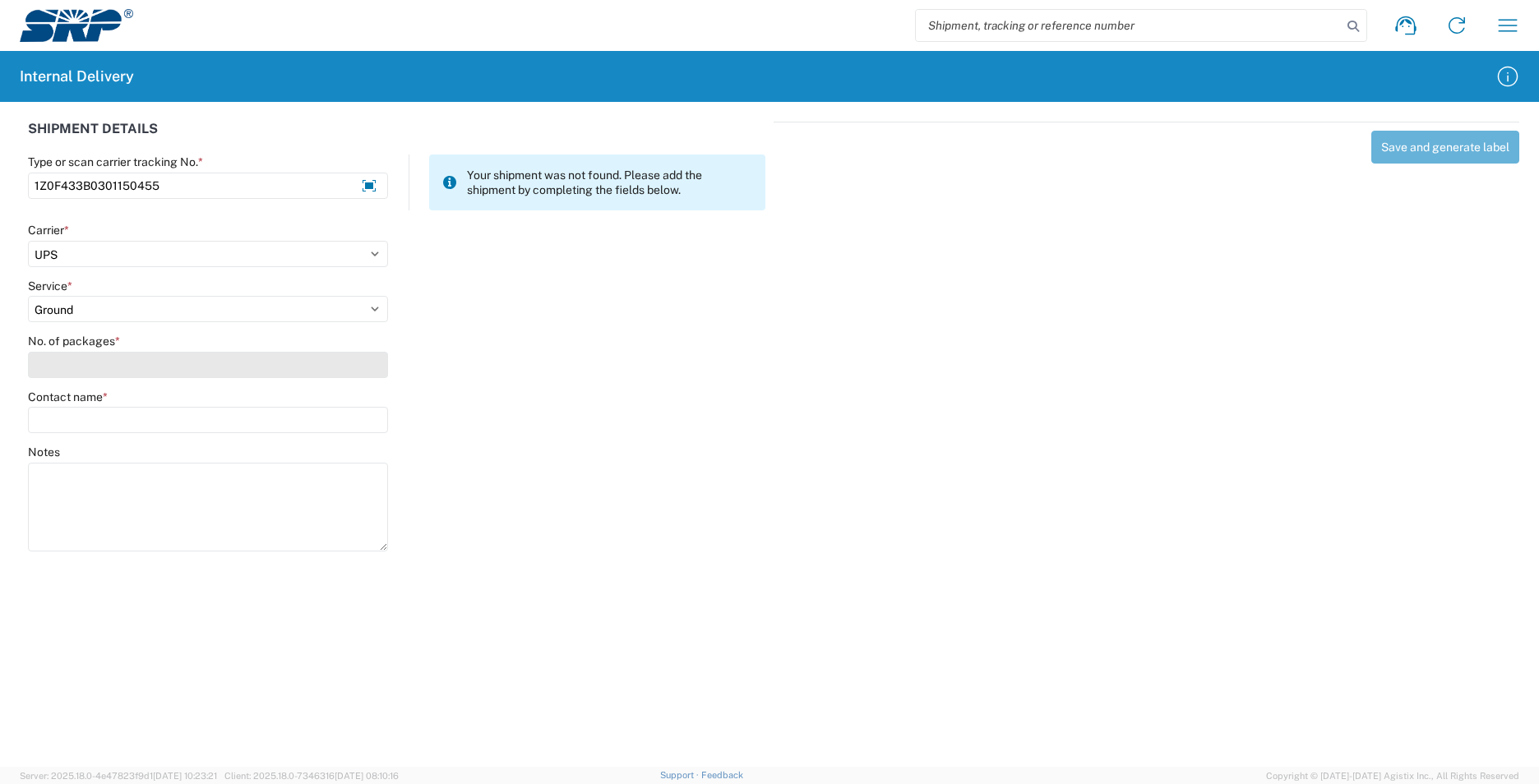
click at [70, 366] on input "No. of packages *" at bounding box center [208, 365] width 360 height 26
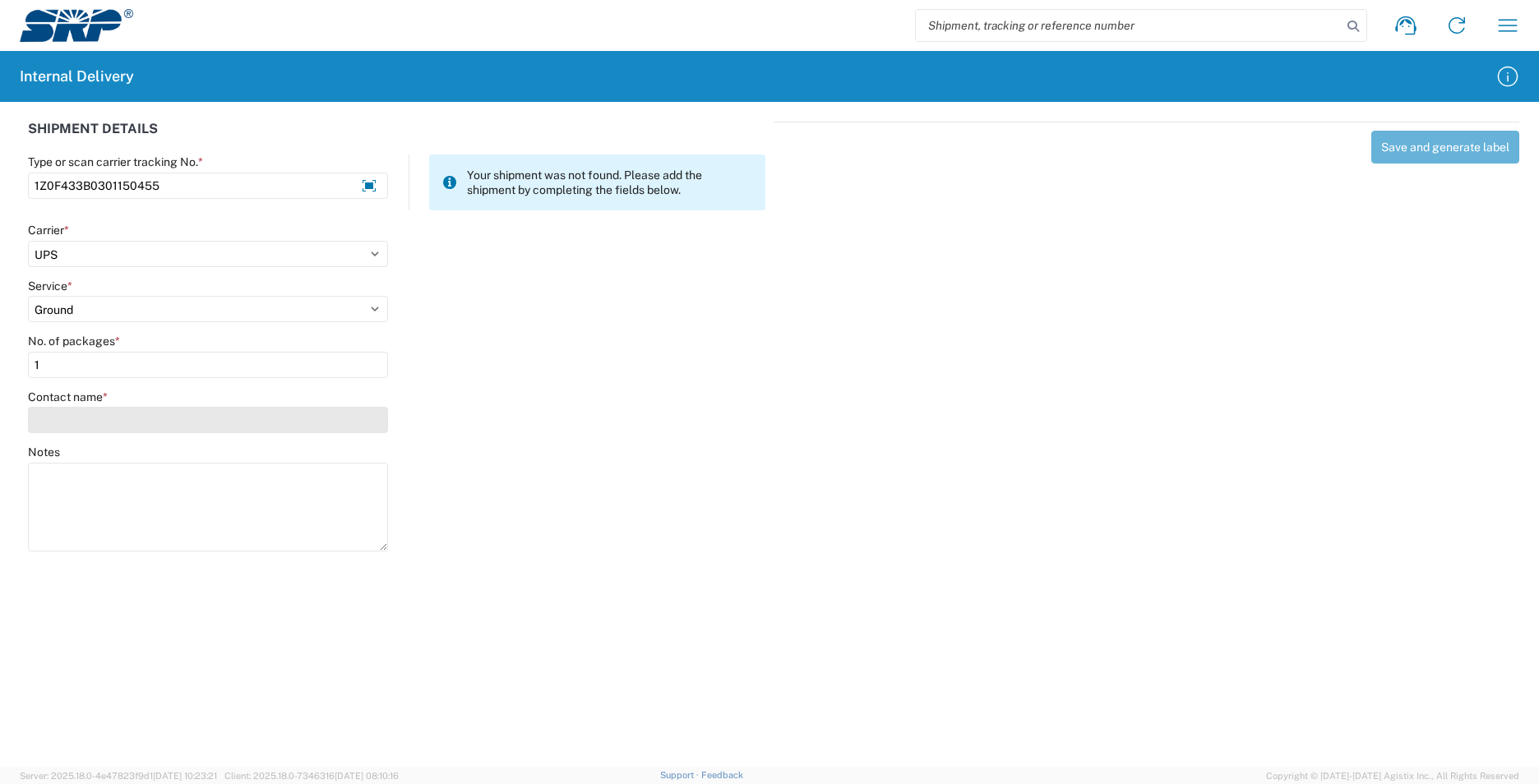
type input "1"
click at [71, 424] on input "Contact name *" at bounding box center [208, 420] width 360 height 26
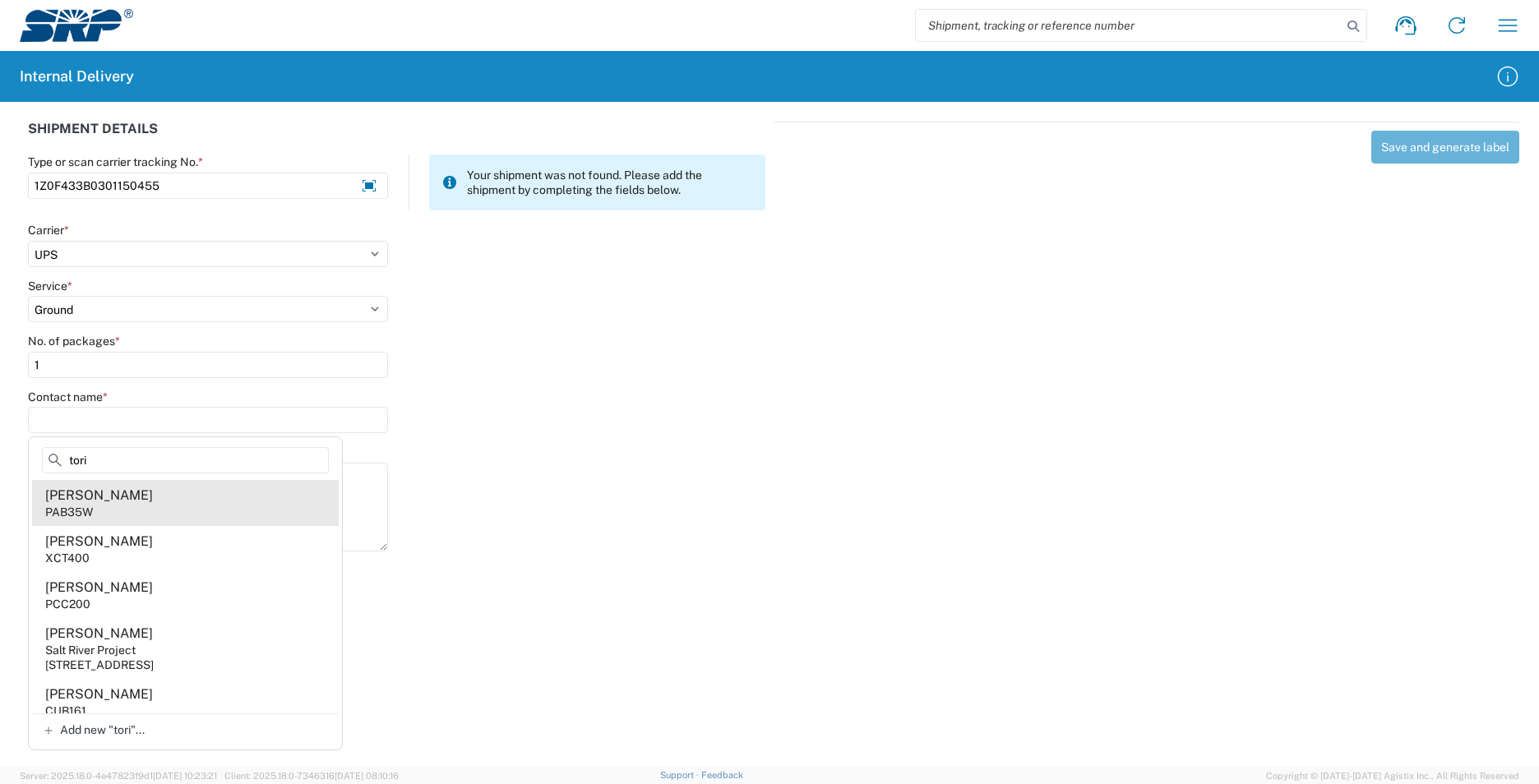
type input "tori"
click at [178, 507] on agx-address-suggestion-item "[PERSON_NAME] PAB35W" at bounding box center [186, 503] width 306 height 46
type input "[PERSON_NAME]"
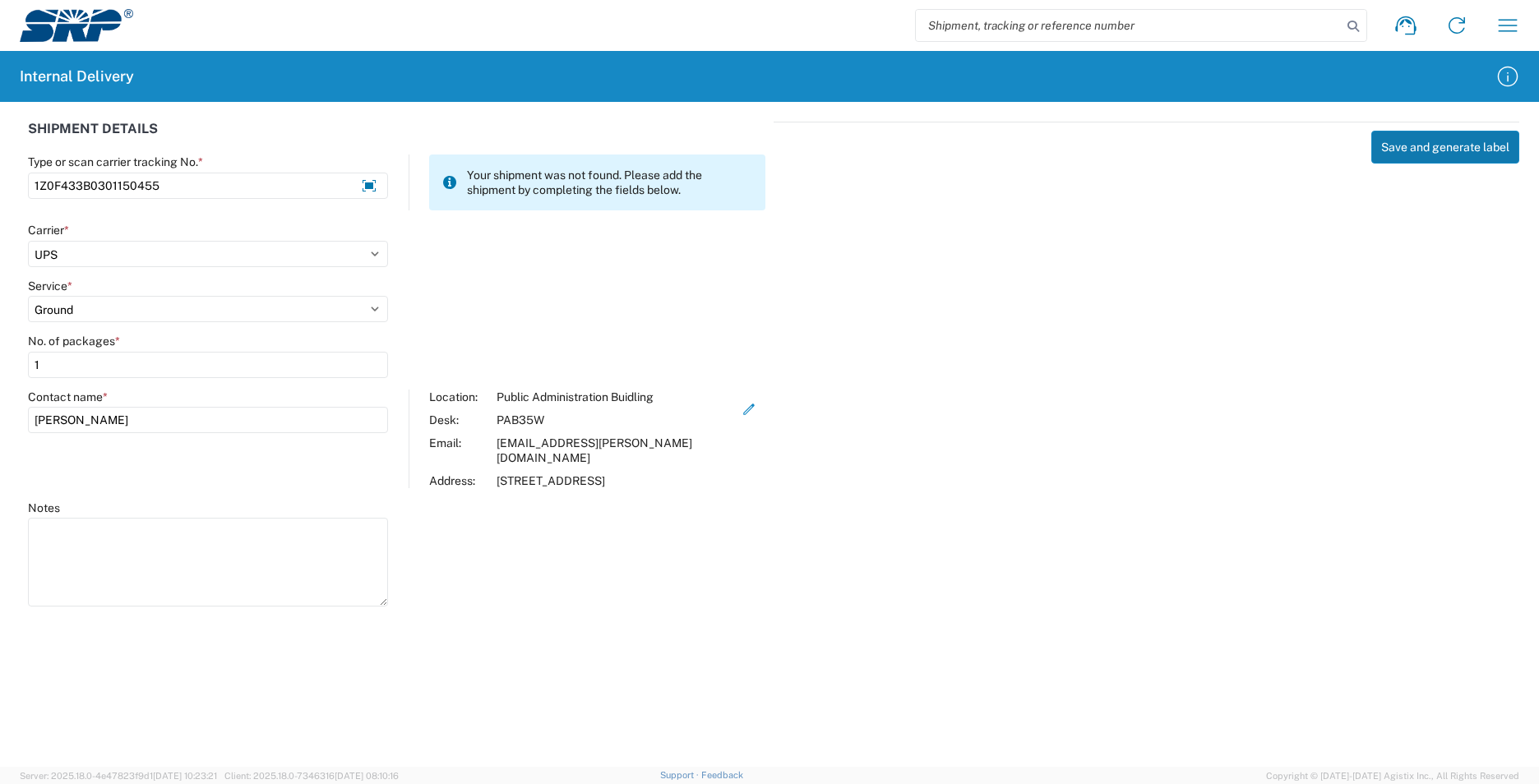
click at [1455, 151] on button "Save and generate label" at bounding box center [1445, 147] width 148 height 33
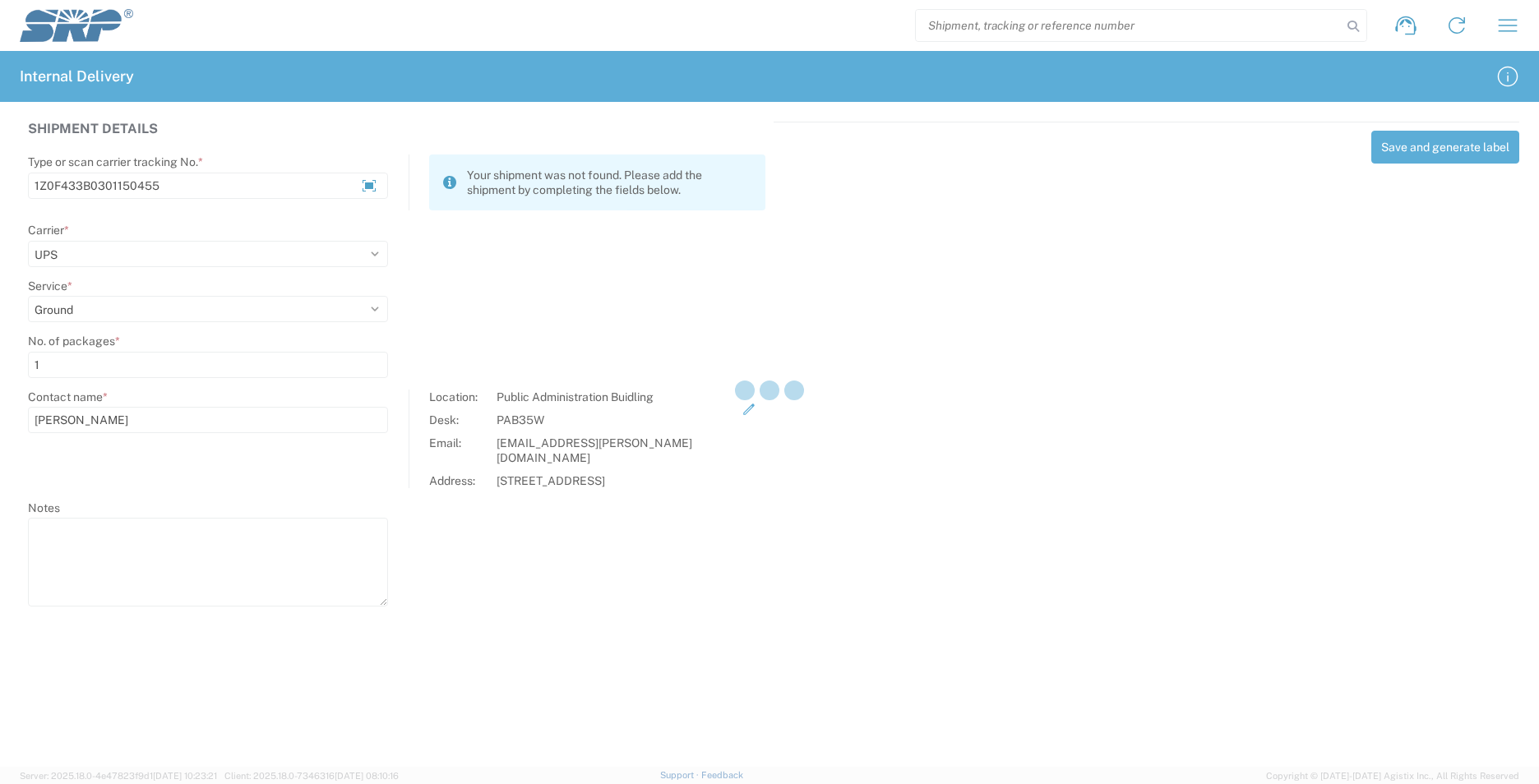
select select
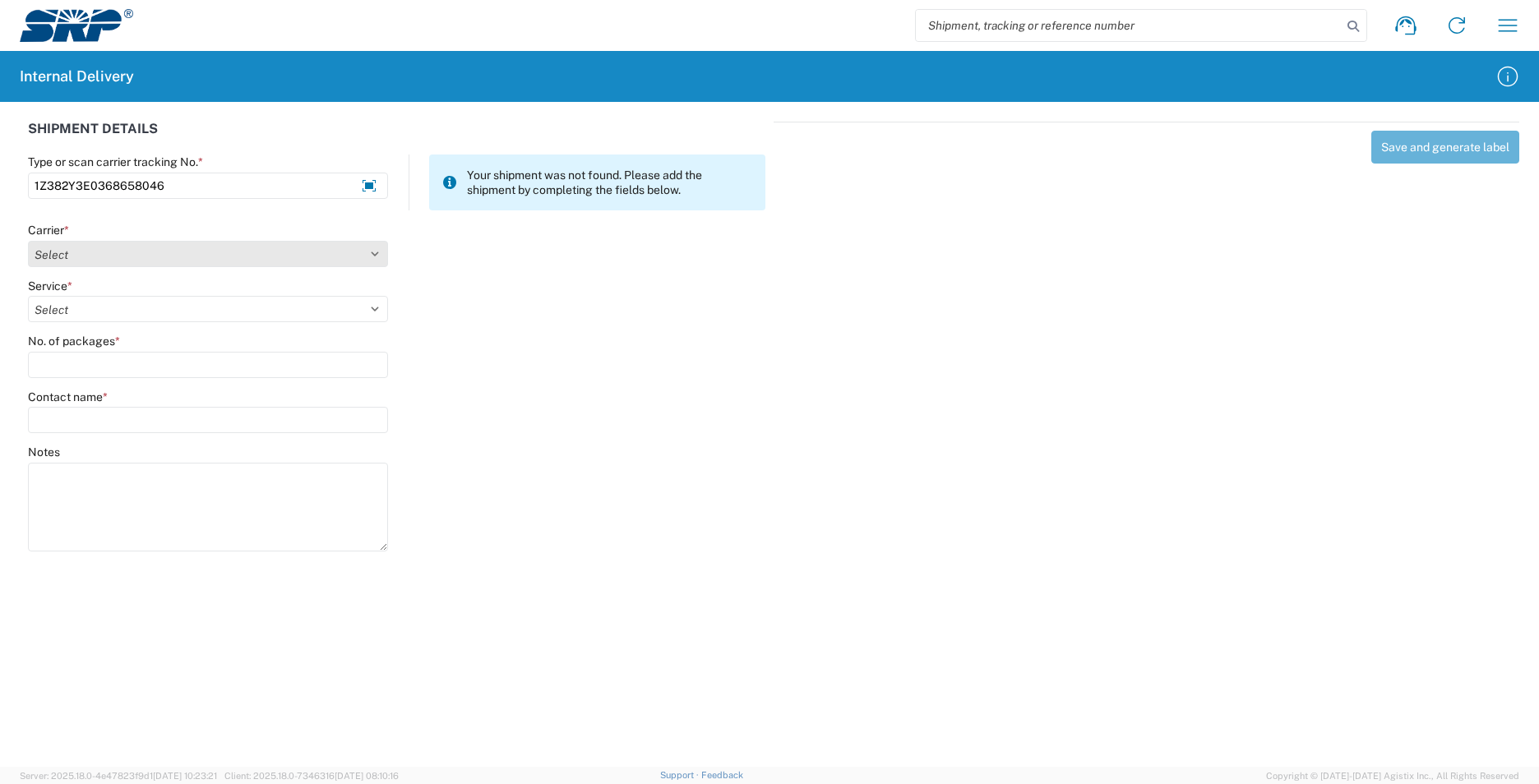
type input "1Z382Y3E0368658046"
click at [139, 259] on select "Select Amazon Logistics ATI Trucking BC Dimerco Logistics Empire Southwest FedE…" at bounding box center [208, 254] width 360 height 26
select select "12"
click at [28, 241] on select "Select Amazon Logistics ATI Trucking BC Dimerco Logistics Empire Southwest FedE…" at bounding box center [208, 254] width 360 height 26
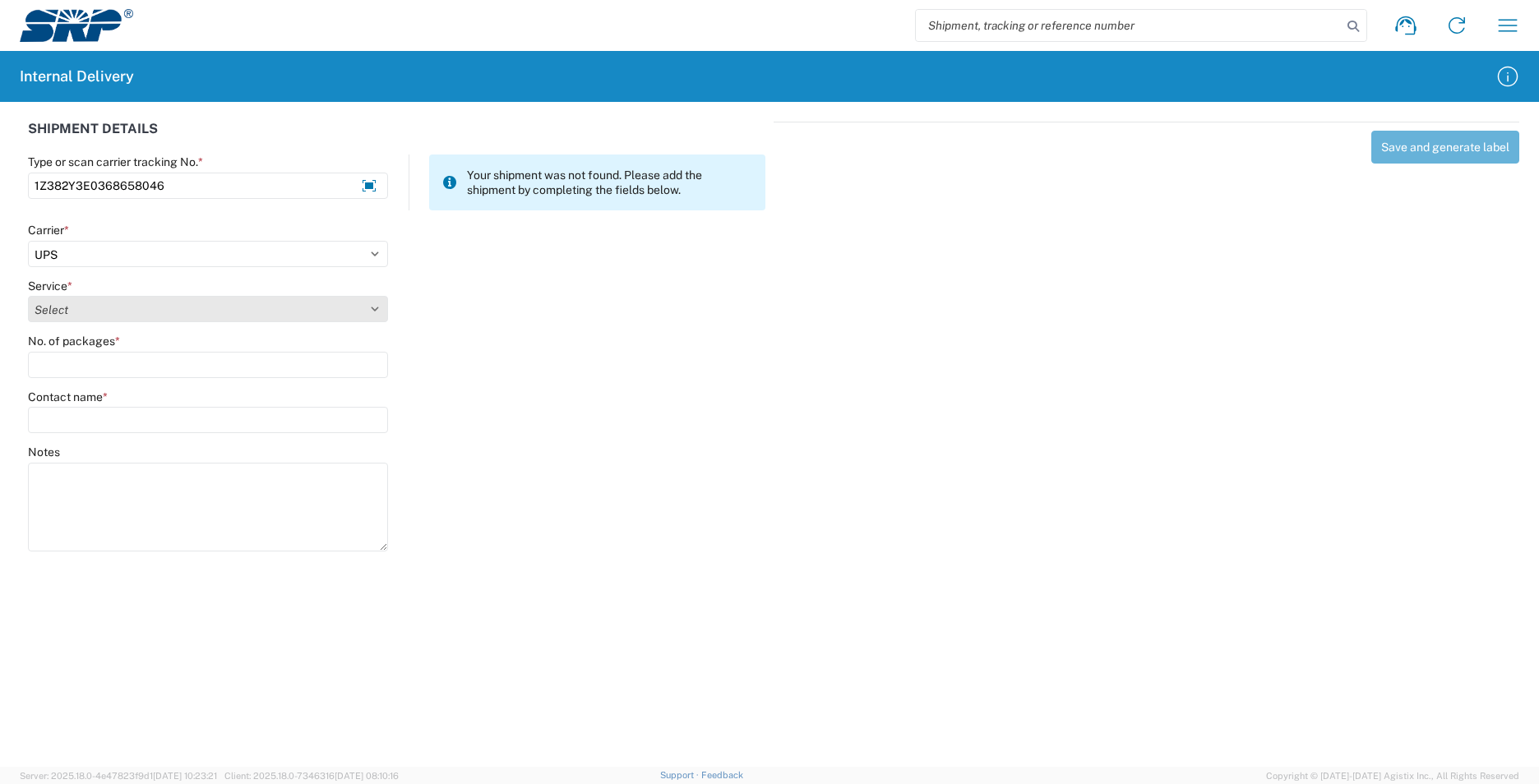
click at [50, 312] on select "Select 2nd Day Air 2nd Day Air A.M. 3 Day Select Basic BOUND PRINTED MATTER, UP…" at bounding box center [208, 309] width 360 height 26
select select "43"
click at [50, 315] on select "Select 2nd Day Air 2nd Day Air A.M. 3 Day Select Basic BOUND PRINTED MATTER, UP…" at bounding box center [208, 309] width 360 height 26
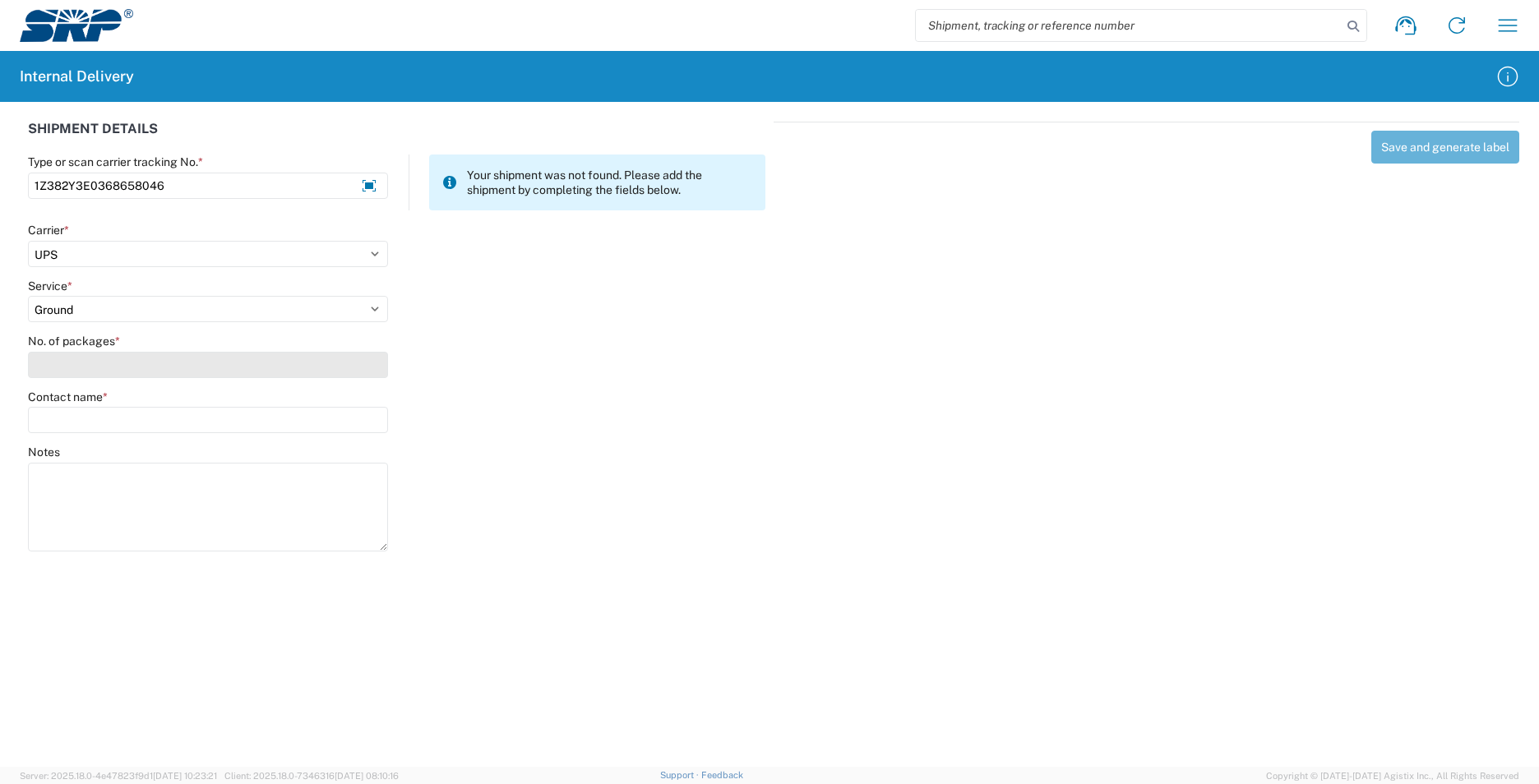
click at [56, 361] on input "No. of packages *" at bounding box center [208, 365] width 360 height 26
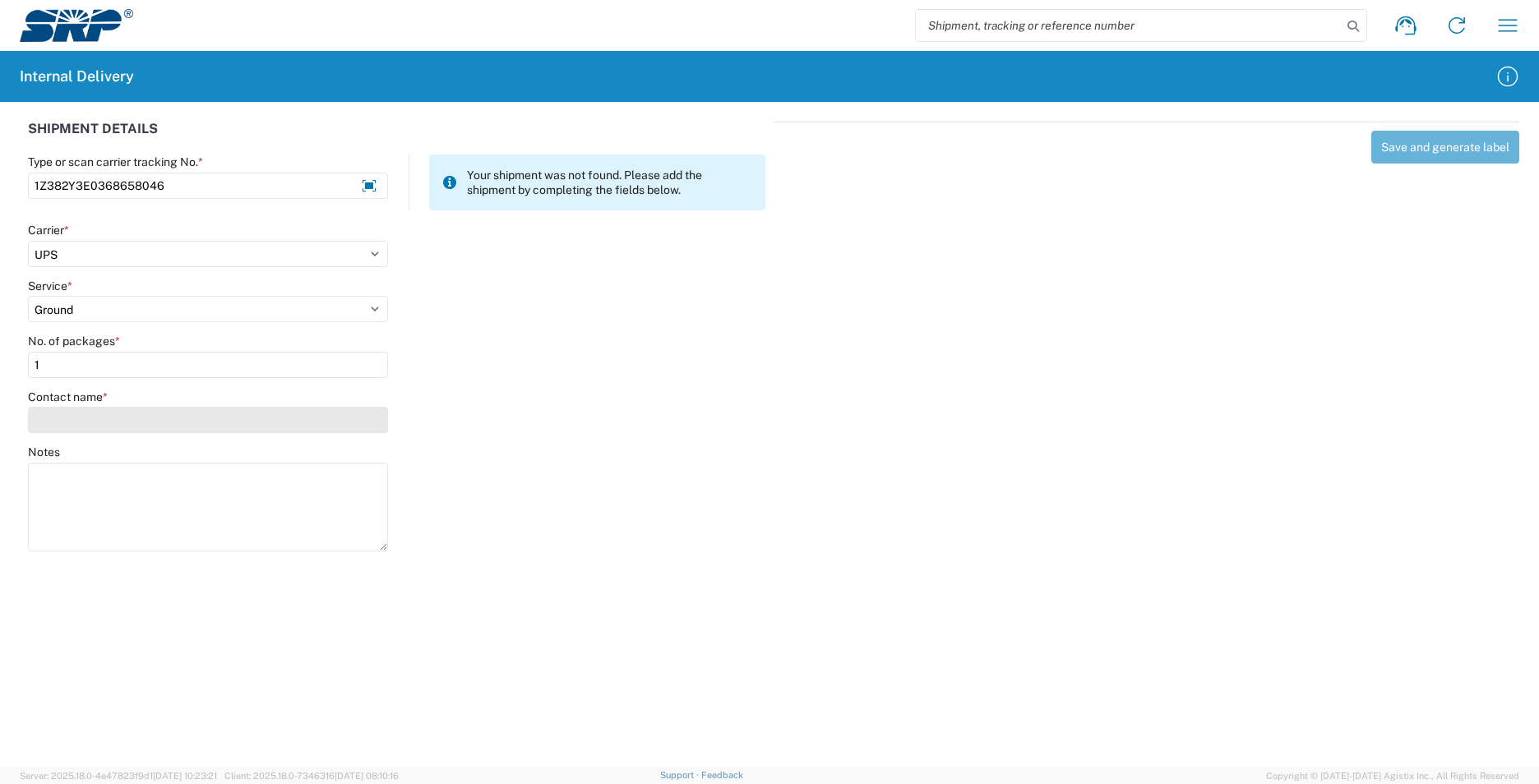
type input "1"
click at [60, 417] on input "Contact name *" at bounding box center [208, 420] width 360 height 26
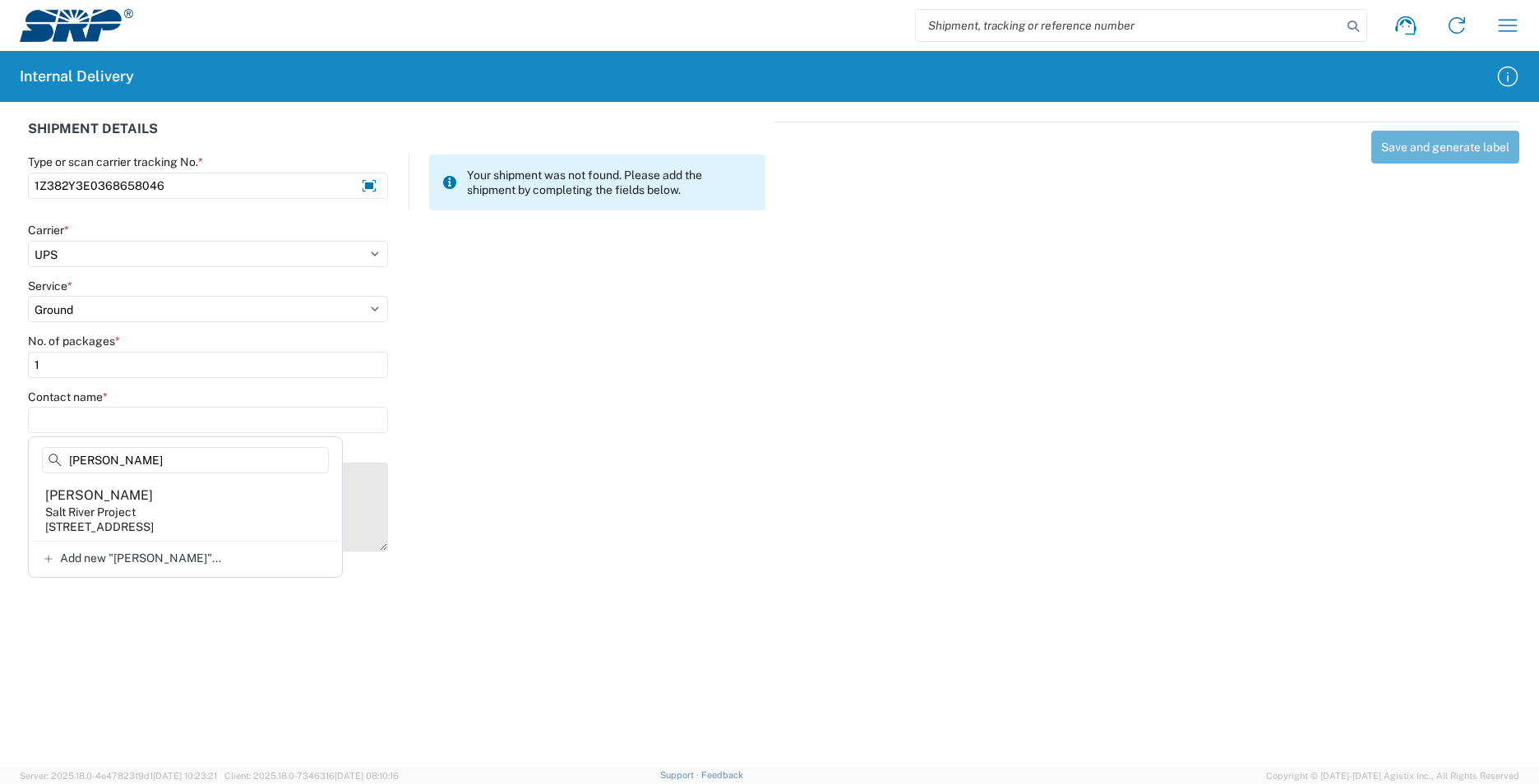
type input "[PERSON_NAME]"
click at [213, 517] on agx-address-suggestion-item "[PERSON_NAME] Salt River Project [STREET_ADDRESS]" at bounding box center [186, 510] width 306 height 60
type input "[PERSON_NAME]"
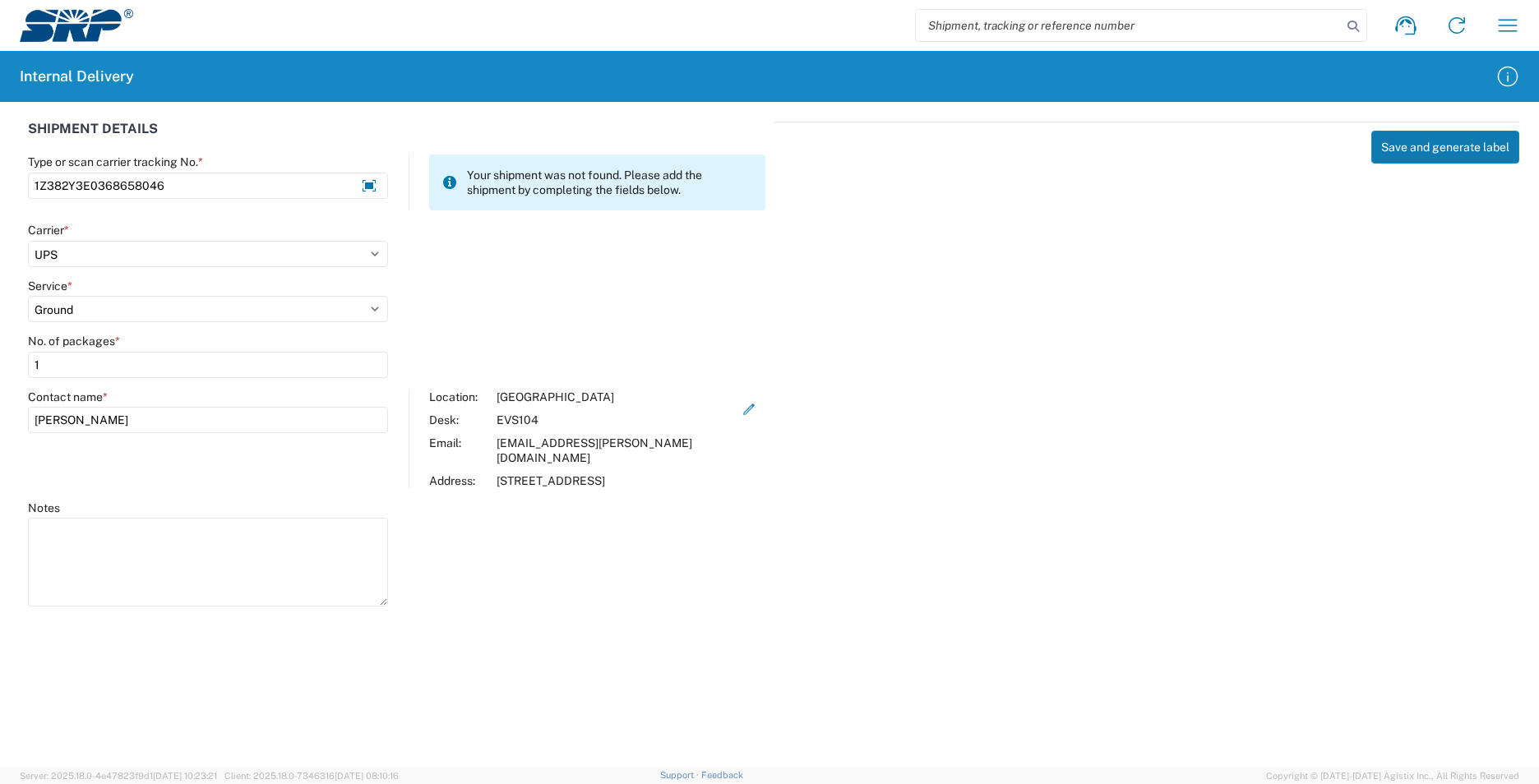
click at [1435, 138] on button "Save and generate label" at bounding box center [1445, 147] width 148 height 33
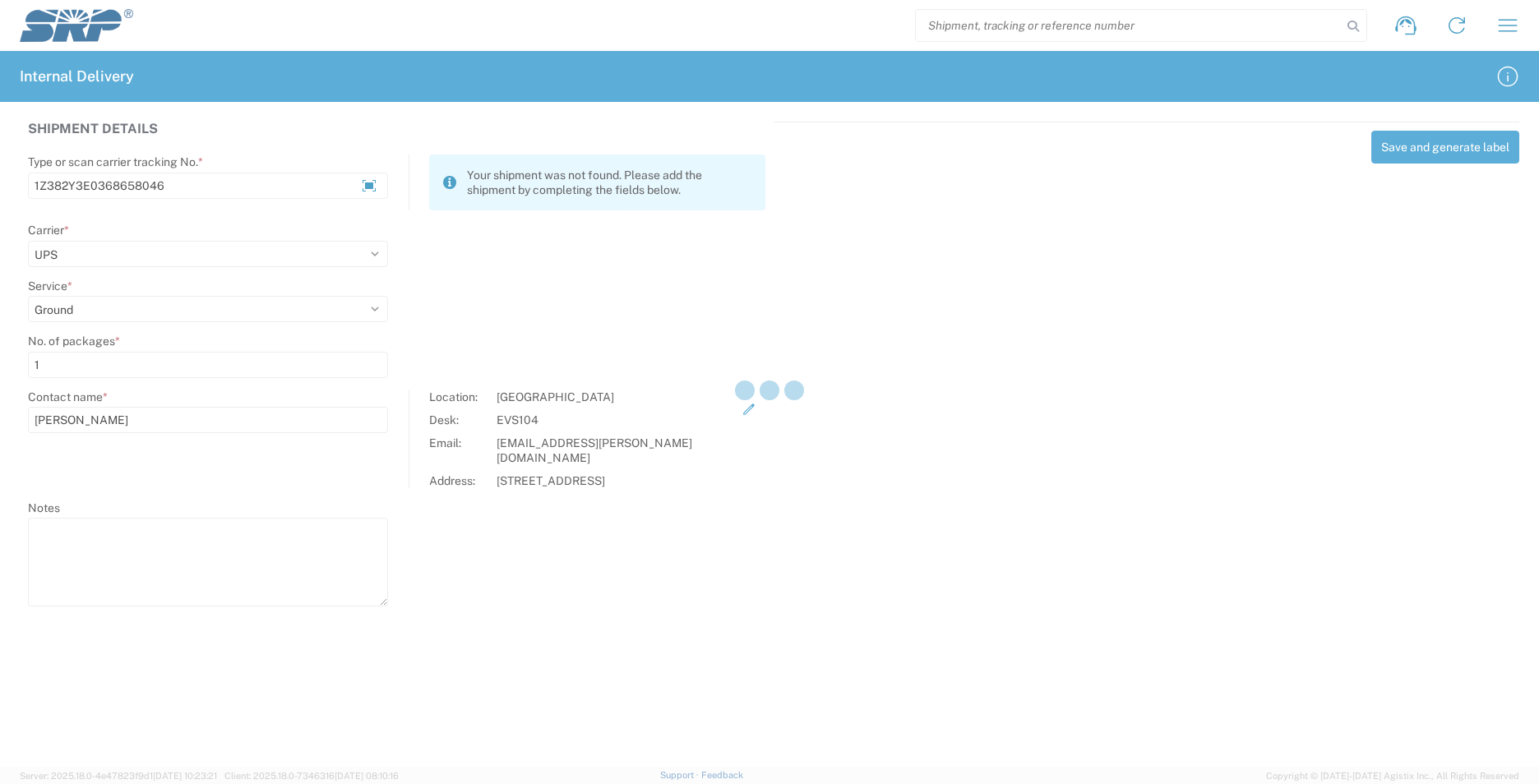
select select
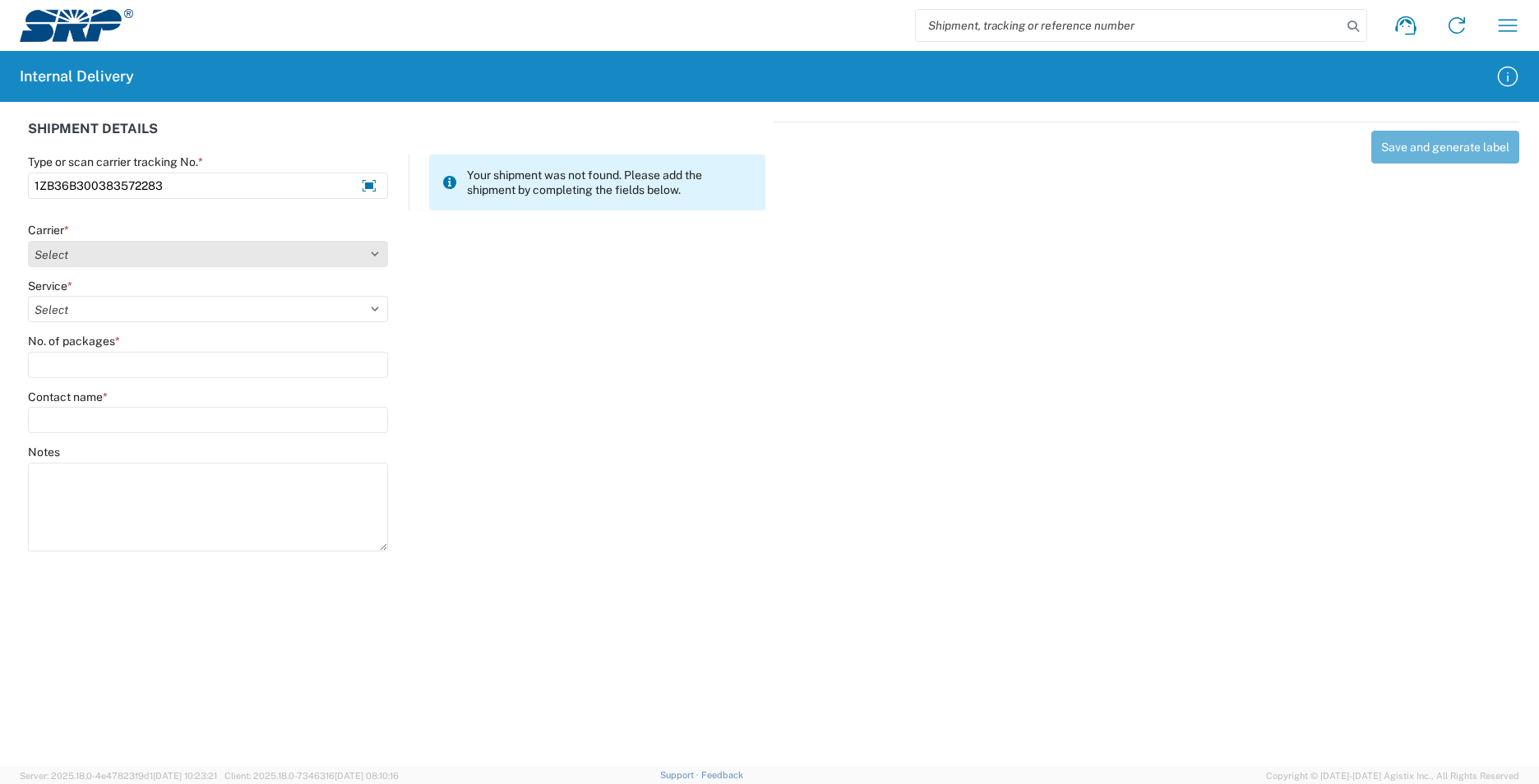
type input "1ZB36B300383572283"
click at [98, 257] on select "Select Amazon Logistics ATI Trucking BC Dimerco Logistics Empire Southwest FedE…" at bounding box center [208, 254] width 360 height 26
select select "12"
click at [28, 241] on select "Select Amazon Logistics ATI Trucking BC Dimerco Logistics Empire Southwest FedE…" at bounding box center [208, 254] width 360 height 26
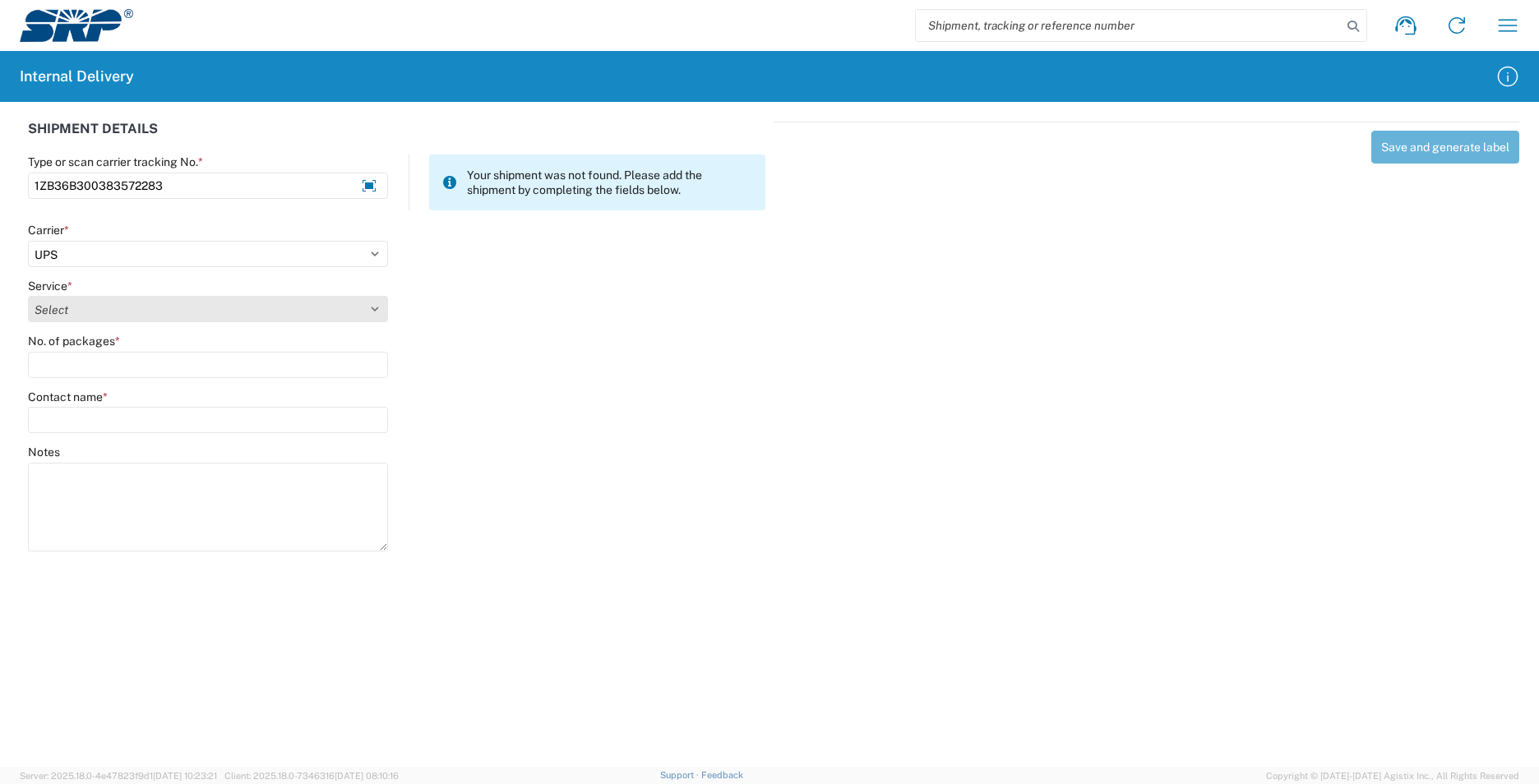
click at [90, 307] on select "Select 2nd Day Air 2nd Day Air A.M. 3 Day Select Basic BOUND PRINTED MATTER, UP…" at bounding box center [208, 309] width 360 height 26
select select "43"
click at [93, 307] on select "Select 2nd Day Air 2nd Day Air A.M. 3 Day Select Basic BOUND PRINTED MATTER, UP…" at bounding box center [208, 309] width 360 height 26
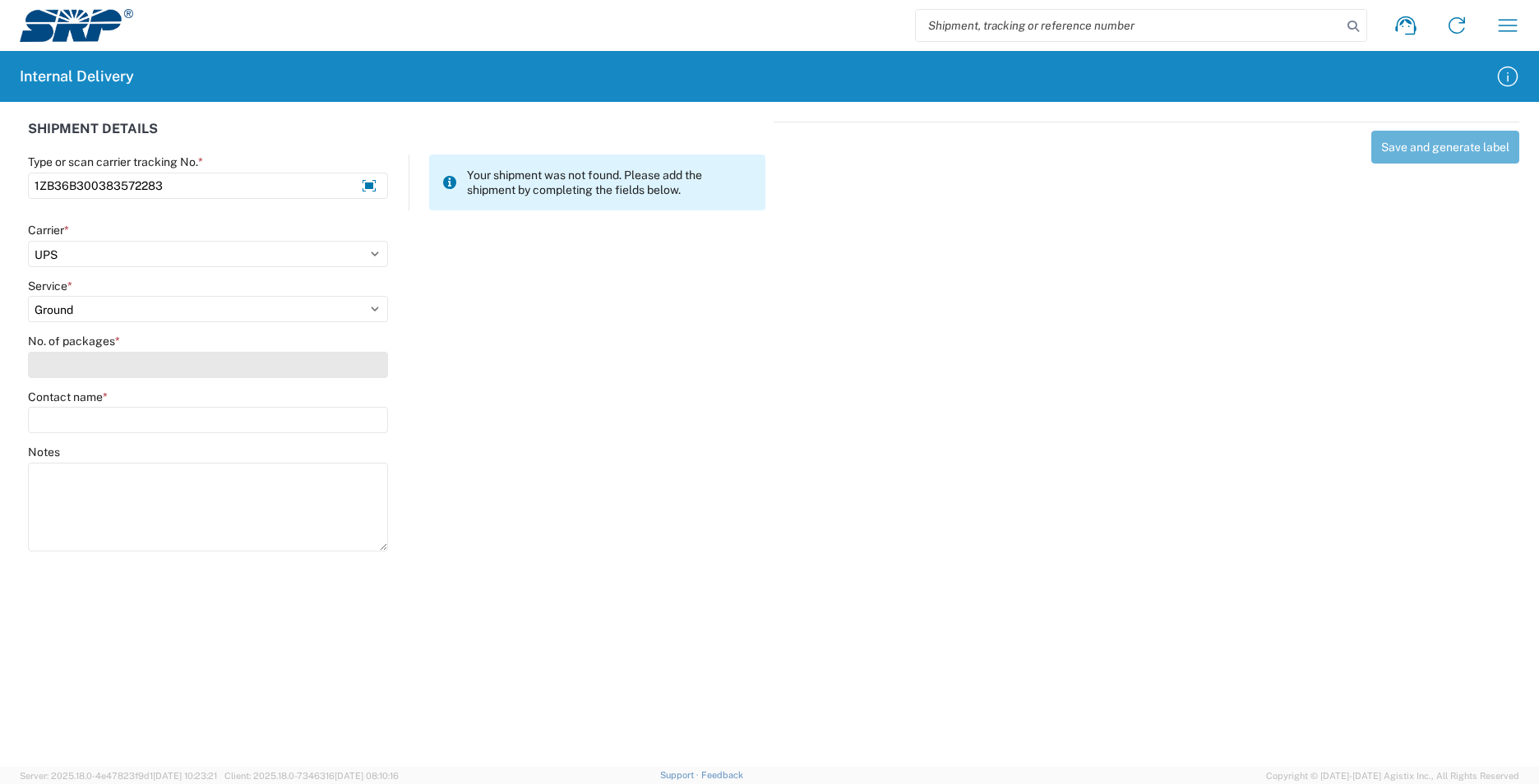
click at [92, 362] on input "No. of packages *" at bounding box center [208, 365] width 360 height 26
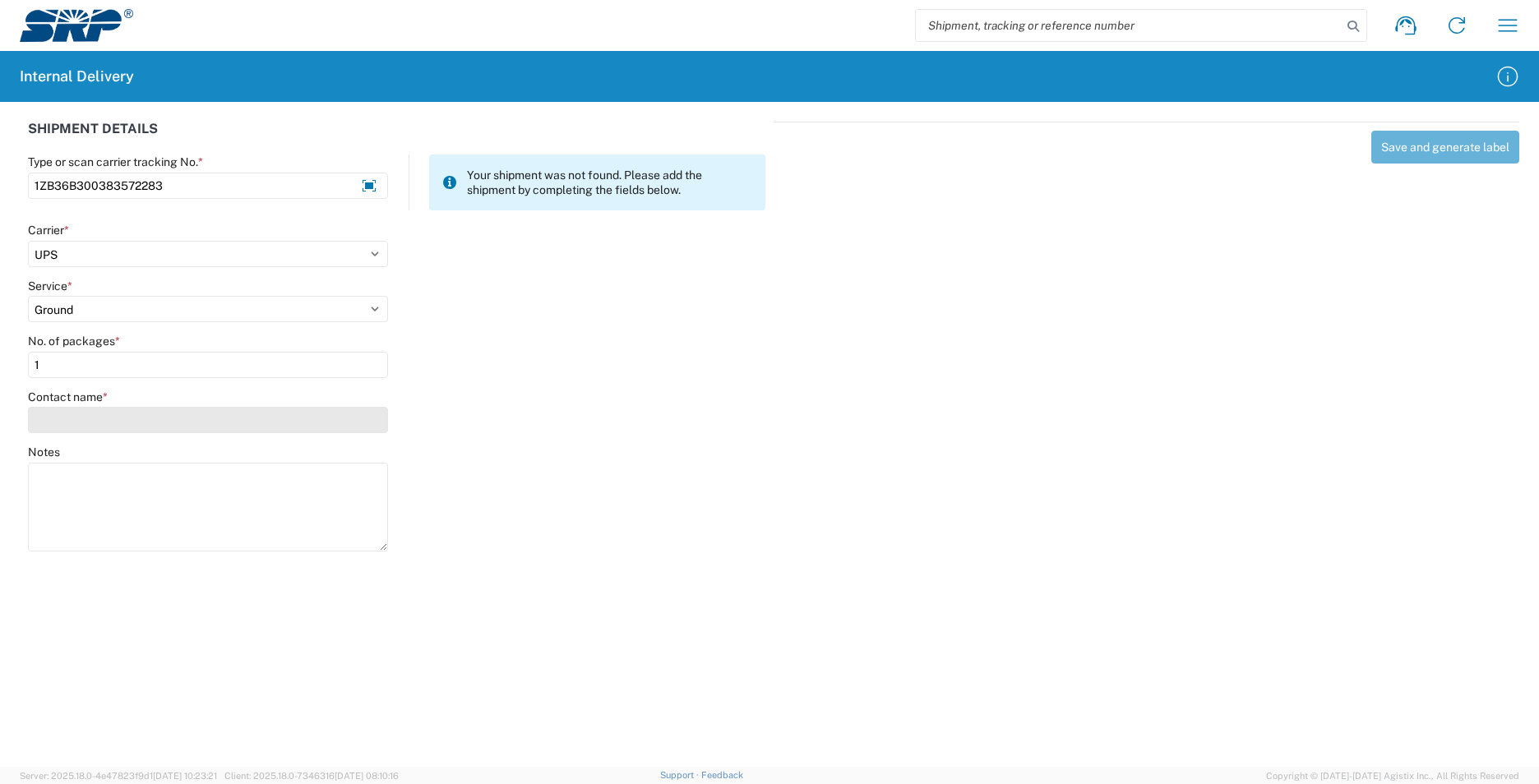
type input "1"
click at [102, 421] on input "Contact name *" at bounding box center [208, 420] width 360 height 26
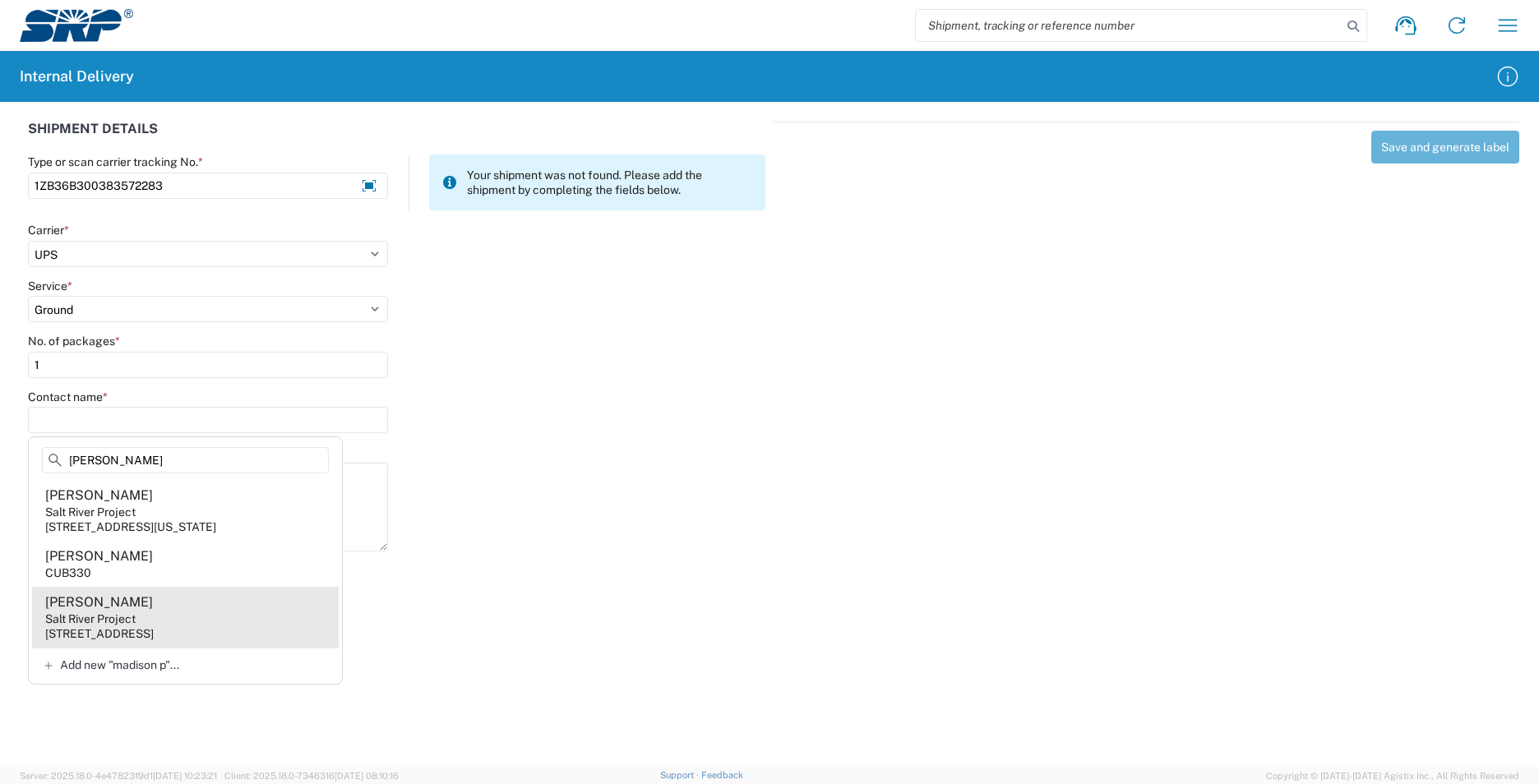
type input "[PERSON_NAME]"
click at [223, 614] on agx-address-suggestion-item "Madison Prince Salt River Project [STREET_ADDRESS]" at bounding box center [186, 617] width 306 height 60
type input "[PERSON_NAME]"
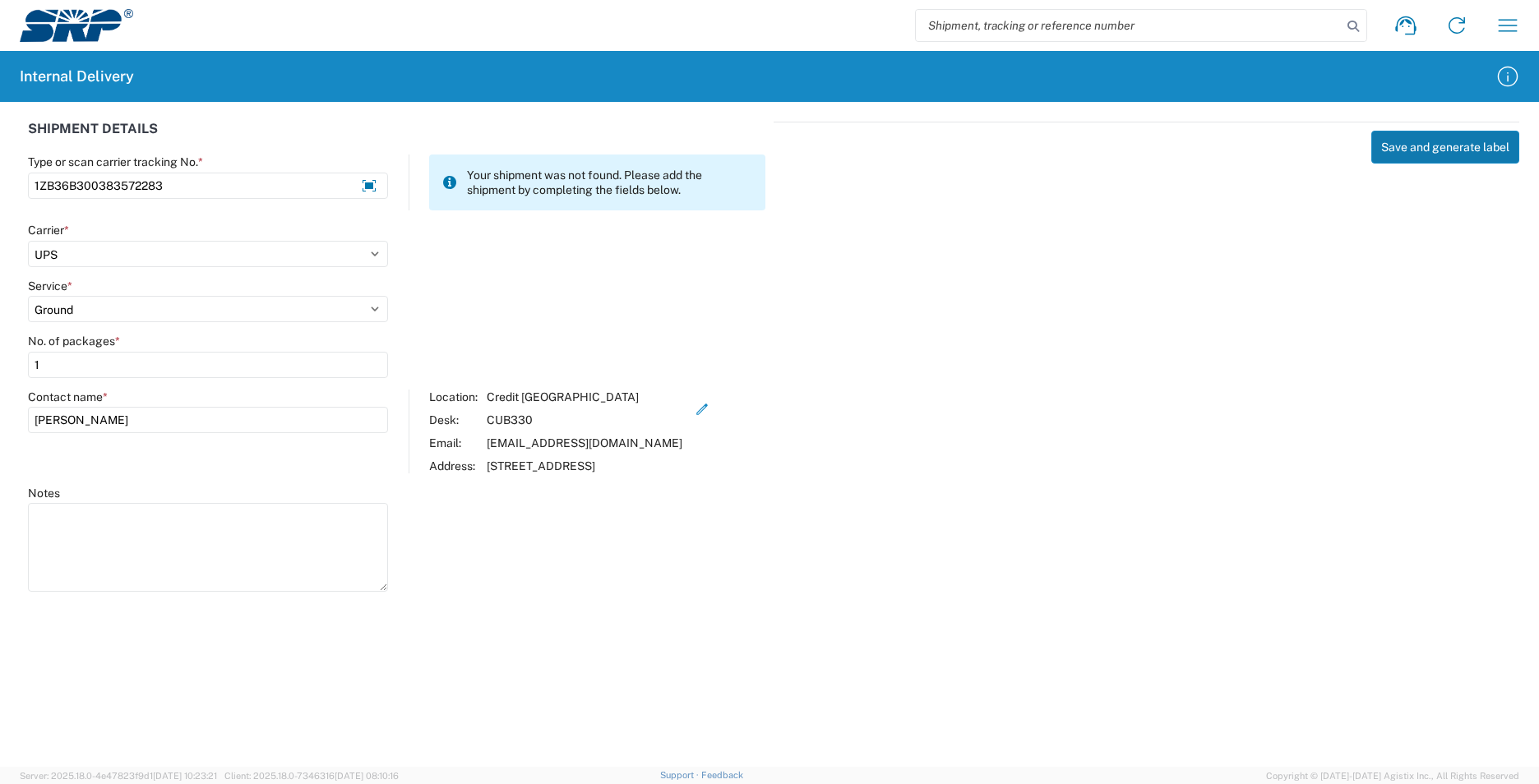
click at [1444, 141] on button "Save and generate label" at bounding box center [1445, 147] width 148 height 33
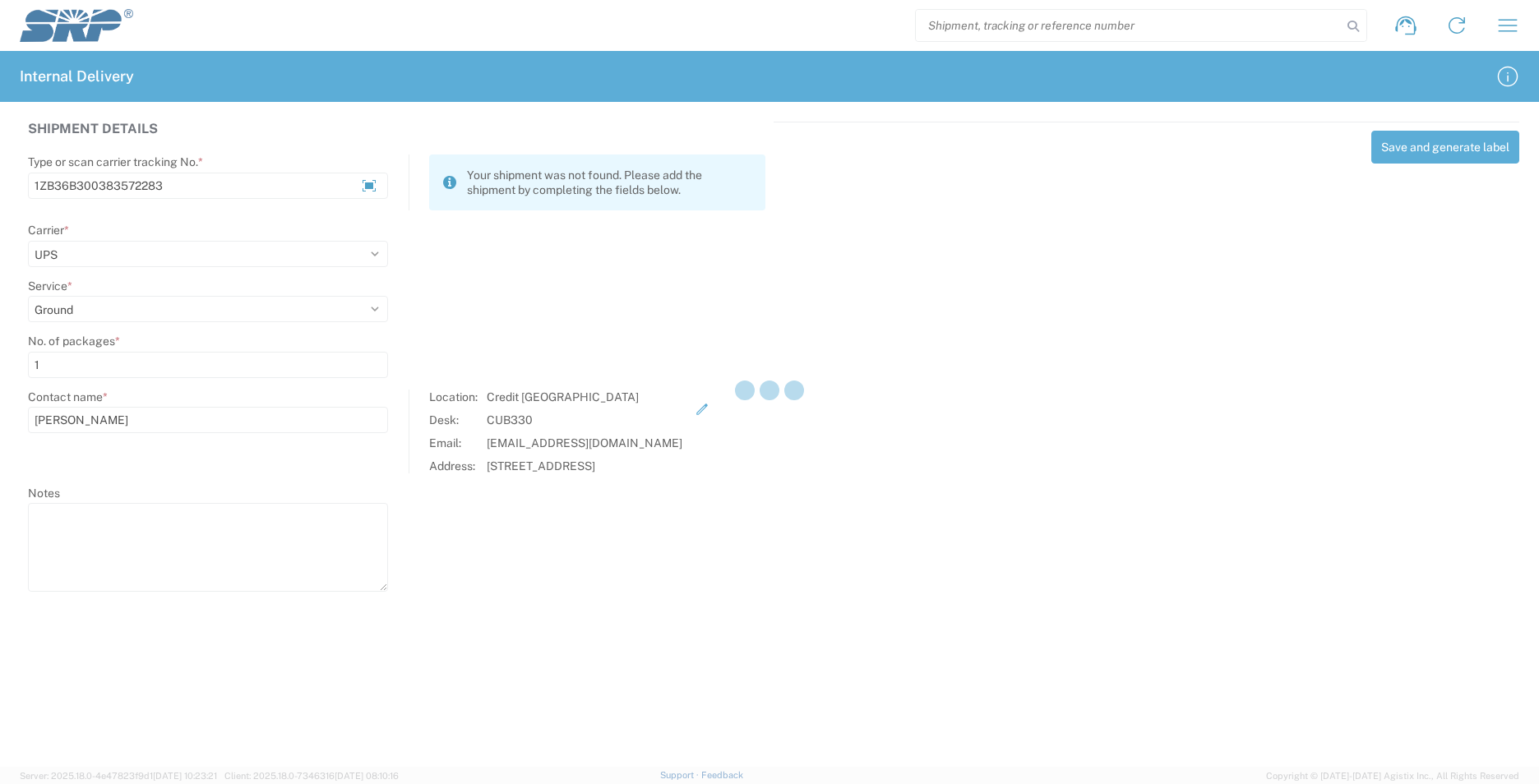
select select
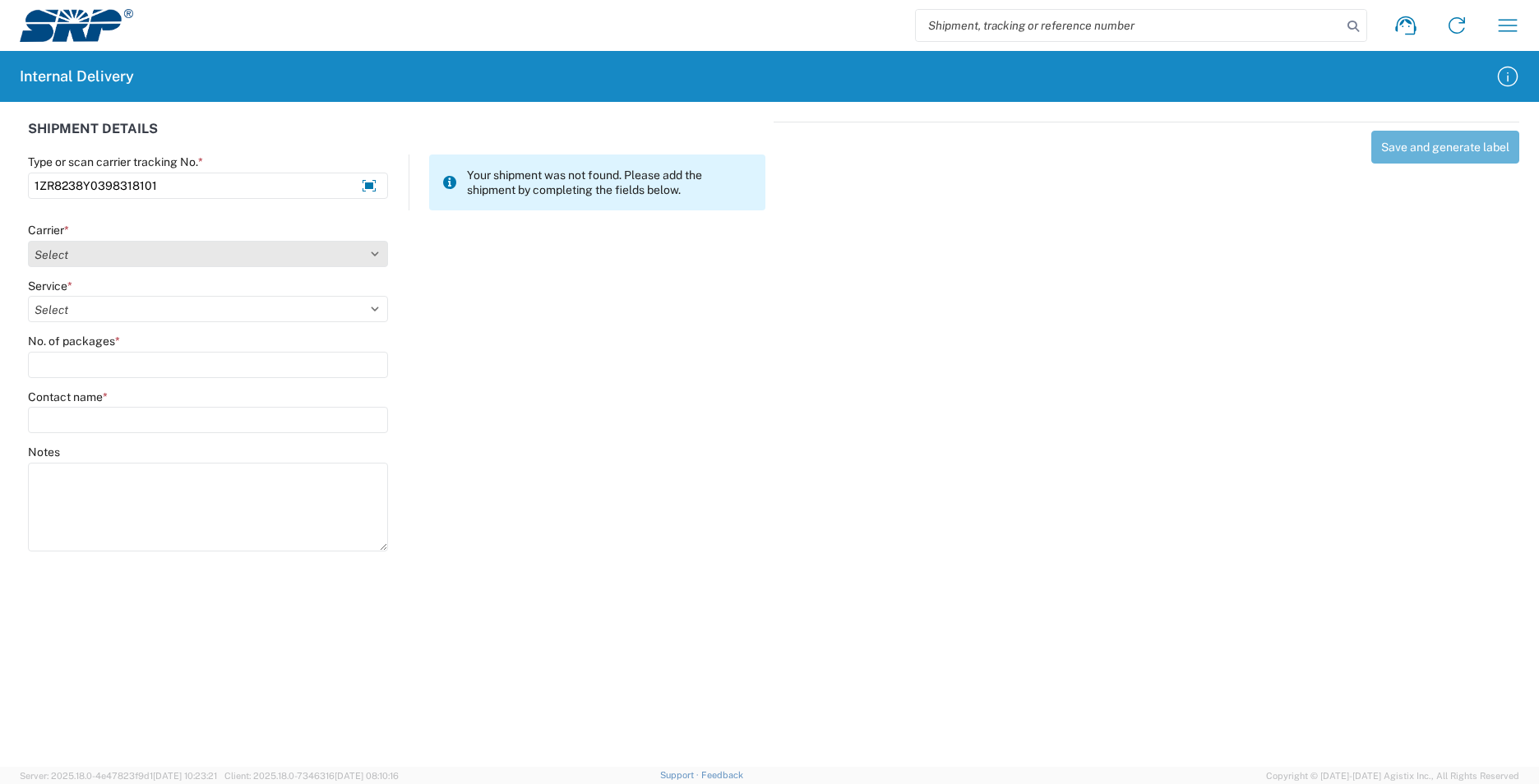
type input "1ZR8238Y0398318101"
click at [85, 257] on select "Select Amazon Logistics ATI Trucking BC Dimerco Logistics Empire Southwest FedE…" at bounding box center [208, 254] width 360 height 26
select select "12"
click at [28, 241] on select "Select Amazon Logistics ATI Trucking BC Dimerco Logistics Empire Southwest FedE…" at bounding box center [208, 254] width 360 height 26
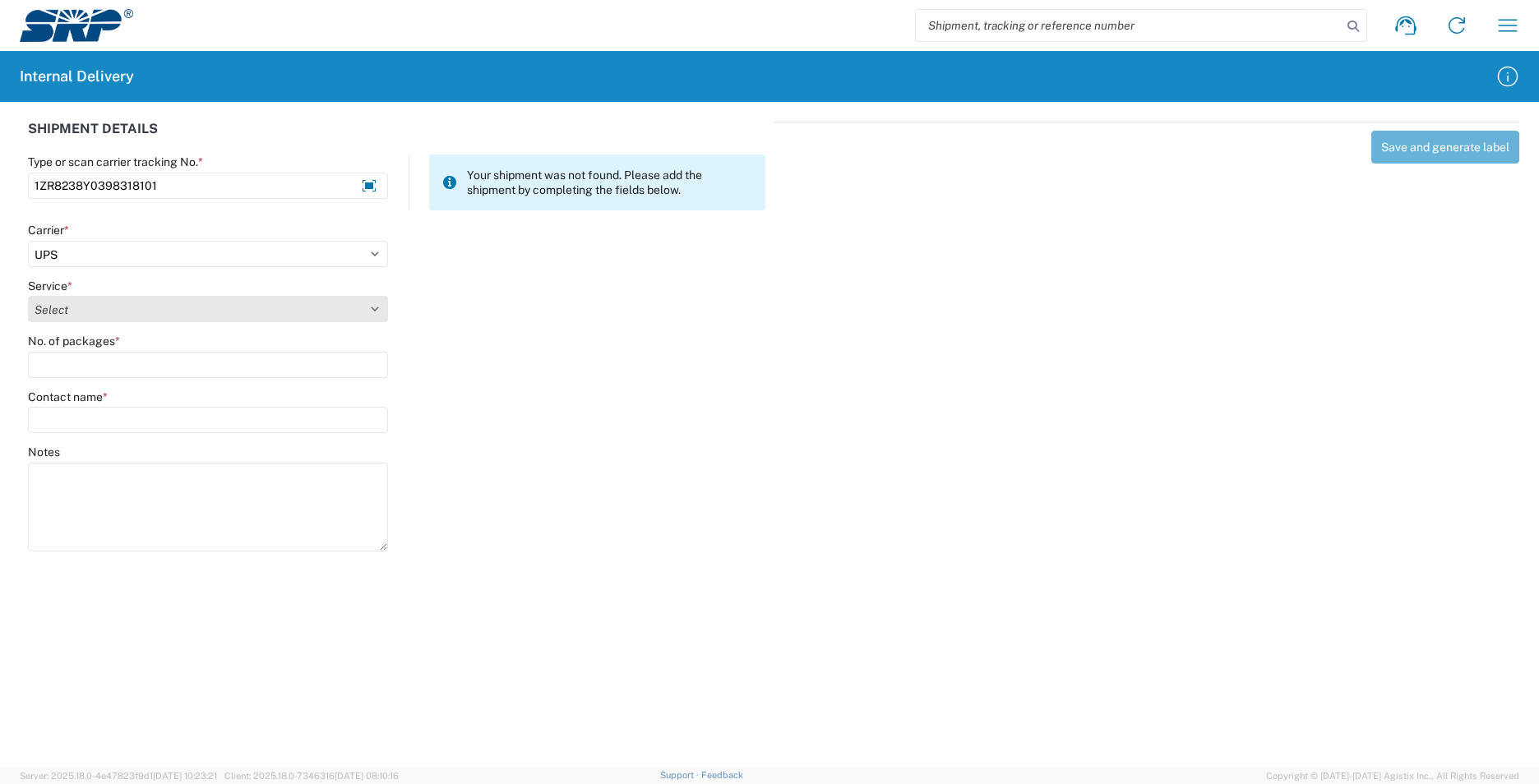
click at [75, 308] on select "Select 2nd Day Air 2nd Day Air A.M. 3 Day Select Basic BOUND PRINTED MATTER, UP…" at bounding box center [208, 309] width 360 height 26
select select "43"
click at [74, 310] on select "Select 2nd Day Air 2nd Day Air A.M. 3 Day Select Basic BOUND PRINTED MATTER, UP…" at bounding box center [208, 309] width 360 height 26
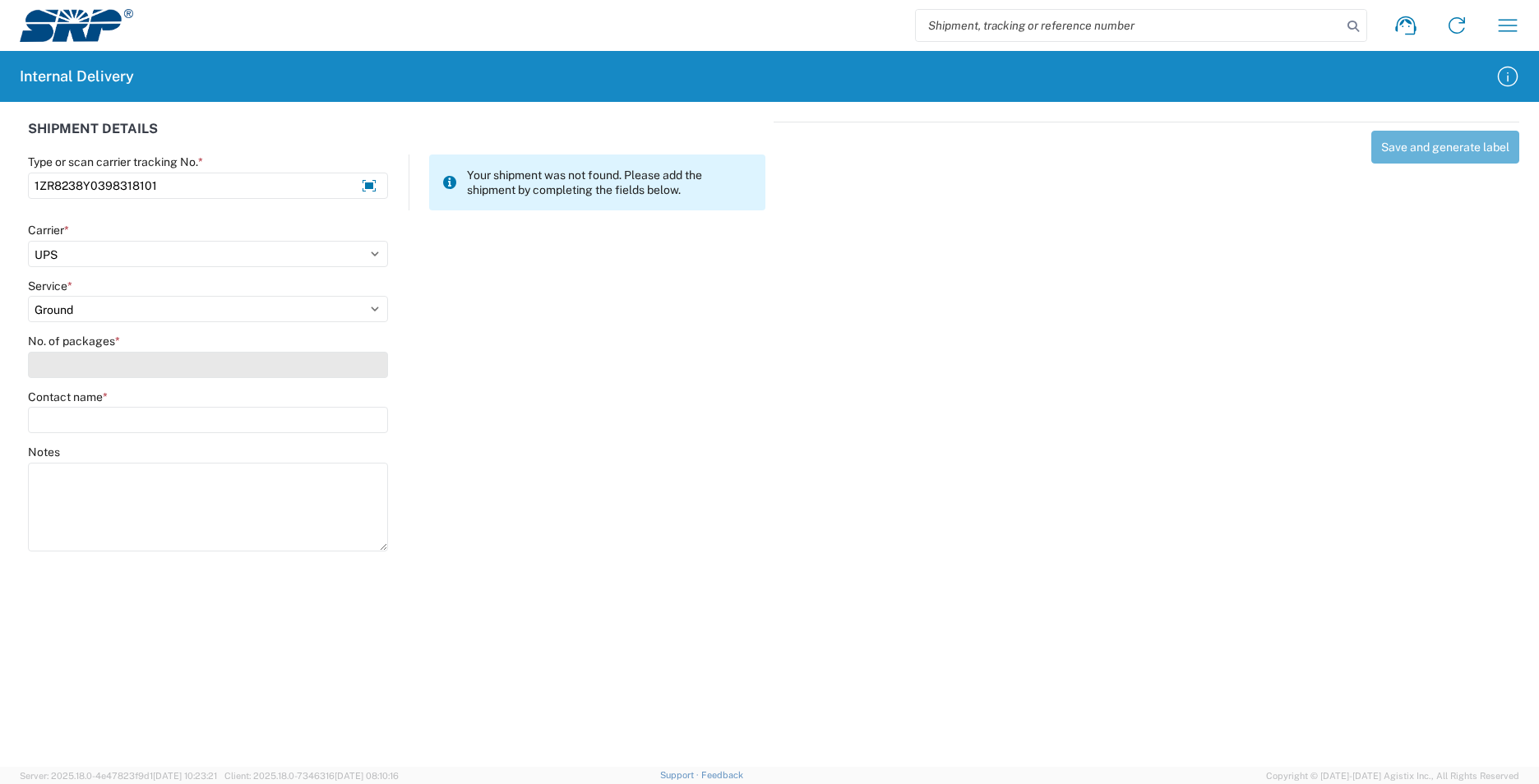
click at [63, 368] on input "No. of packages *" at bounding box center [208, 365] width 360 height 26
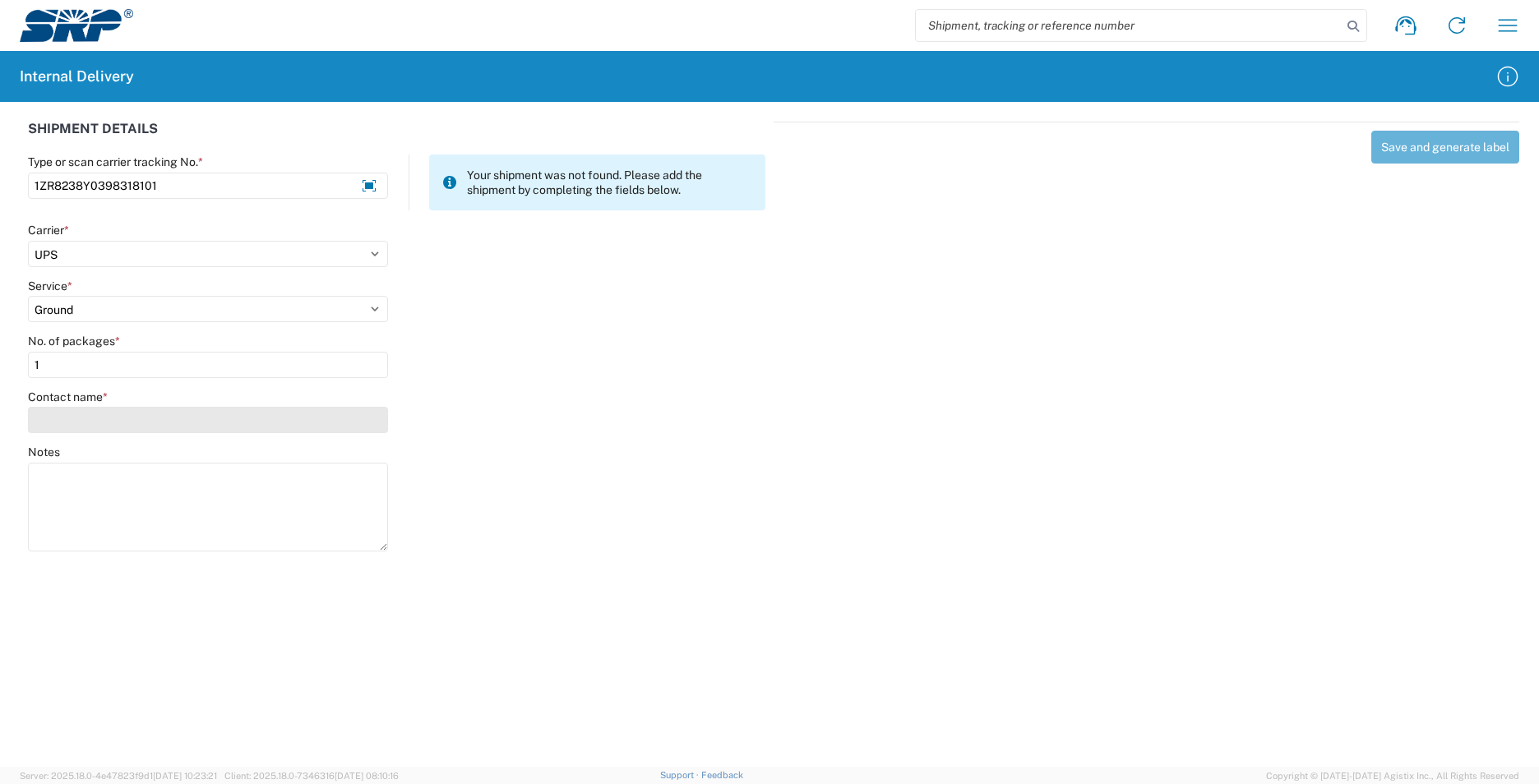
type input "1"
click at [77, 423] on input "Contact name *" at bounding box center [208, 420] width 360 height 26
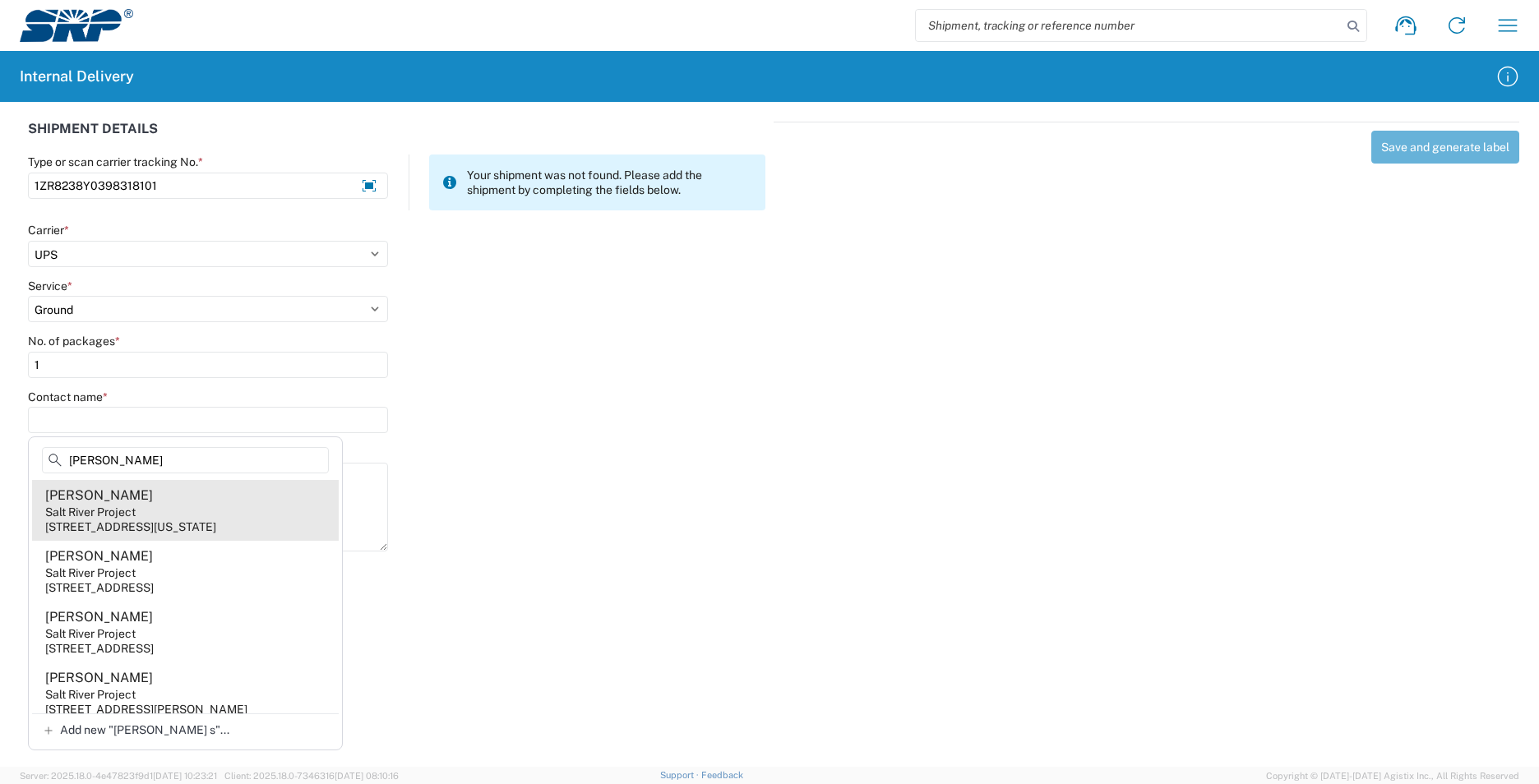
type input "[PERSON_NAME]"
click at [211, 503] on agx-address-suggestion-item "[PERSON_NAME] Salt River Project [STREET_ADDRESS][US_STATE]" at bounding box center [186, 510] width 306 height 60
type input "[PERSON_NAME]"
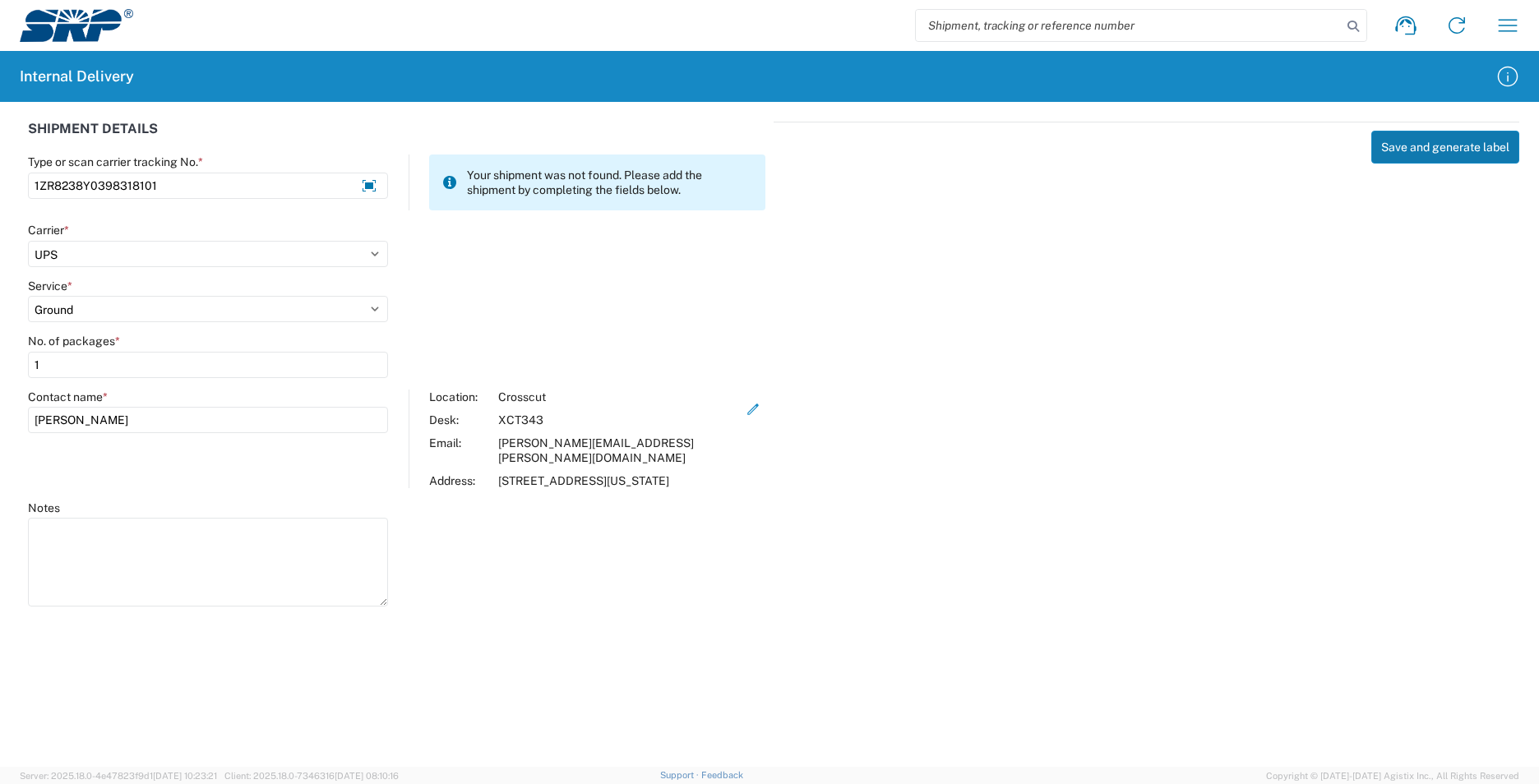
click at [1477, 142] on button "Save and generate label" at bounding box center [1445, 147] width 148 height 33
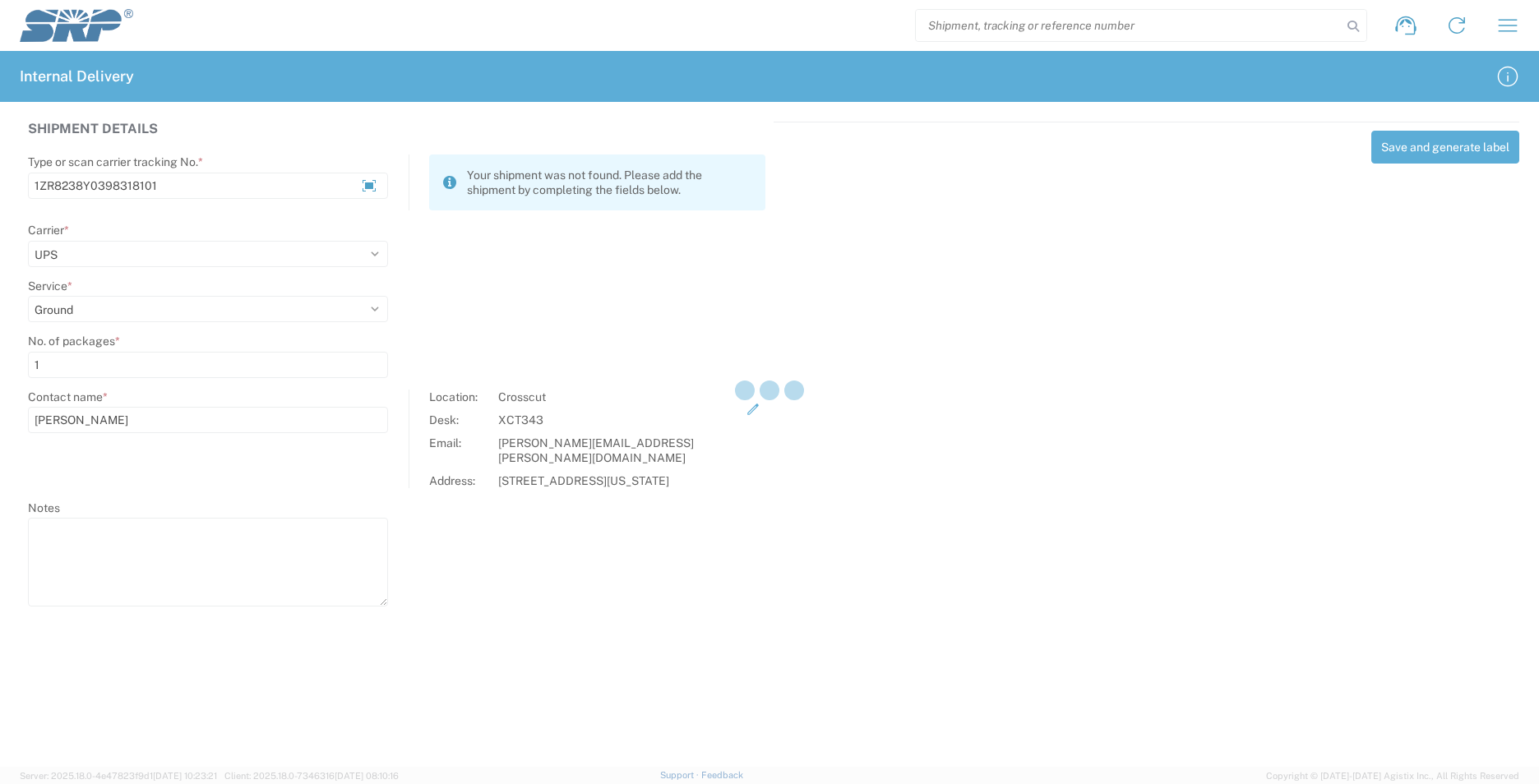
select select
